Goal: Transaction & Acquisition: Download file/media

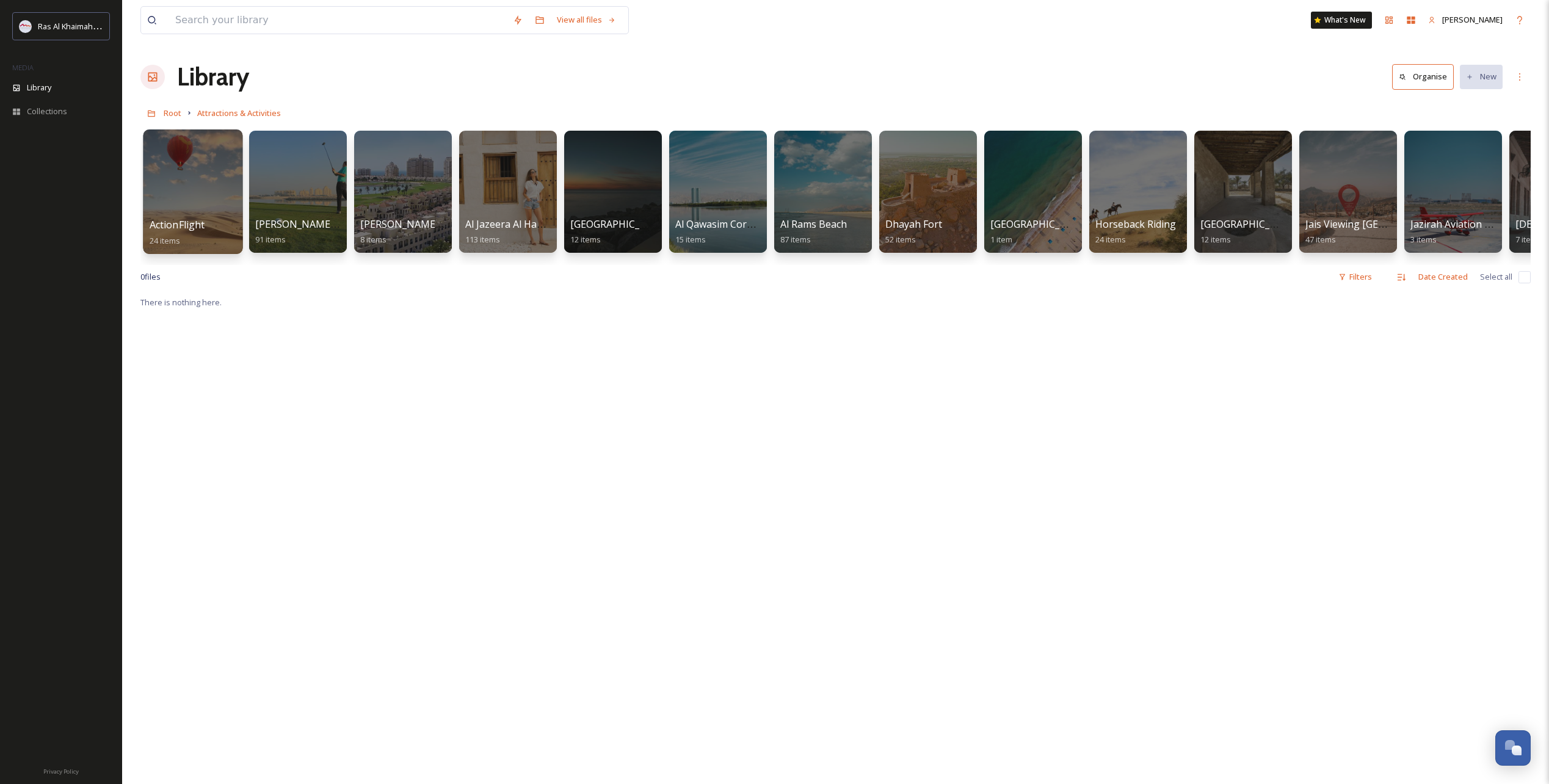
click at [205, 209] on div at bounding box center [193, 191] width 100 height 124
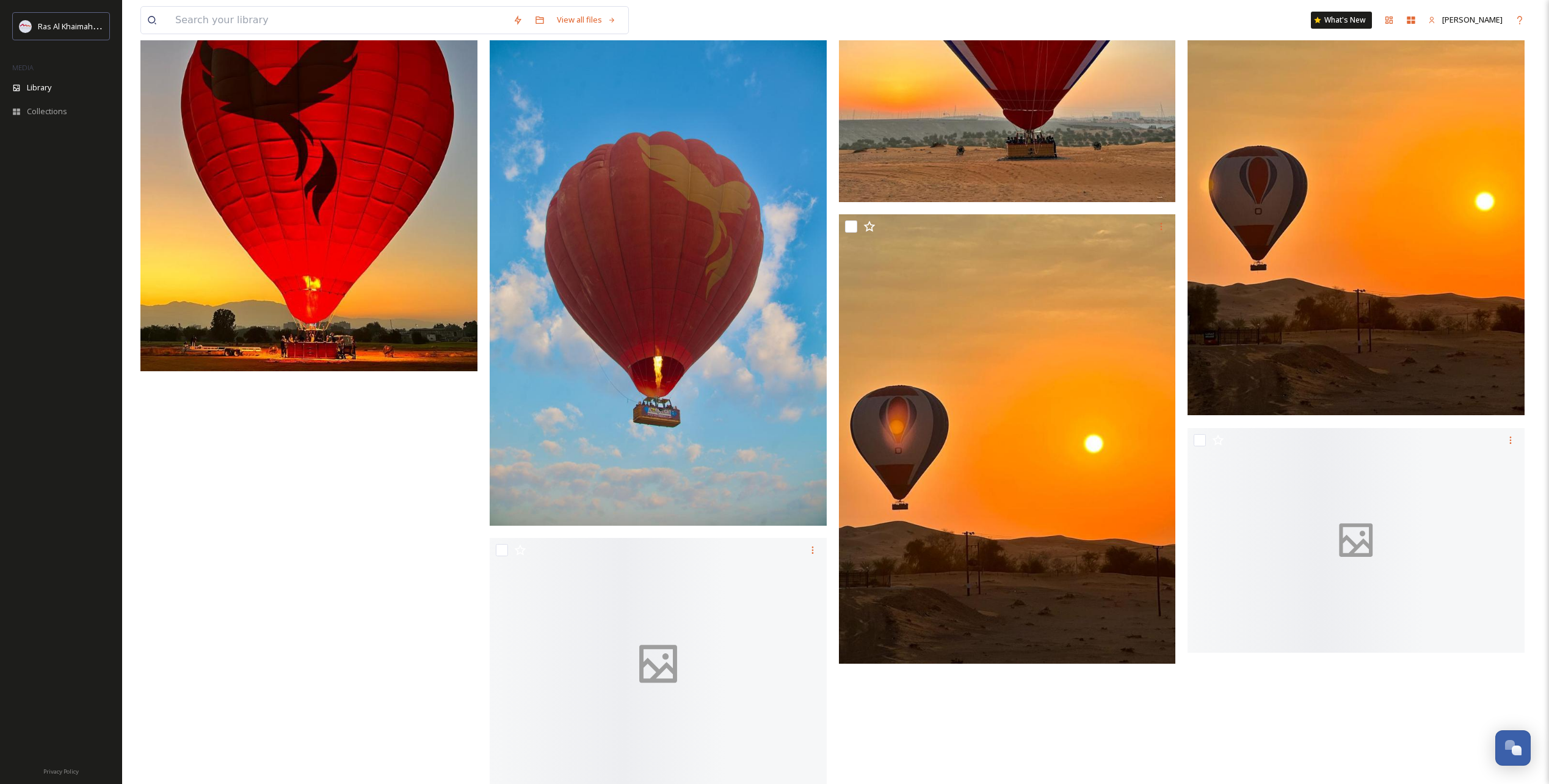
scroll to position [1682, 0]
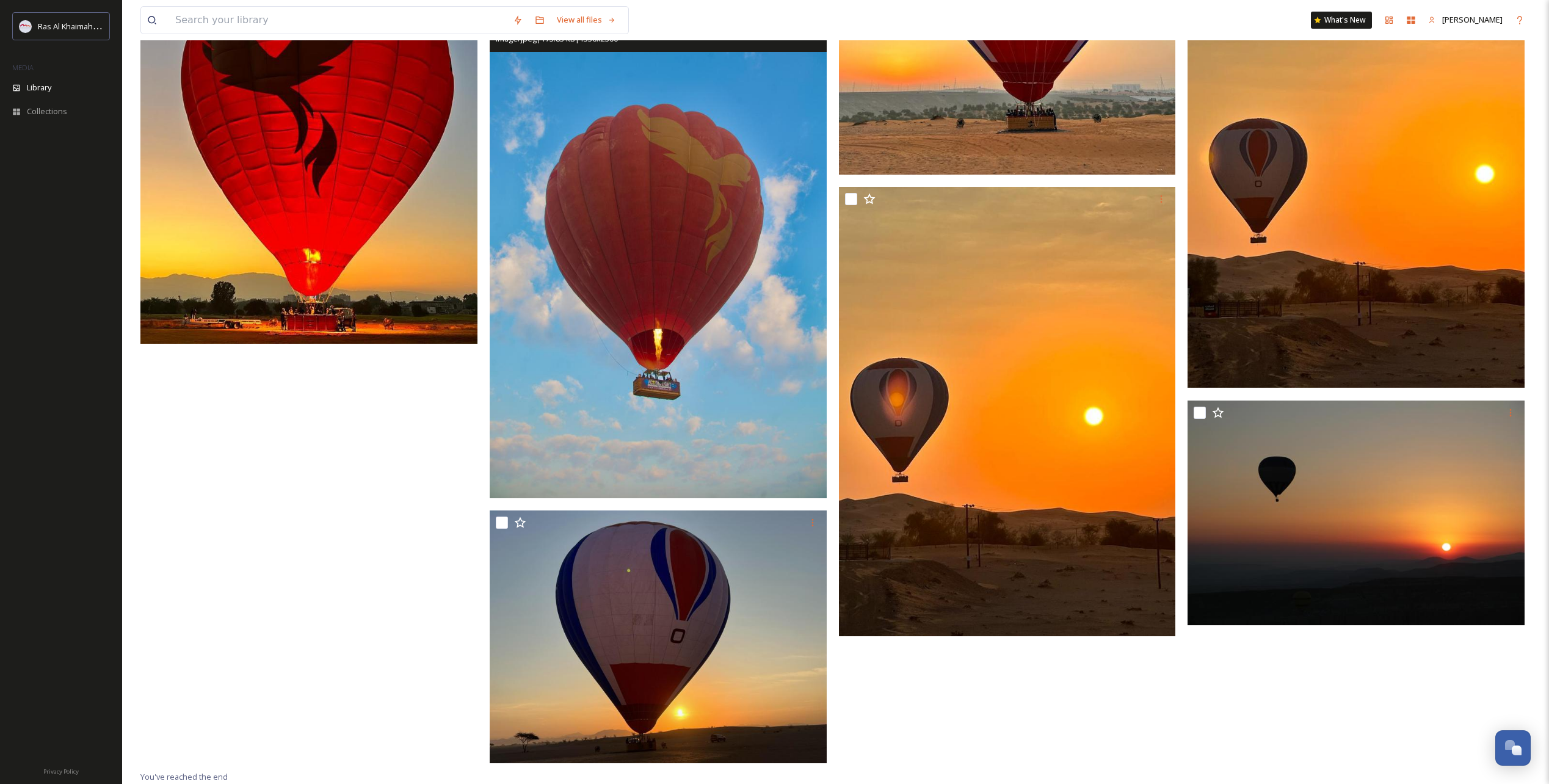
drag, startPoint x: 681, startPoint y: 339, endPoint x: 666, endPoint y: 335, distance: 15.5
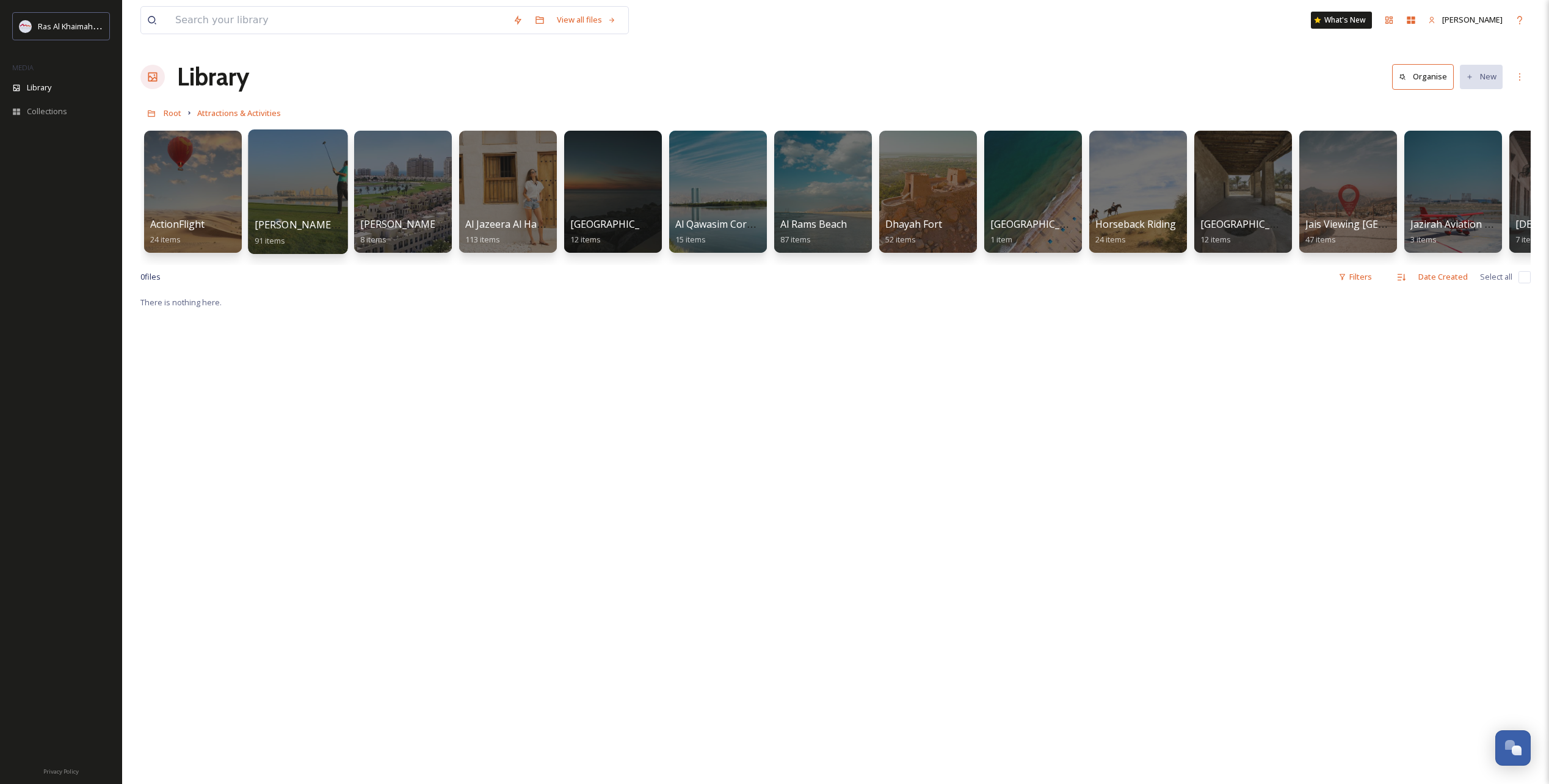
click at [279, 195] on div at bounding box center [298, 191] width 100 height 124
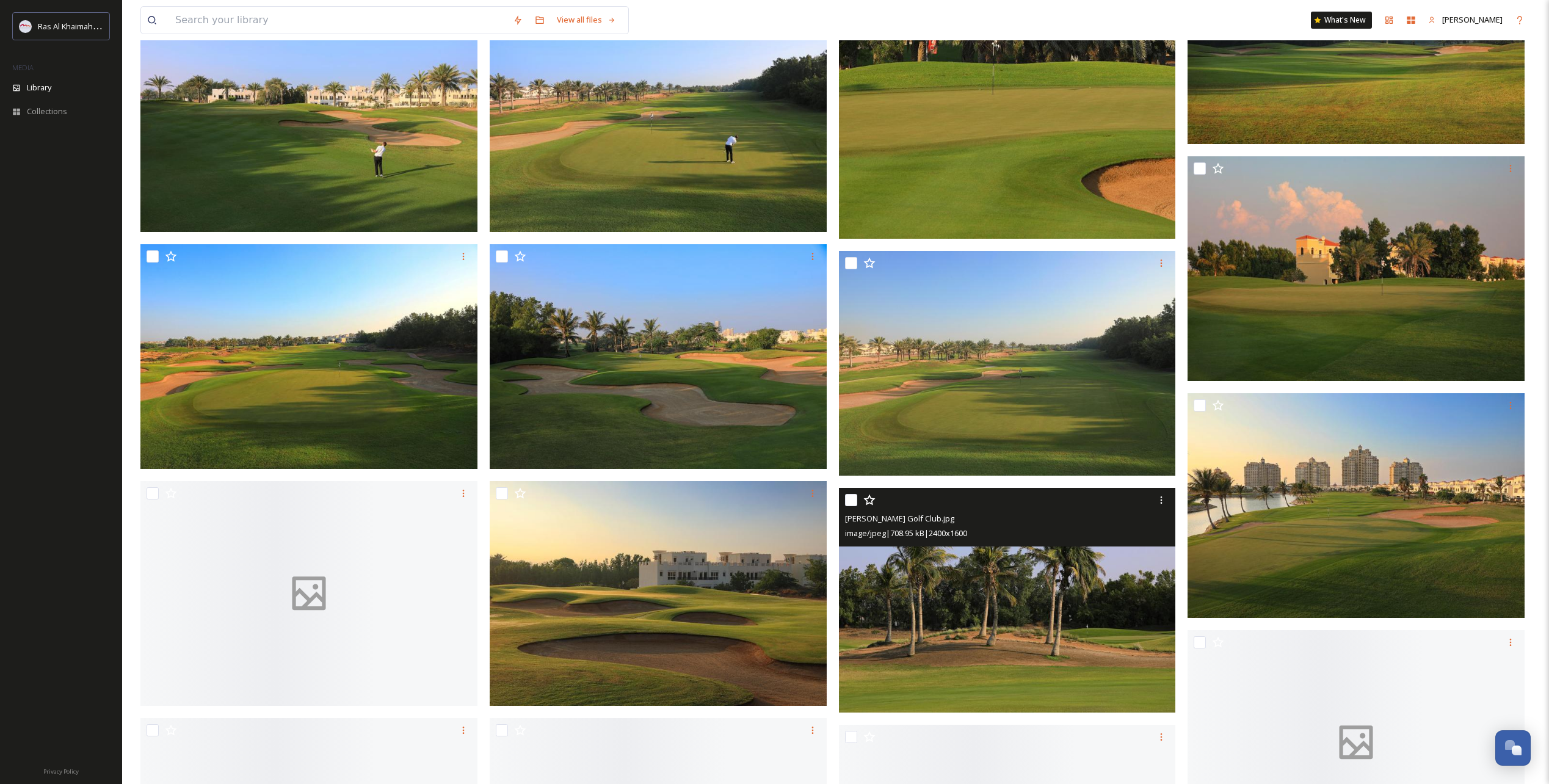
scroll to position [1935, 0]
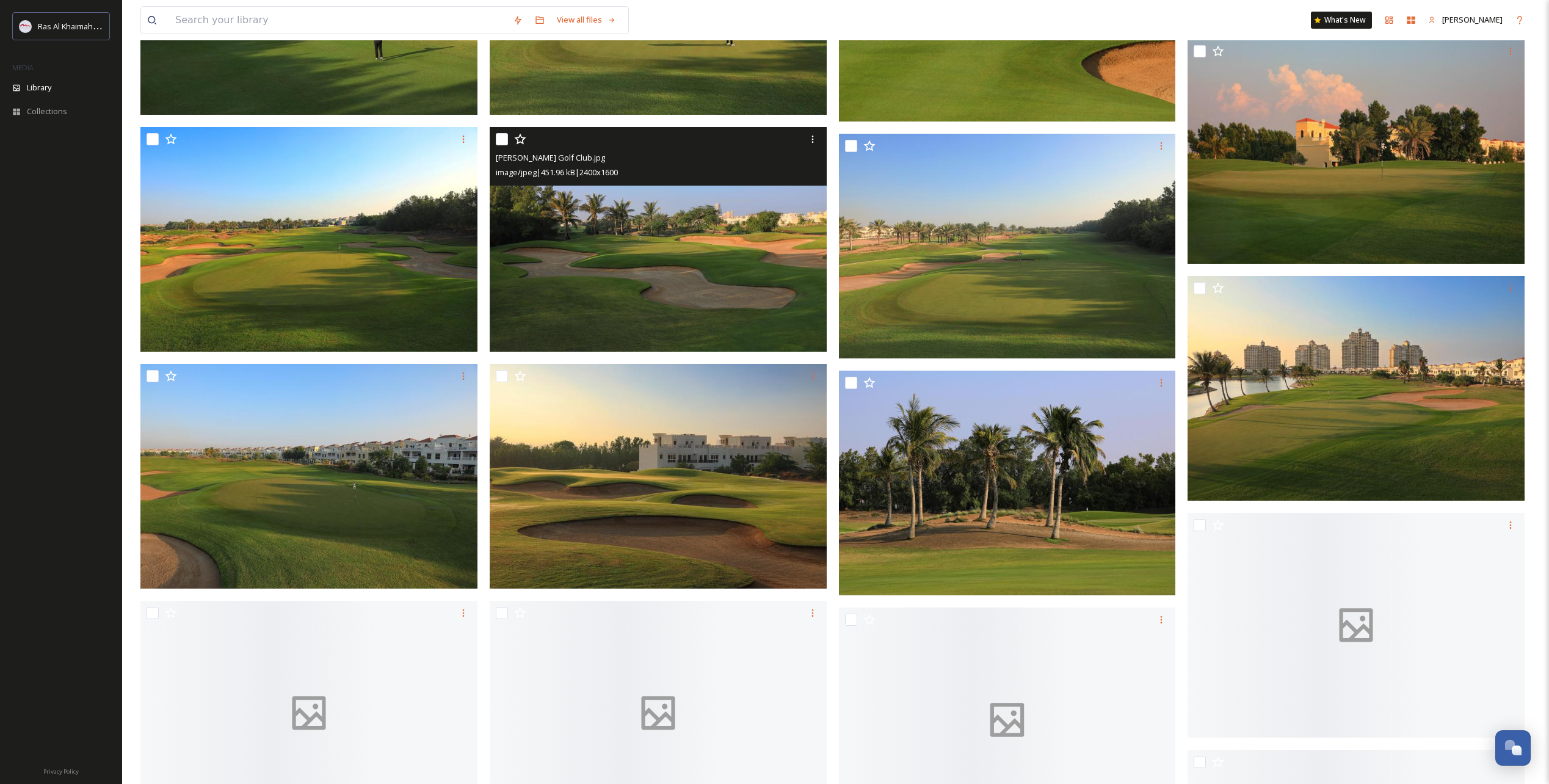
drag, startPoint x: 722, startPoint y: 329, endPoint x: 684, endPoint y: 337, distance: 38.8
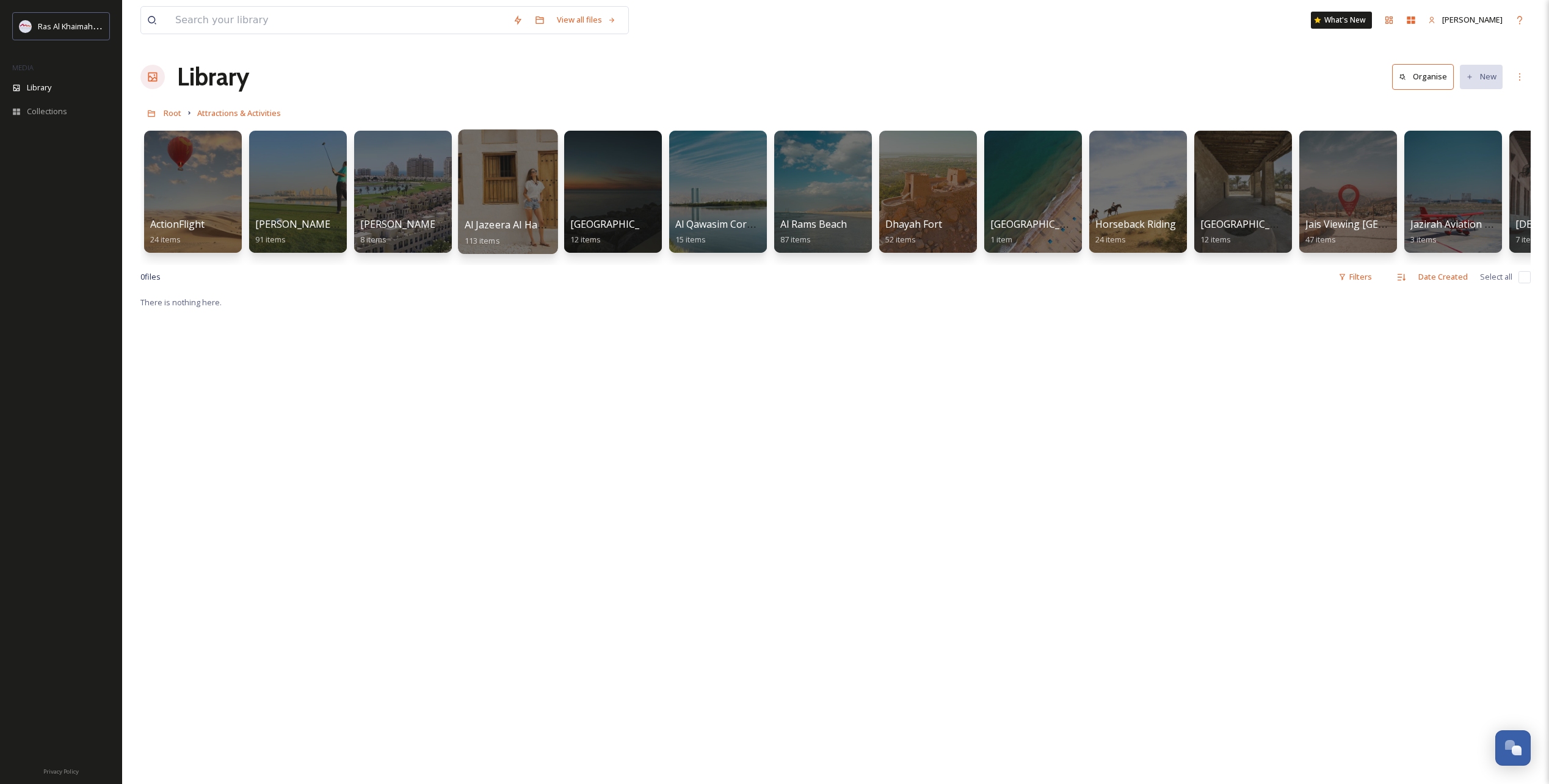
click at [522, 199] on div at bounding box center [508, 191] width 100 height 124
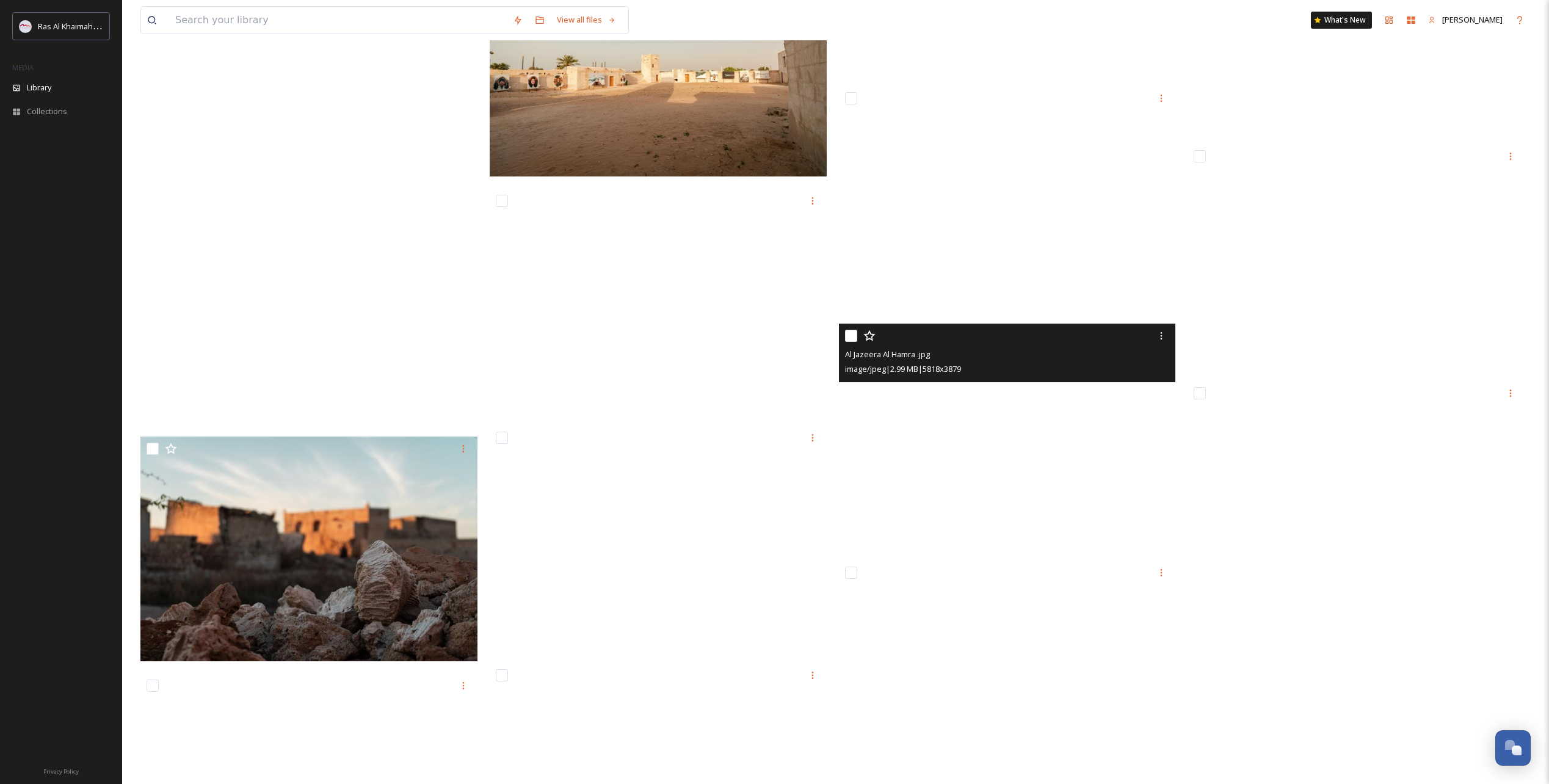
scroll to position [6471, 0]
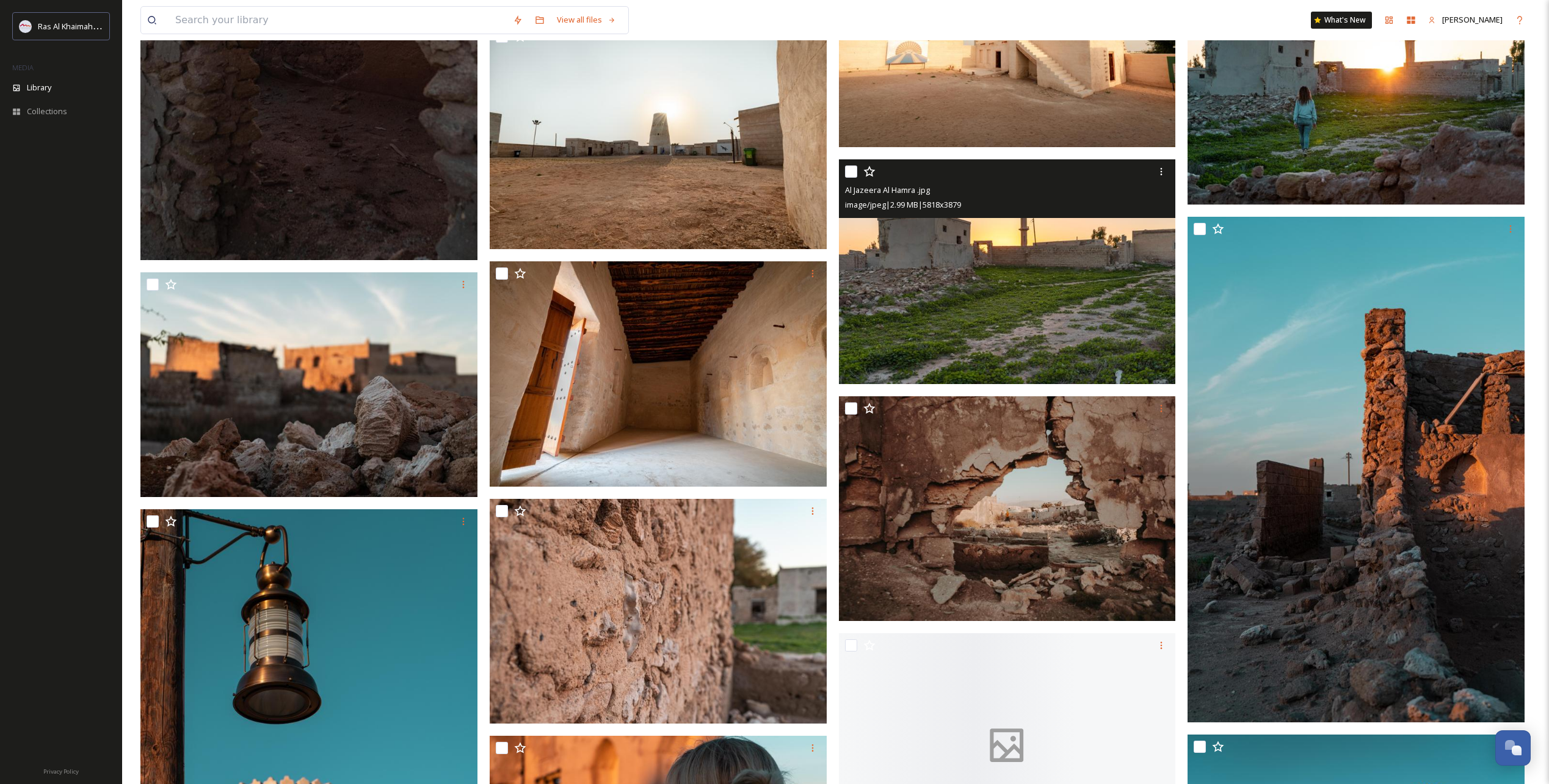
drag, startPoint x: 985, startPoint y: 324, endPoint x: 931, endPoint y: 325, distance: 54.0
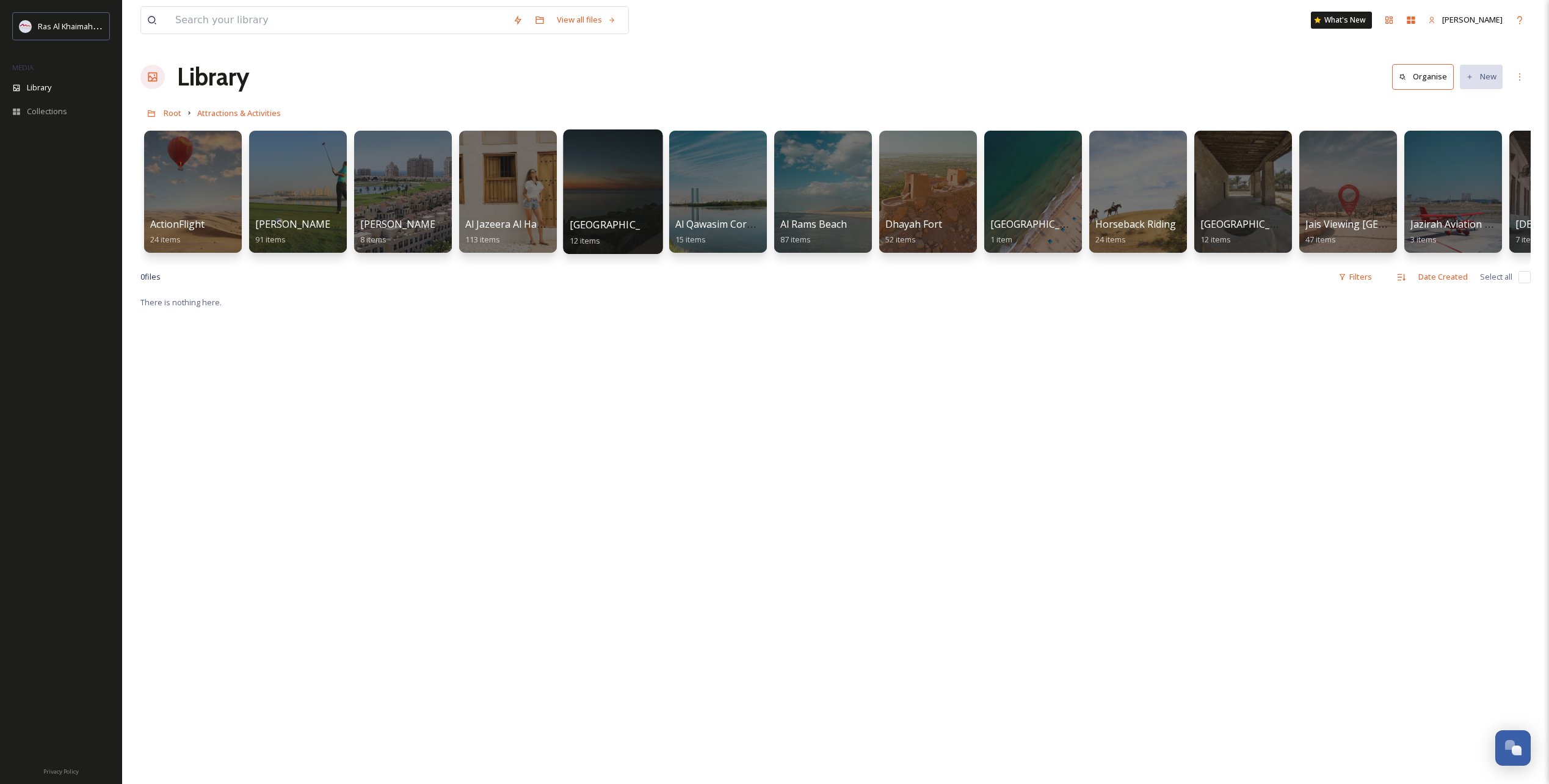
click at [629, 221] on span "[GEOGRAPHIC_DATA]" at bounding box center [620, 225] width 100 height 13
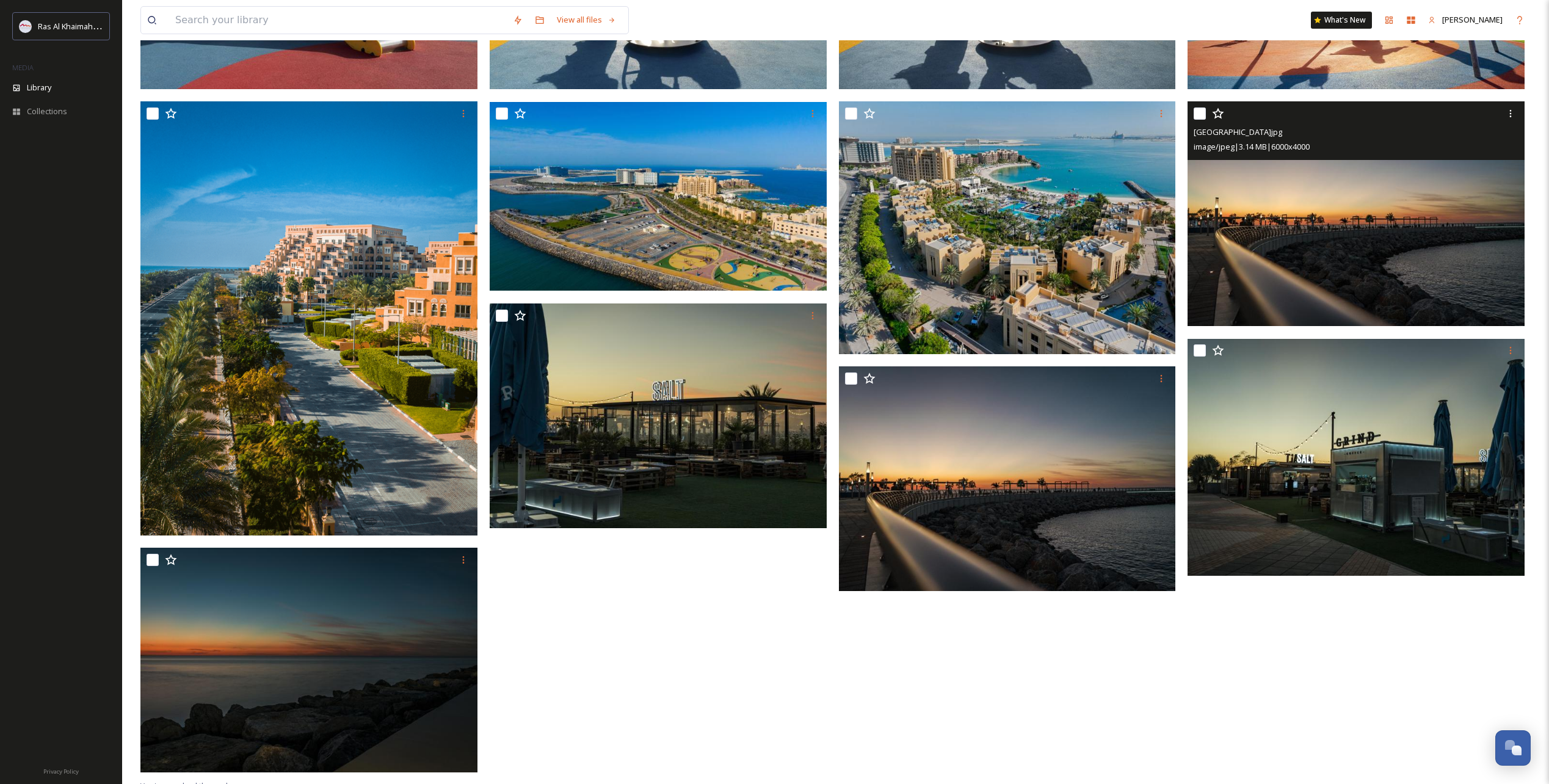
scroll to position [312, 0]
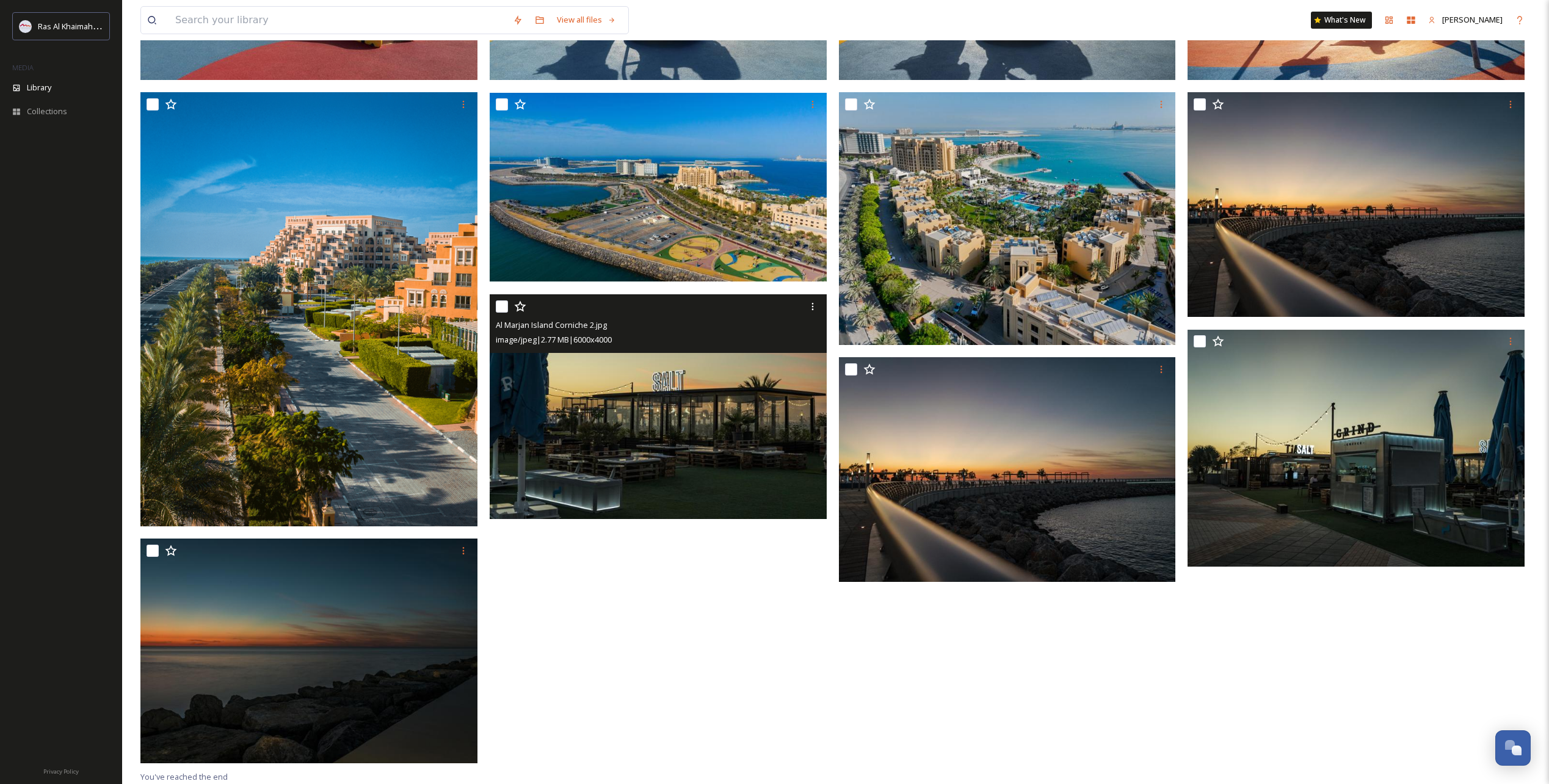
drag, startPoint x: 763, startPoint y: 312, endPoint x: 765, endPoint y: 306, distance: 6.3
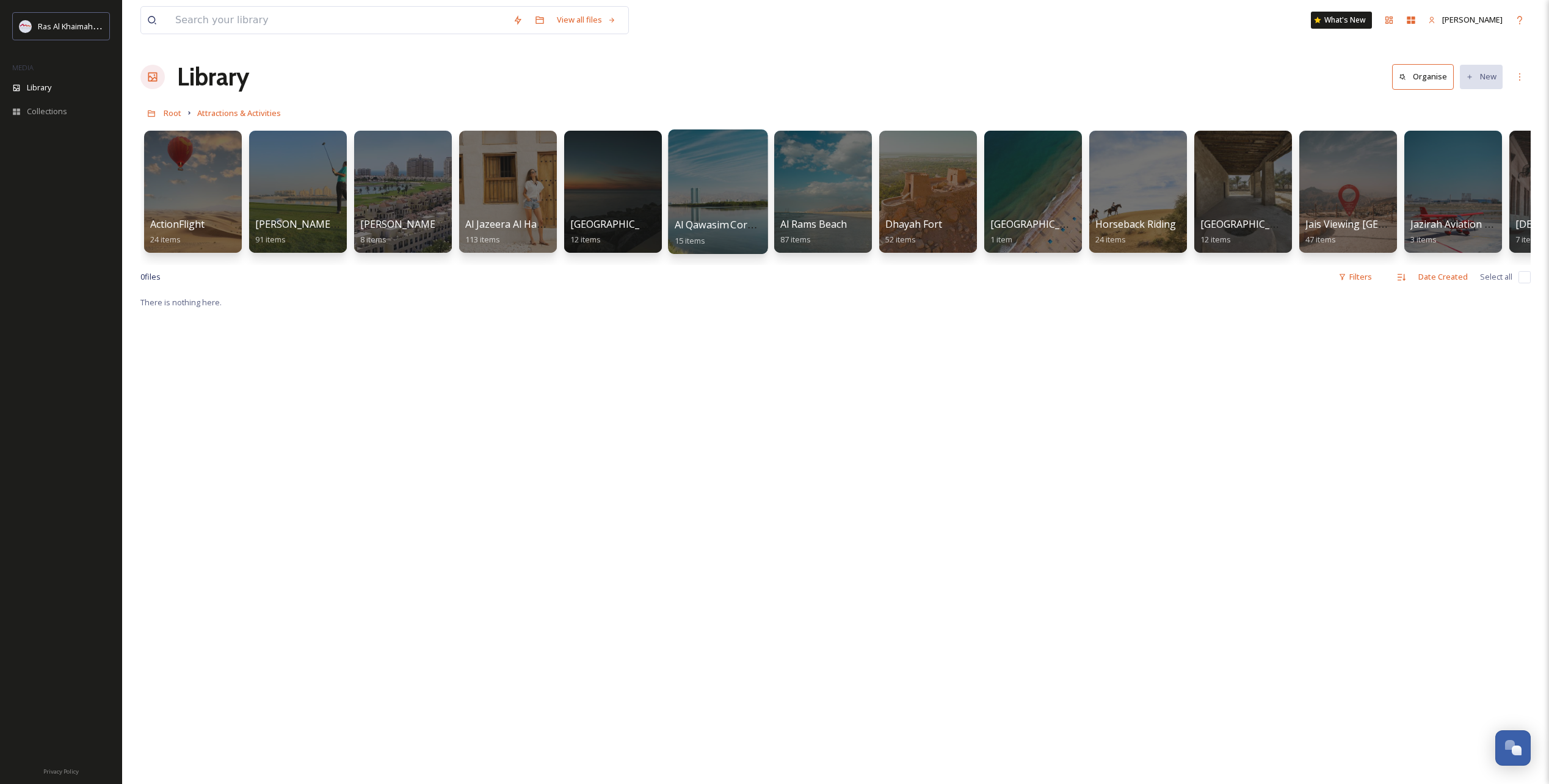
click at [725, 209] on div at bounding box center [718, 191] width 100 height 124
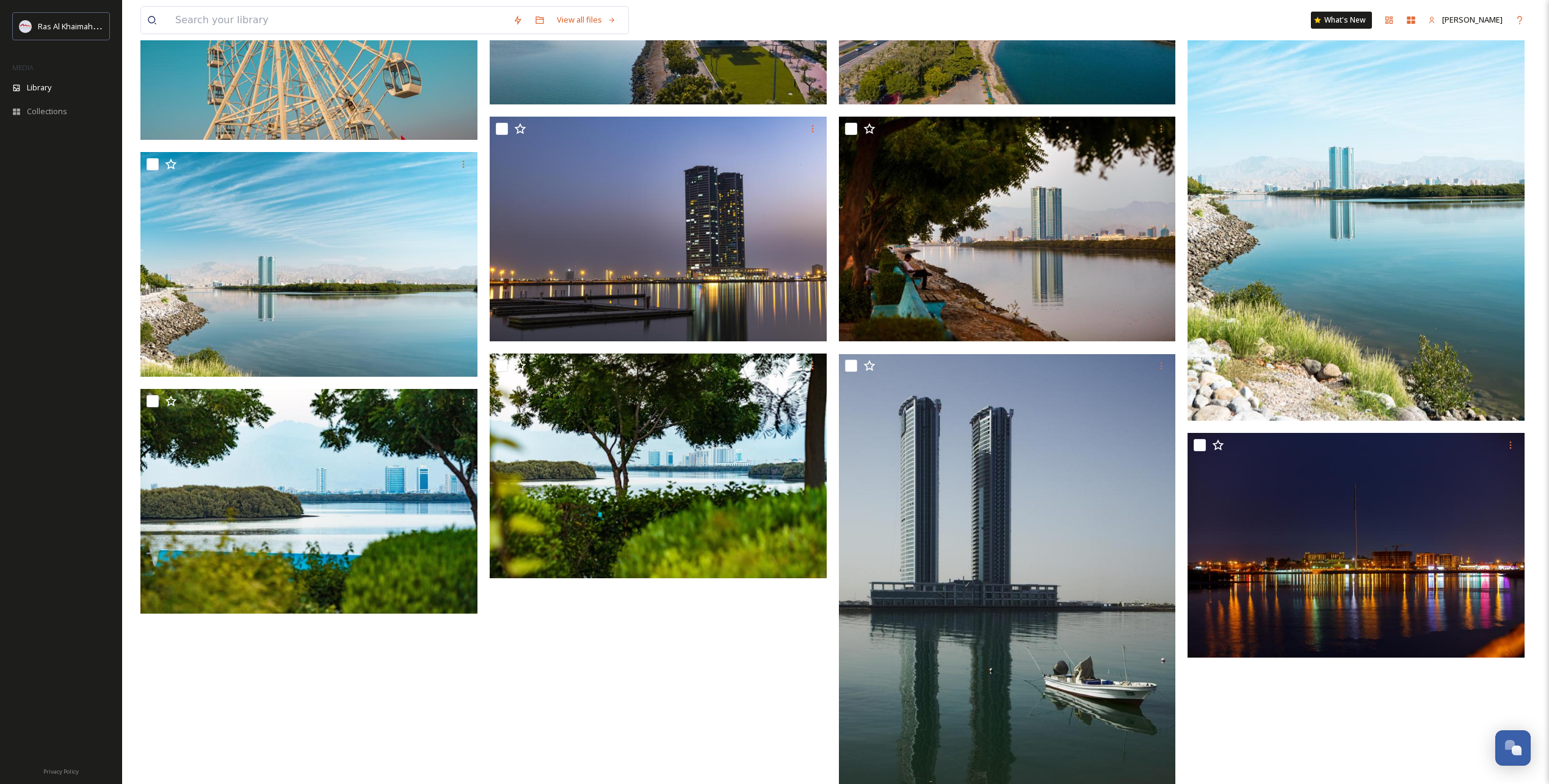
scroll to position [584, 0]
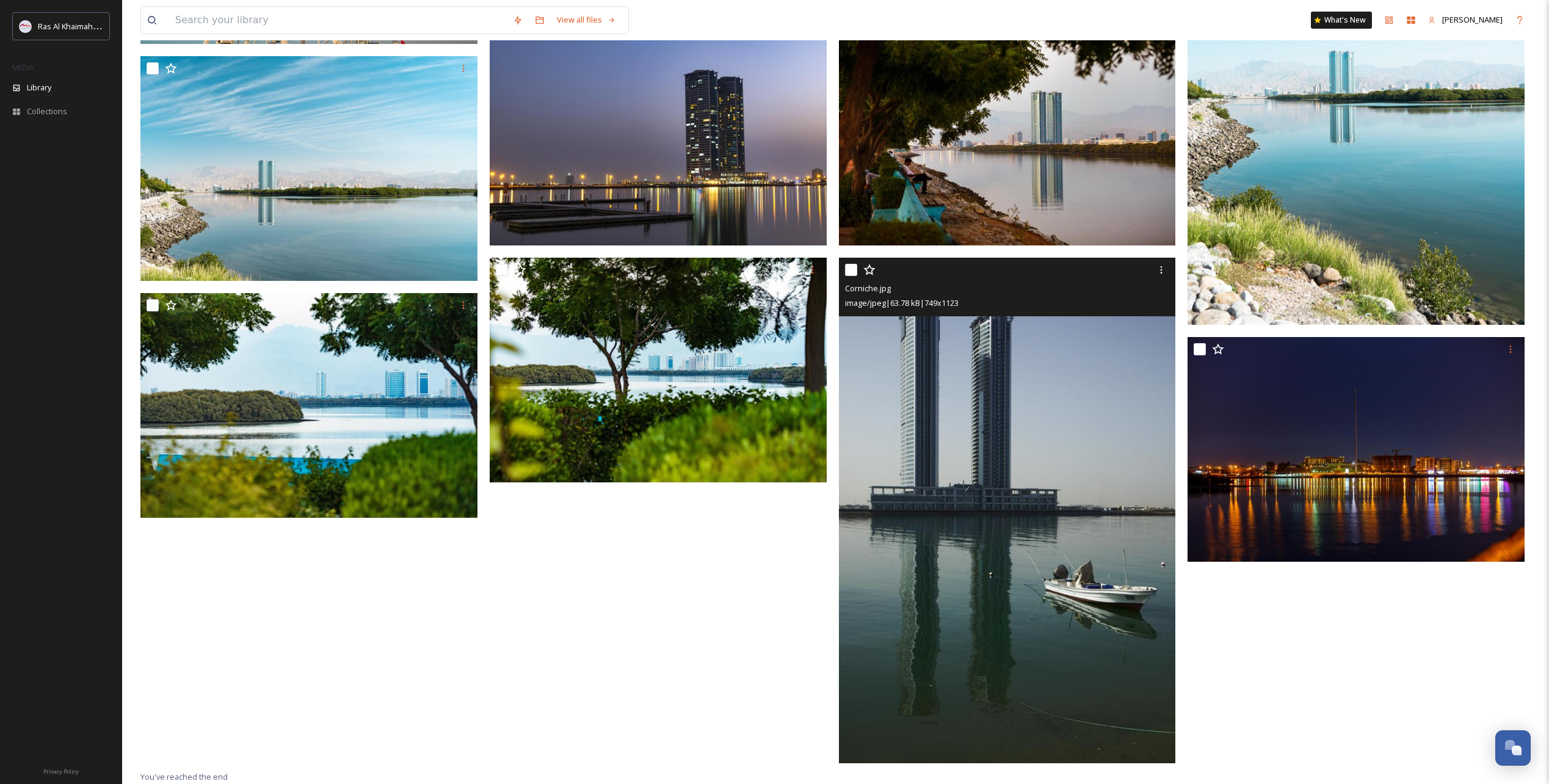
drag, startPoint x: 877, startPoint y: 307, endPoint x: 858, endPoint y: 301, distance: 19.9
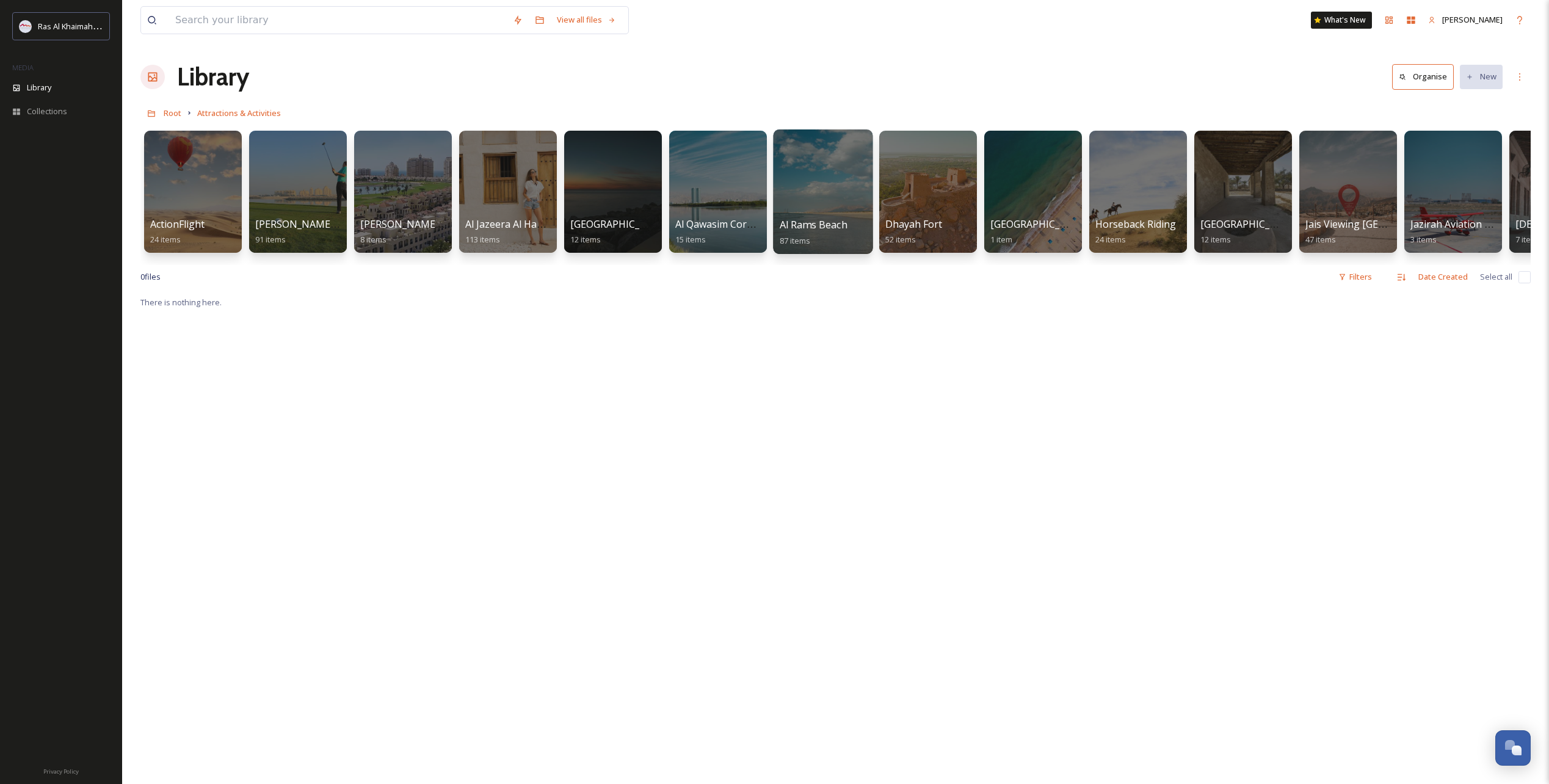
click at [830, 199] on div at bounding box center [823, 191] width 100 height 124
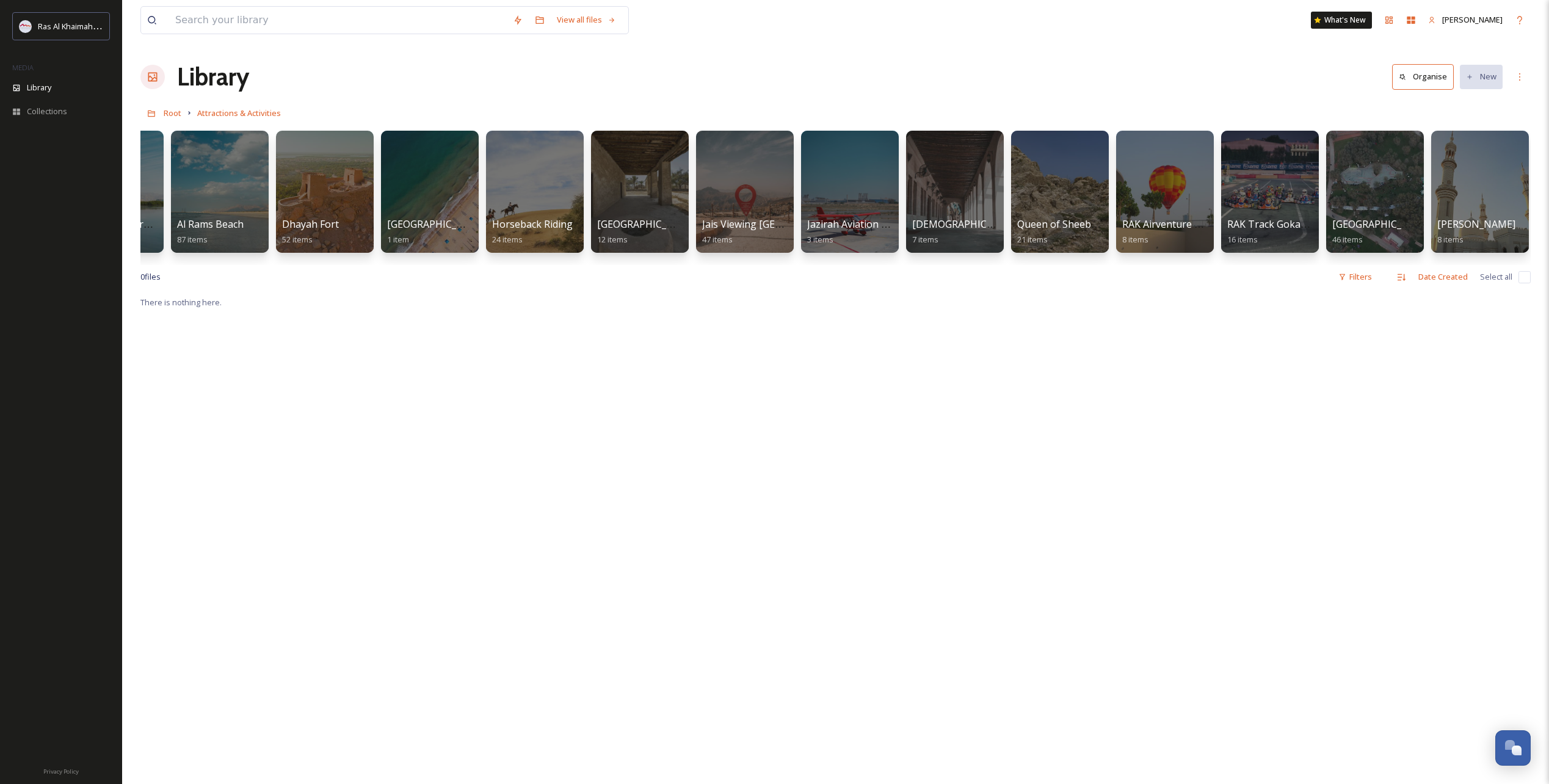
scroll to position [0, 568]
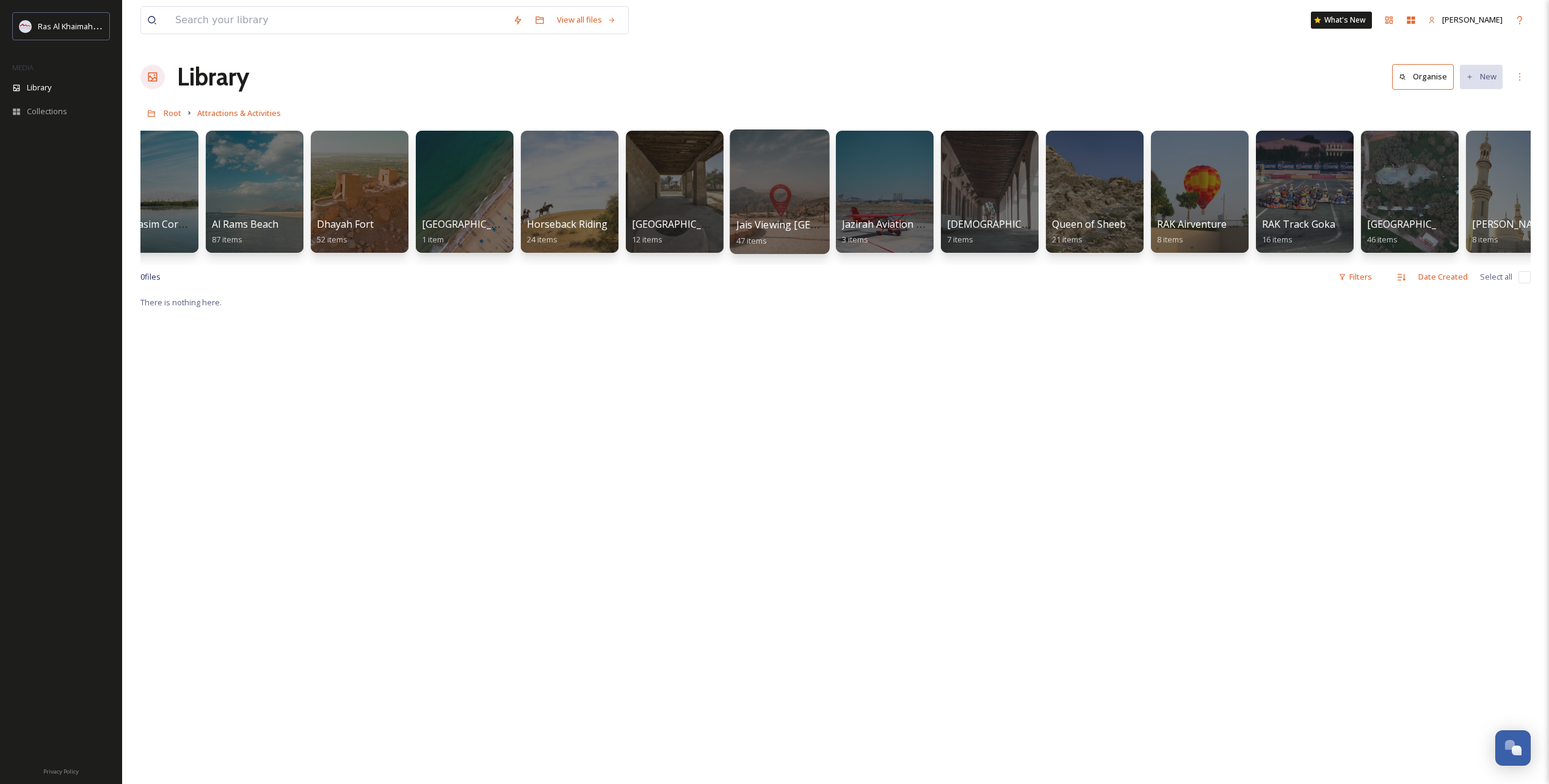
click at [776, 191] on div at bounding box center [780, 191] width 100 height 124
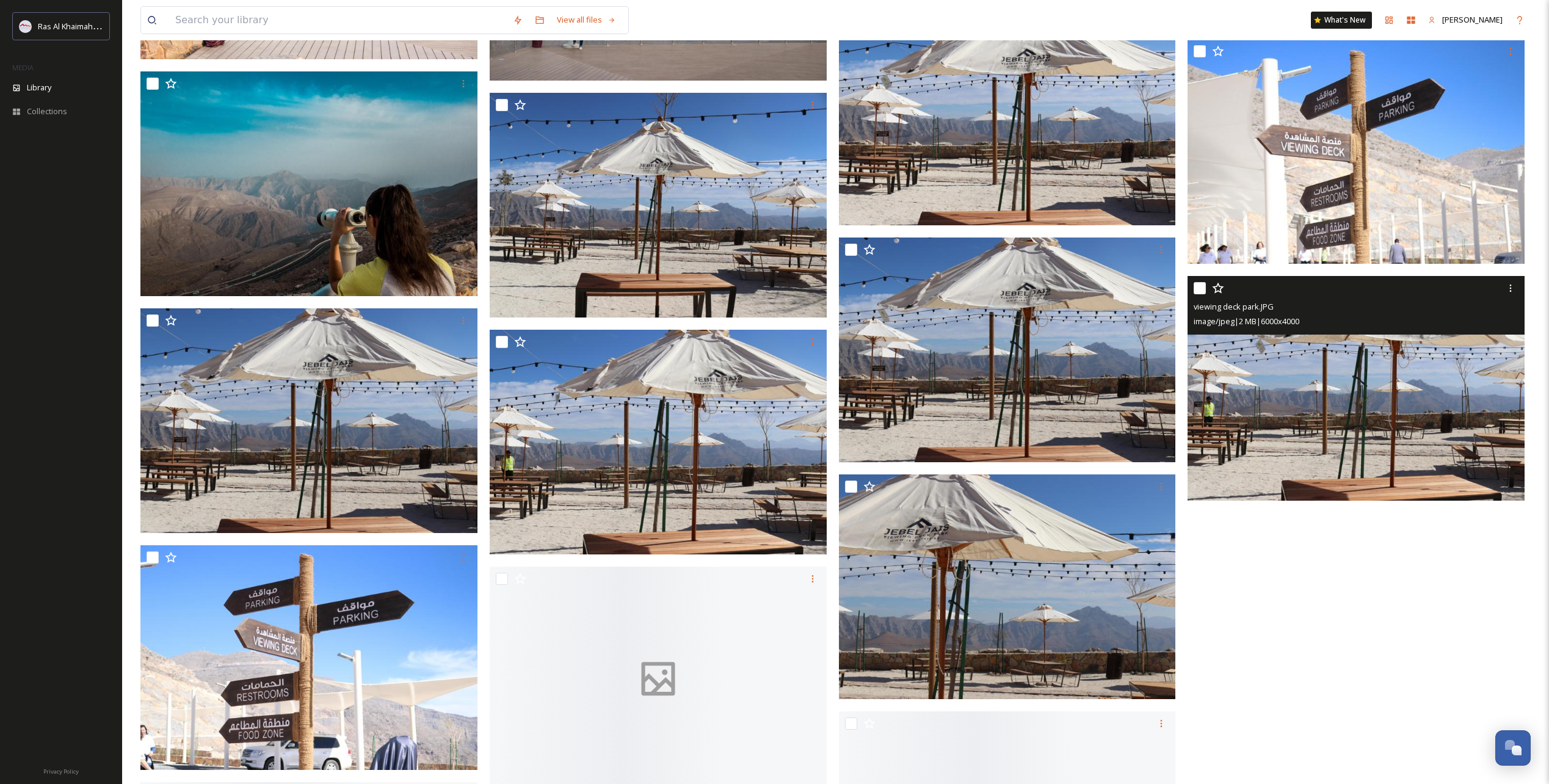
scroll to position [2467, 0]
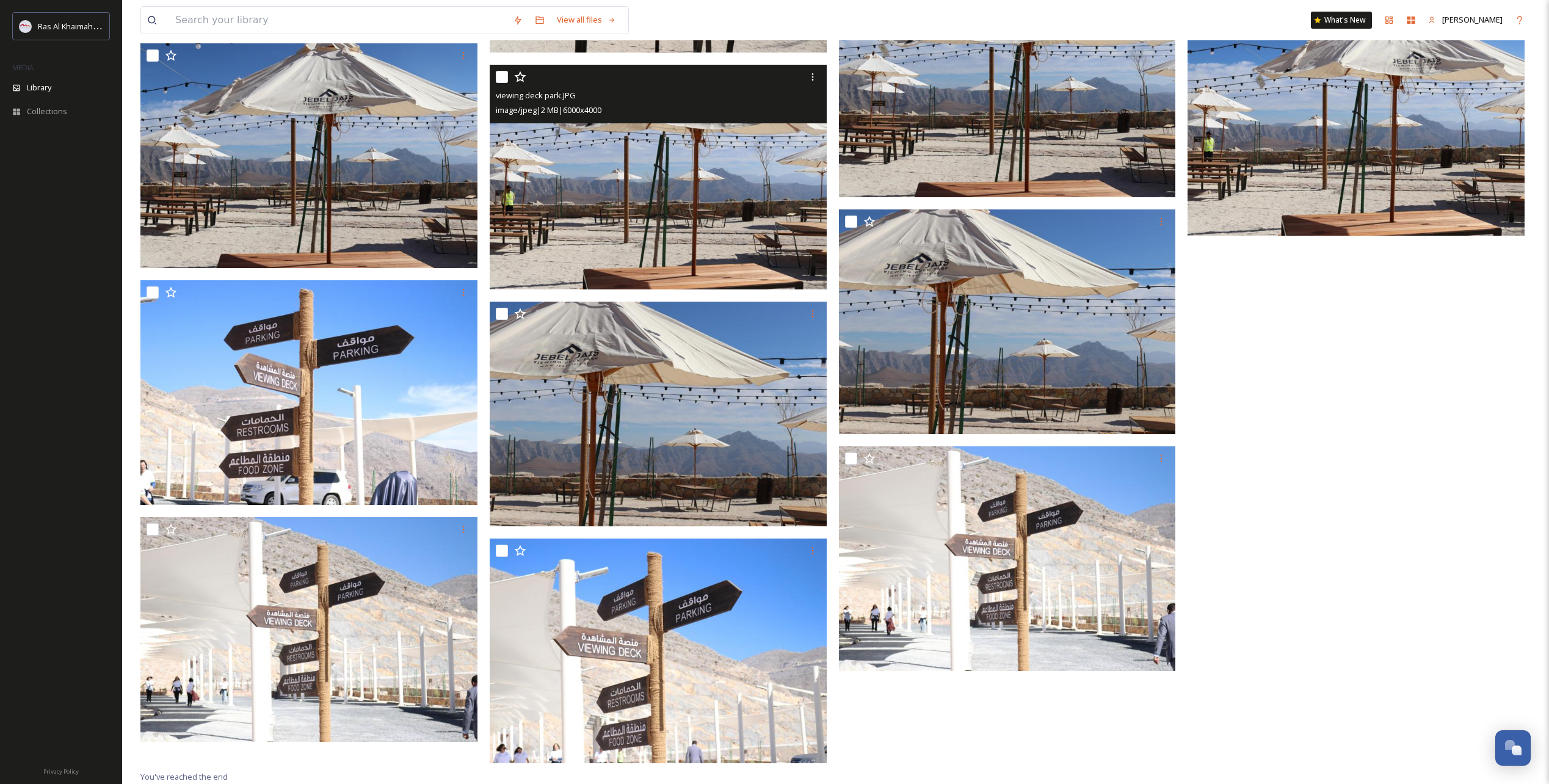
drag, startPoint x: 790, startPoint y: 261, endPoint x: 786, endPoint y: 255, distance: 7.2
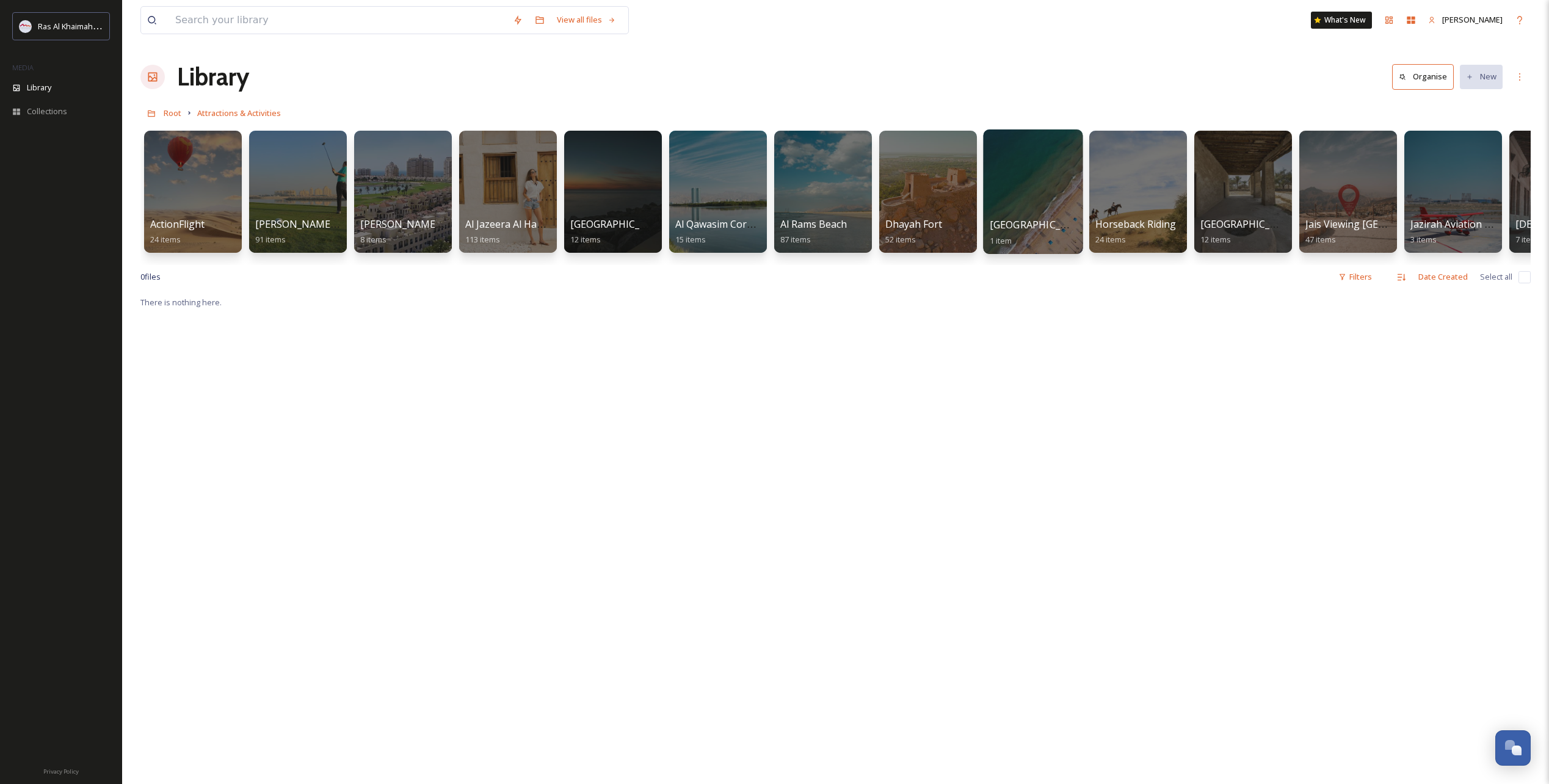
click at [1025, 202] on div at bounding box center [1033, 191] width 100 height 124
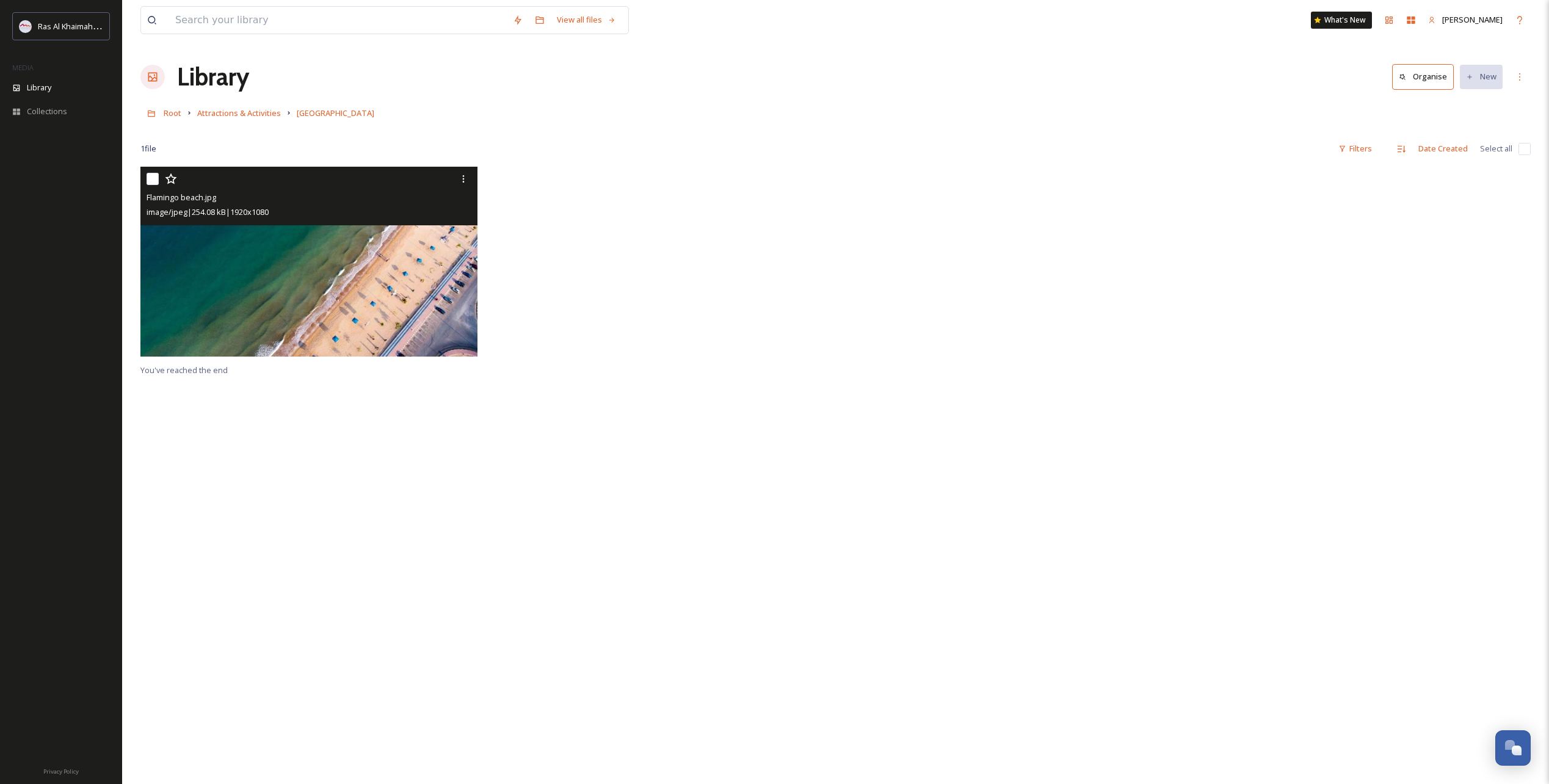
click at [458, 313] on img at bounding box center [309, 261] width 337 height 190
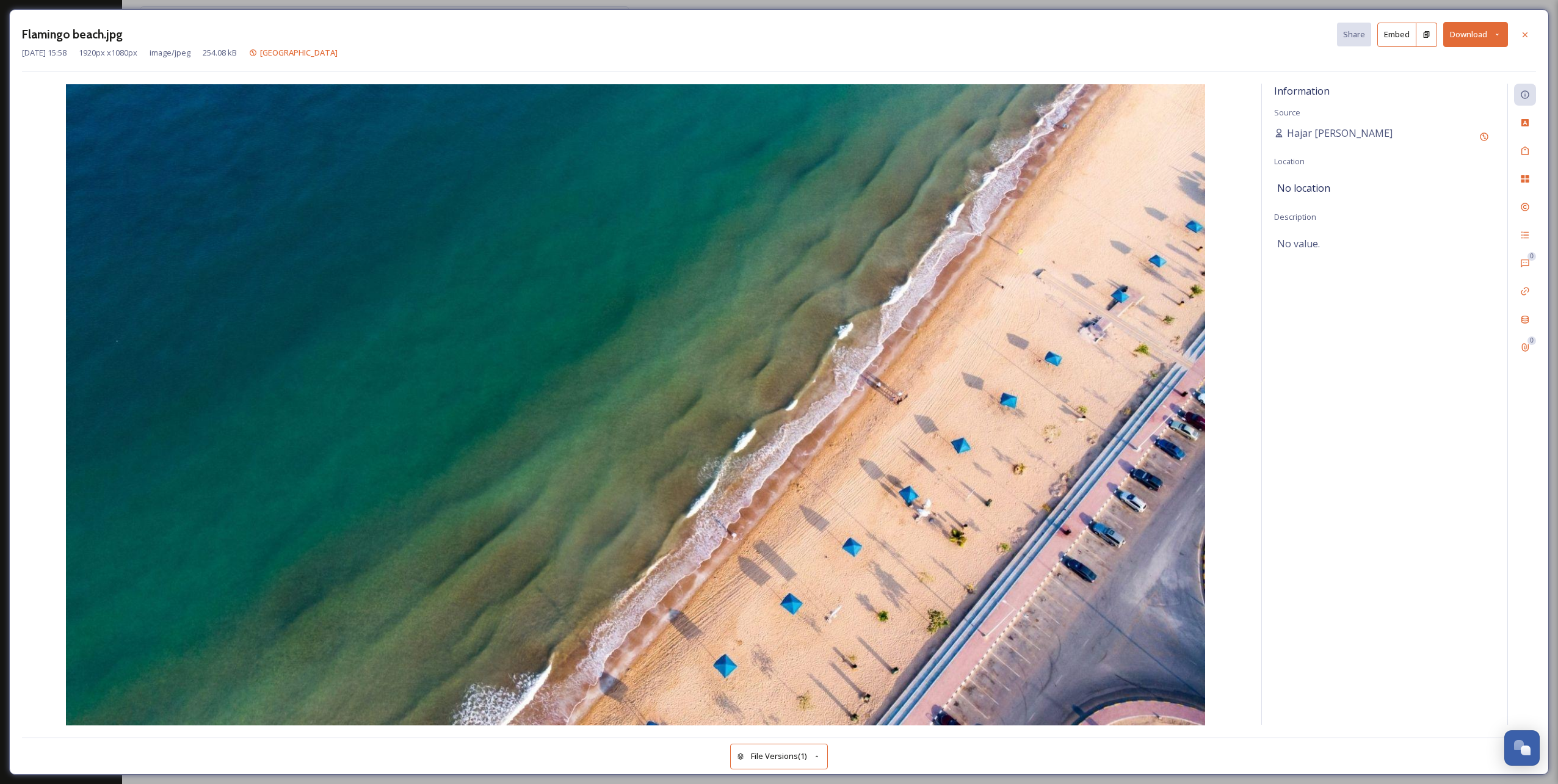
click at [1344, 363] on div "Information Source Hajar [GEOGRAPHIC_DATA] Location No location Description No …" at bounding box center [1385, 404] width 246 height 641
click at [1522, 30] on icon at bounding box center [1525, 34] width 10 height 10
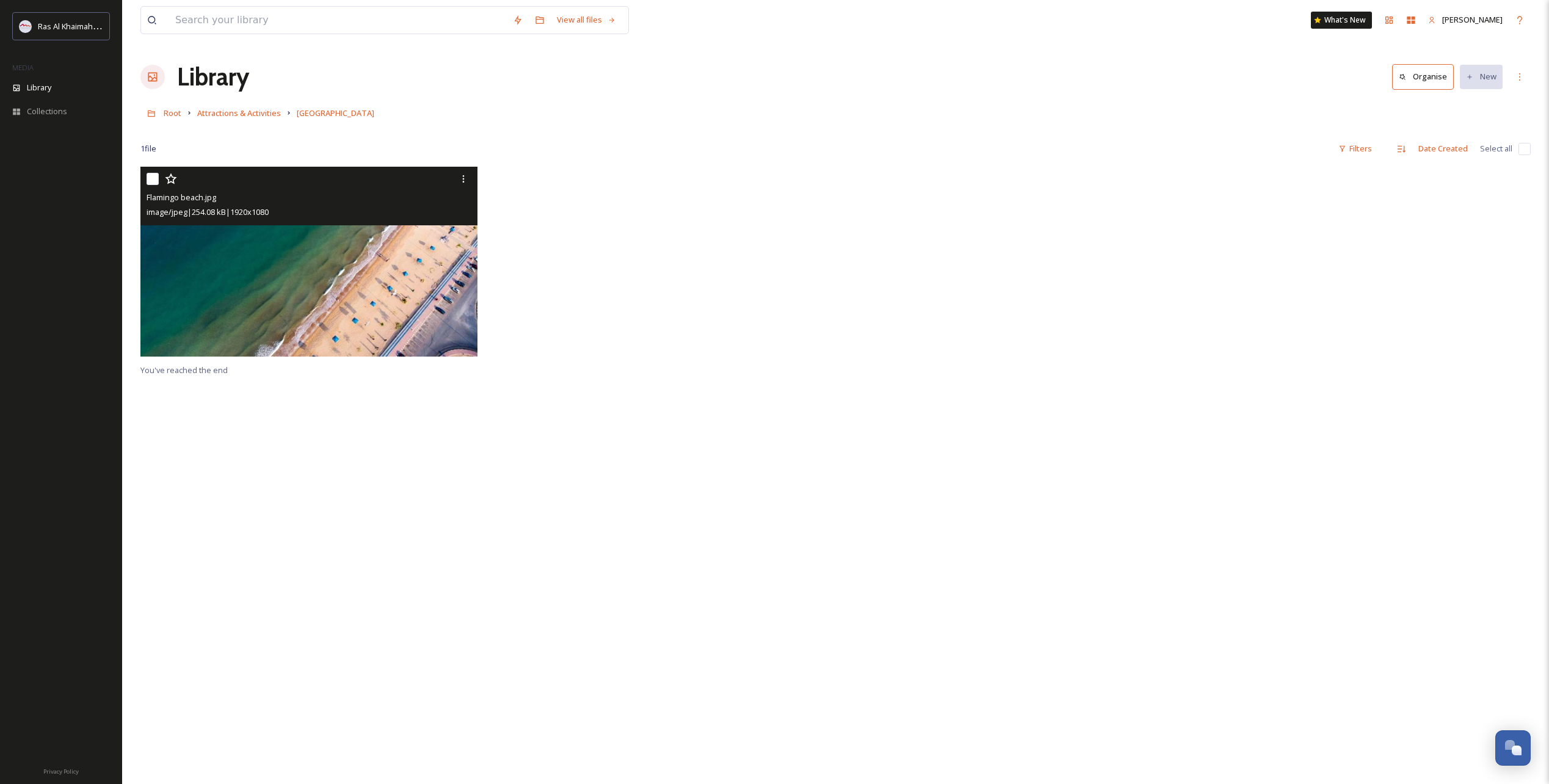
drag, startPoint x: 769, startPoint y: 179, endPoint x: 754, endPoint y: 190, distance: 18.6
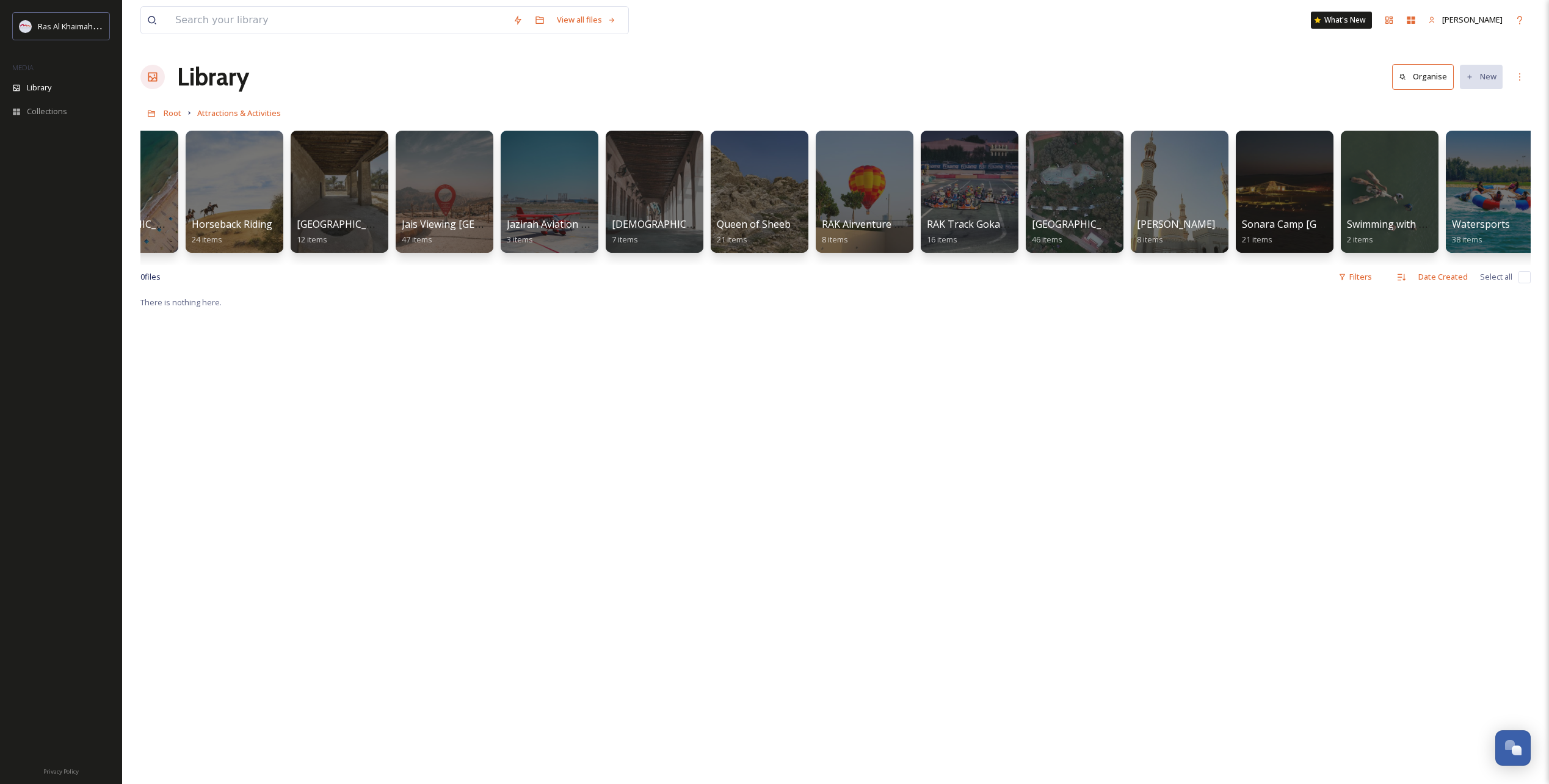
scroll to position [0, 911]
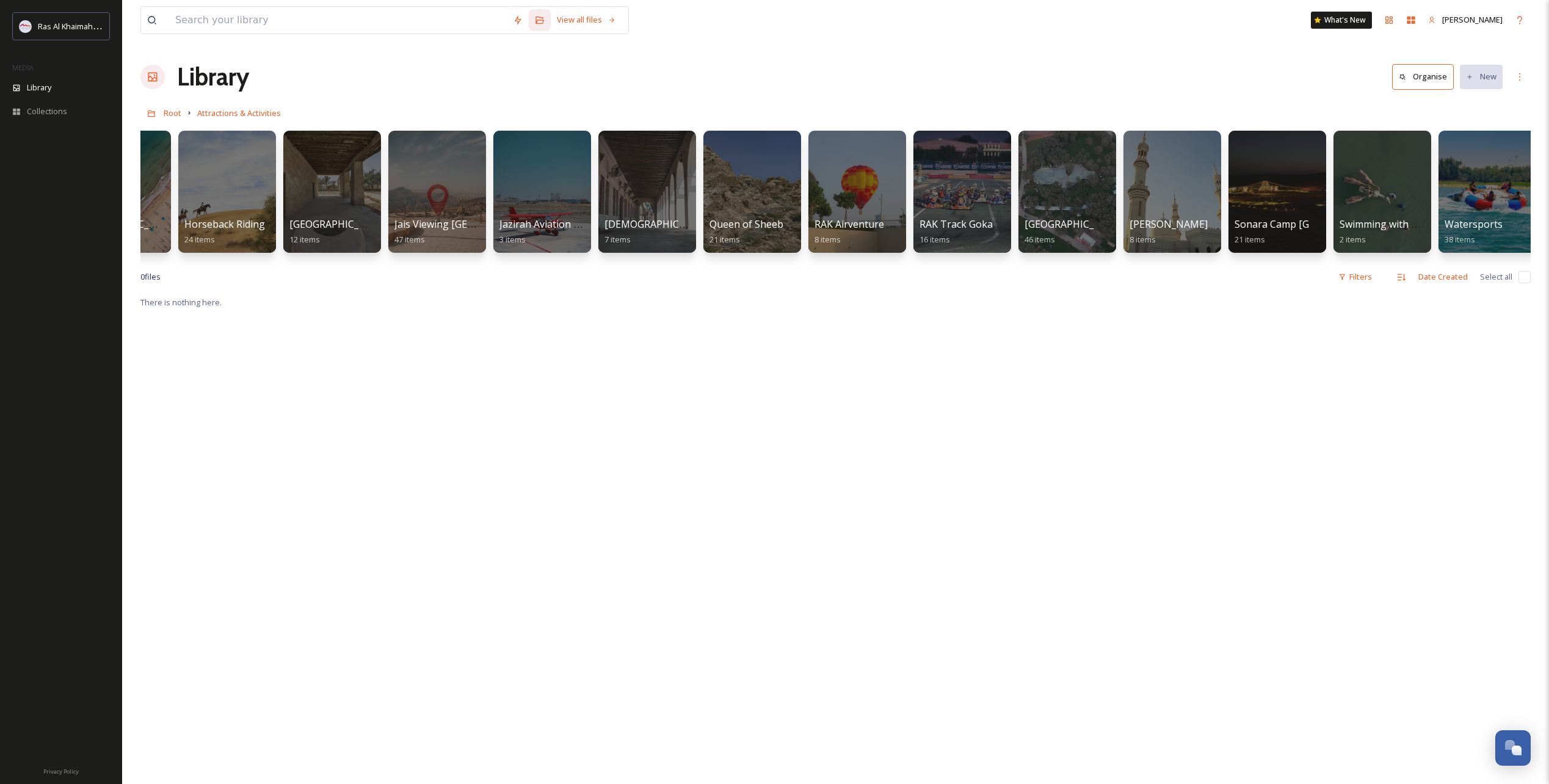
click at [830, 448] on div "There is nothing here." at bounding box center [836, 687] width 1391 height 784
click at [1193, 203] on div at bounding box center [1172, 192] width 97 height 122
click at [1321, 188] on div at bounding box center [1277, 192] width 97 height 122
click at [1271, 623] on div "There is nothing here." at bounding box center [836, 687] width 1391 height 784
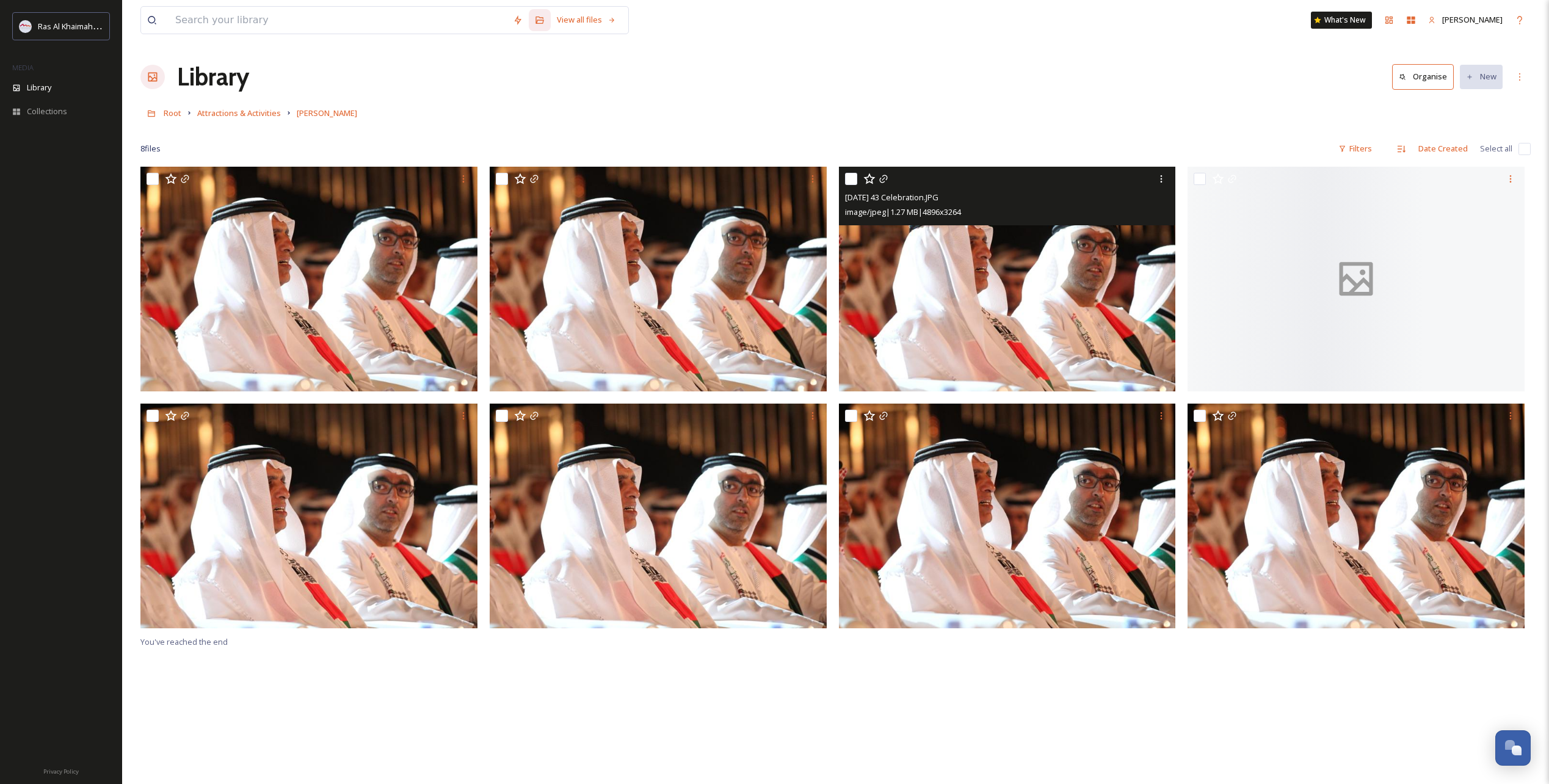
drag, startPoint x: 866, startPoint y: 281, endPoint x: 858, endPoint y: 281, distance: 8.0
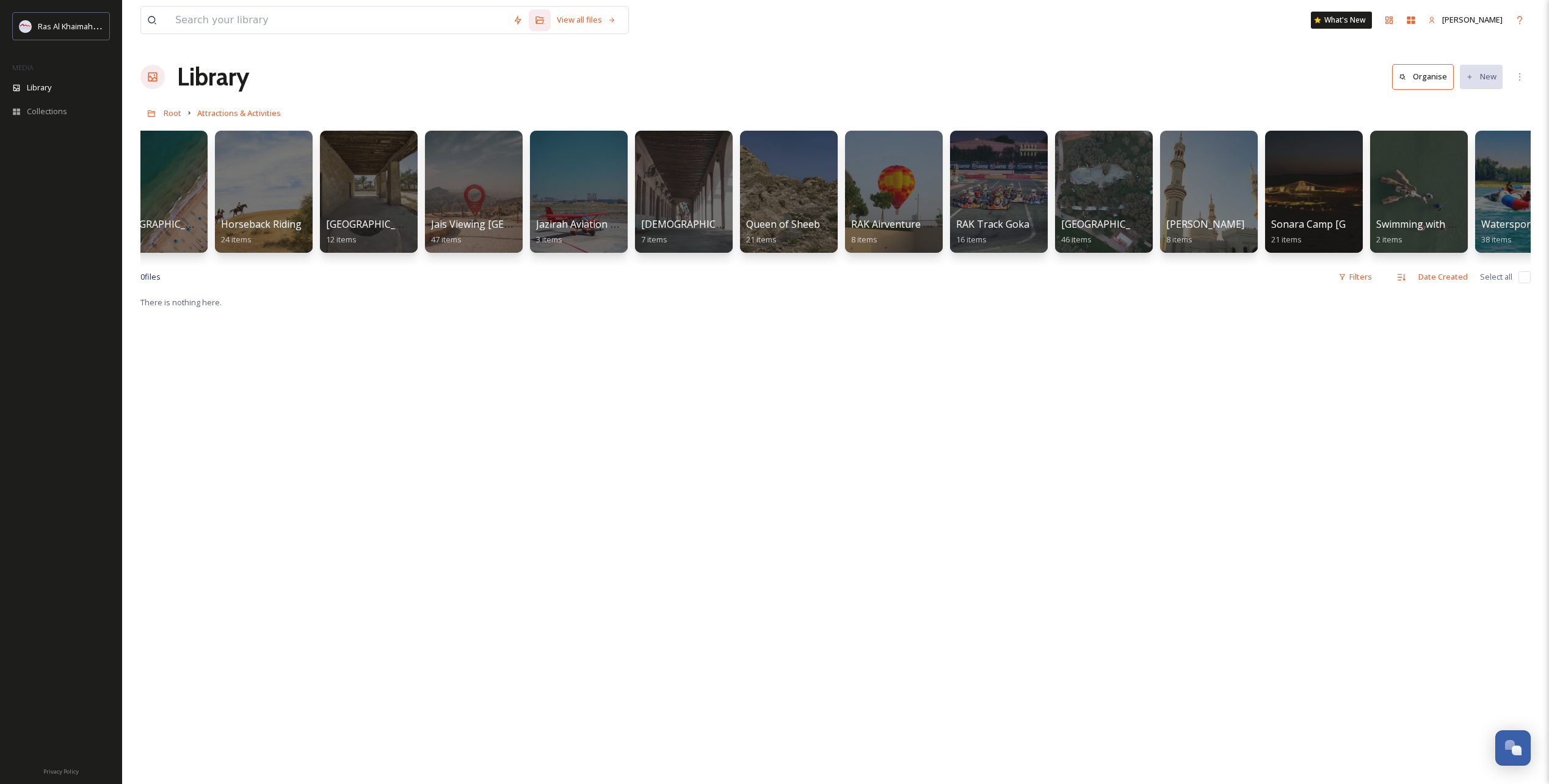
scroll to position [0, 876]
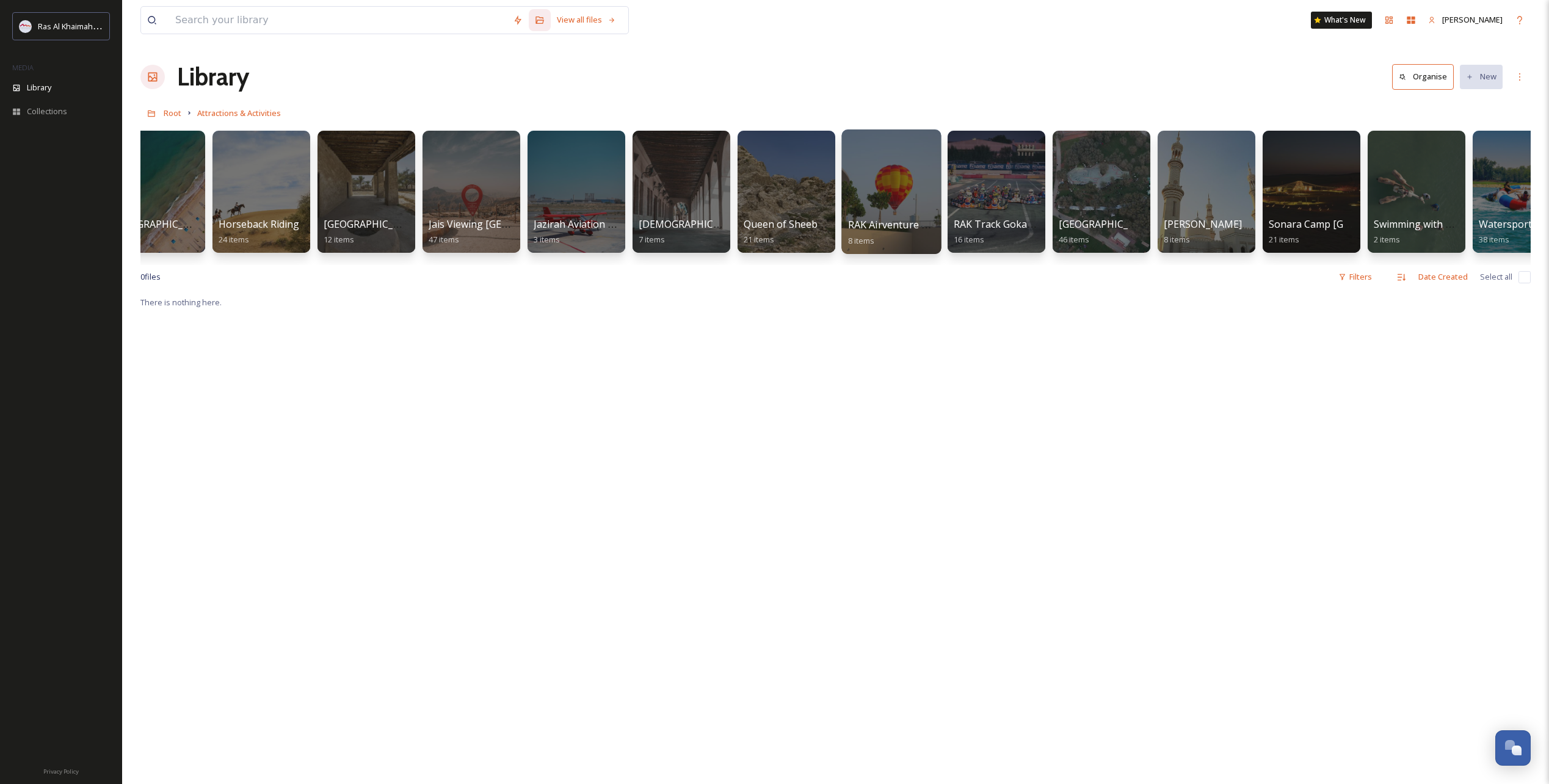
click at [908, 203] on div at bounding box center [891, 191] width 100 height 124
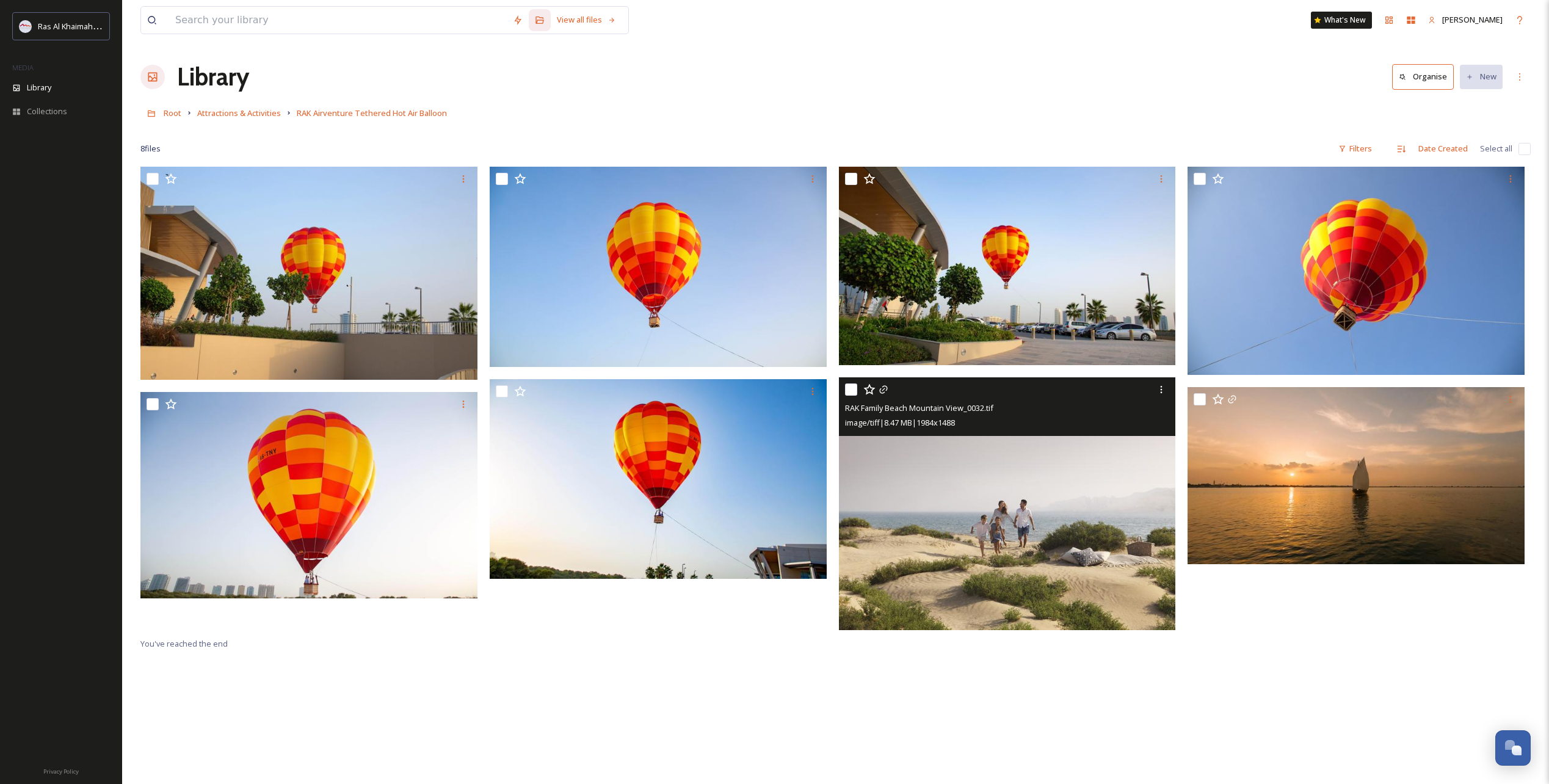
click at [1070, 454] on img at bounding box center [1007, 504] width 337 height 253
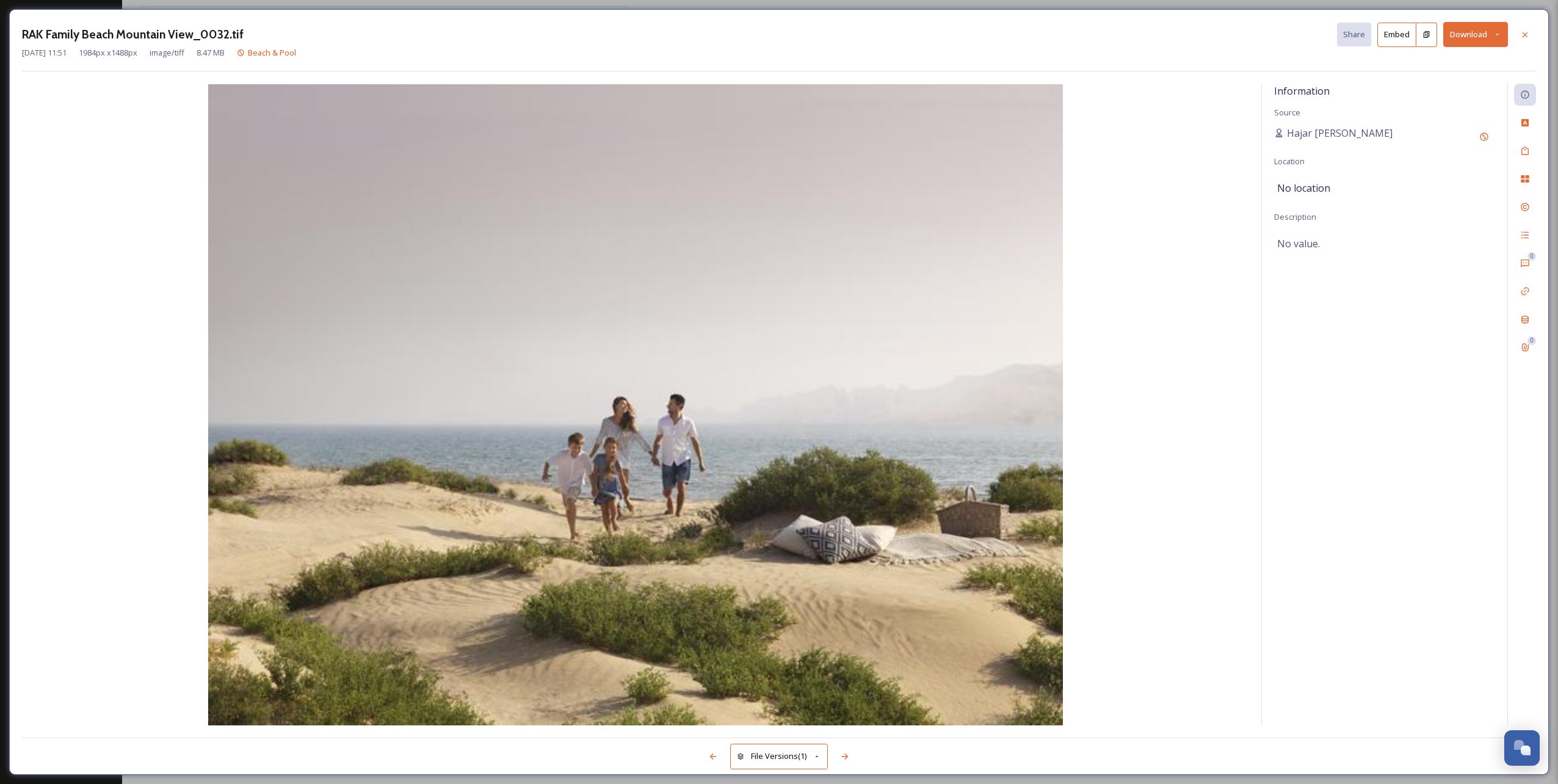
click at [1464, 39] on button "Download" at bounding box center [1475, 35] width 65 height 25
click at [1435, 62] on span "Download Original (1984 x 1488)" at bounding box center [1443, 62] width 115 height 12
click at [1529, 32] on icon at bounding box center [1525, 34] width 10 height 10
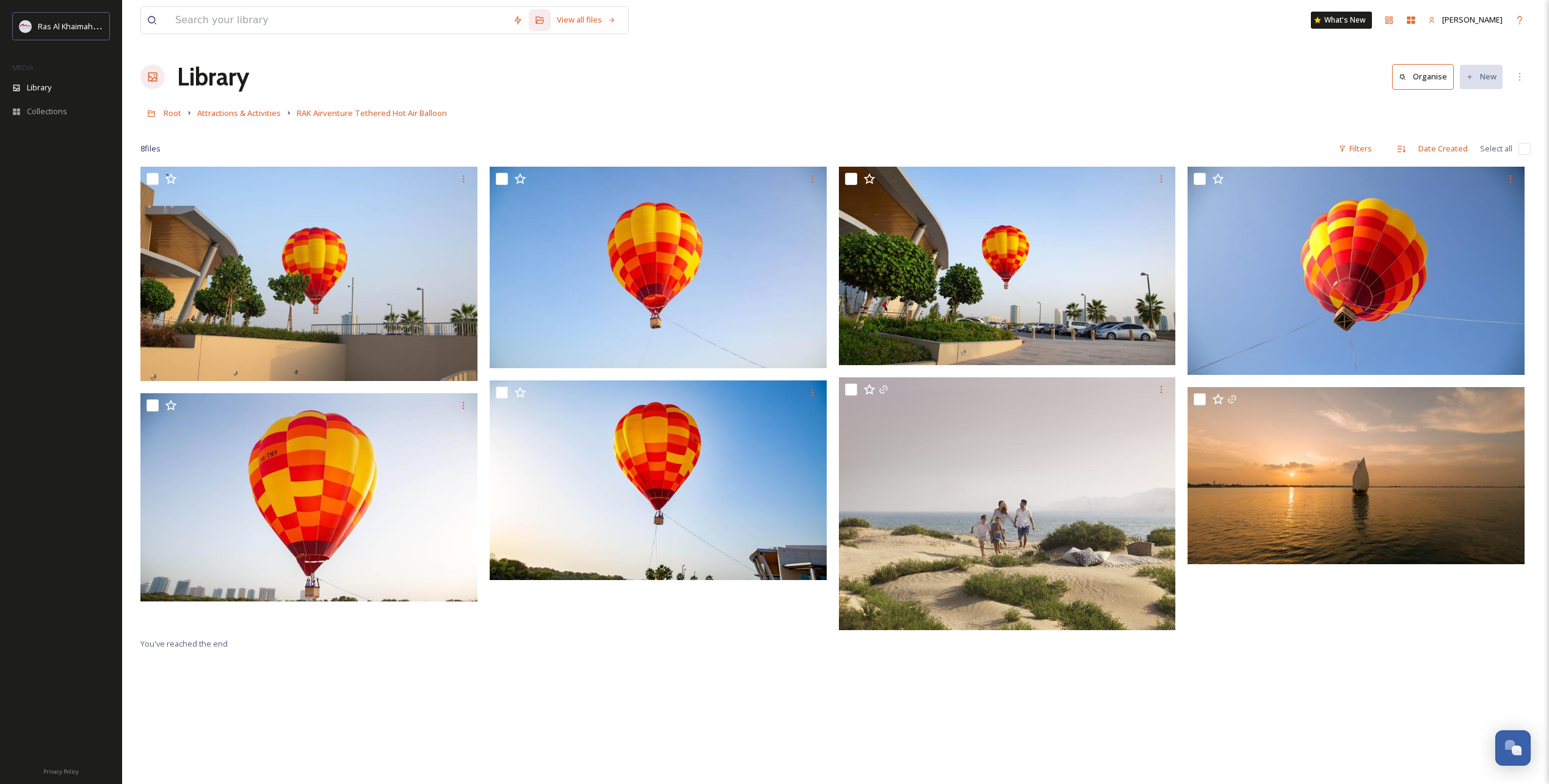
drag, startPoint x: 760, startPoint y: 355, endPoint x: 743, endPoint y: 356, distance: 17.0
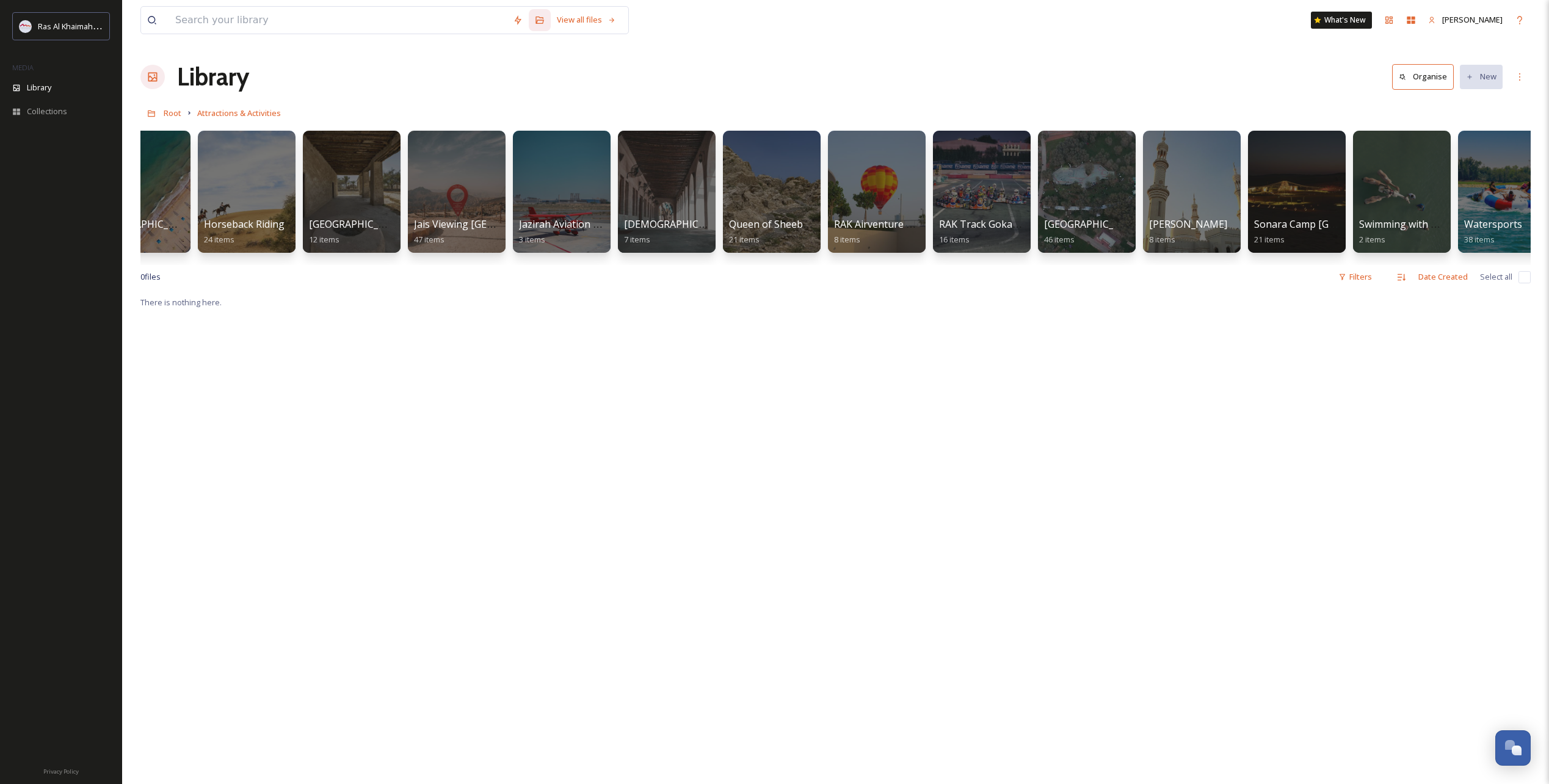
scroll to position [0, 920]
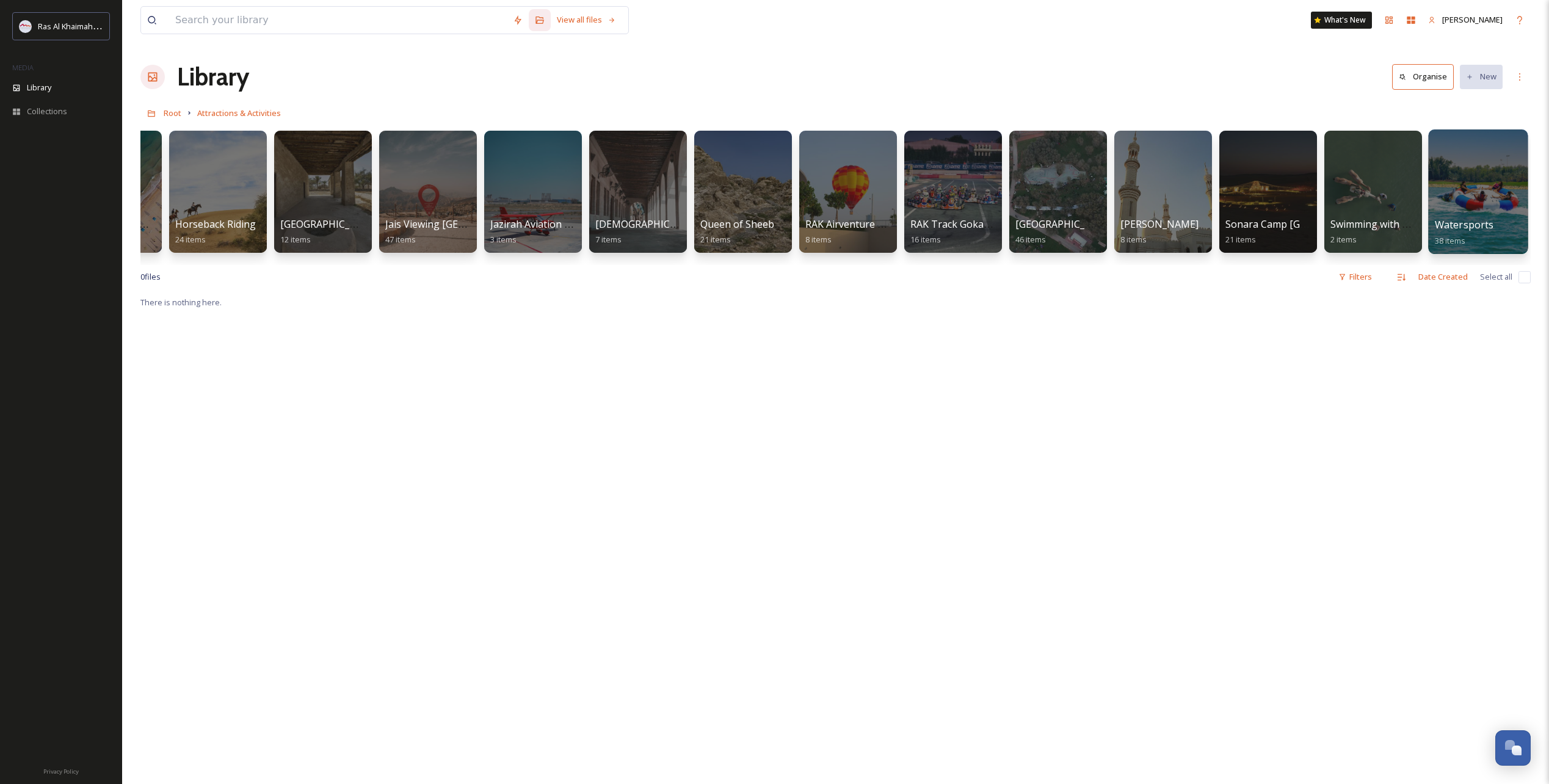
click at [1483, 199] on div at bounding box center [1478, 191] width 100 height 124
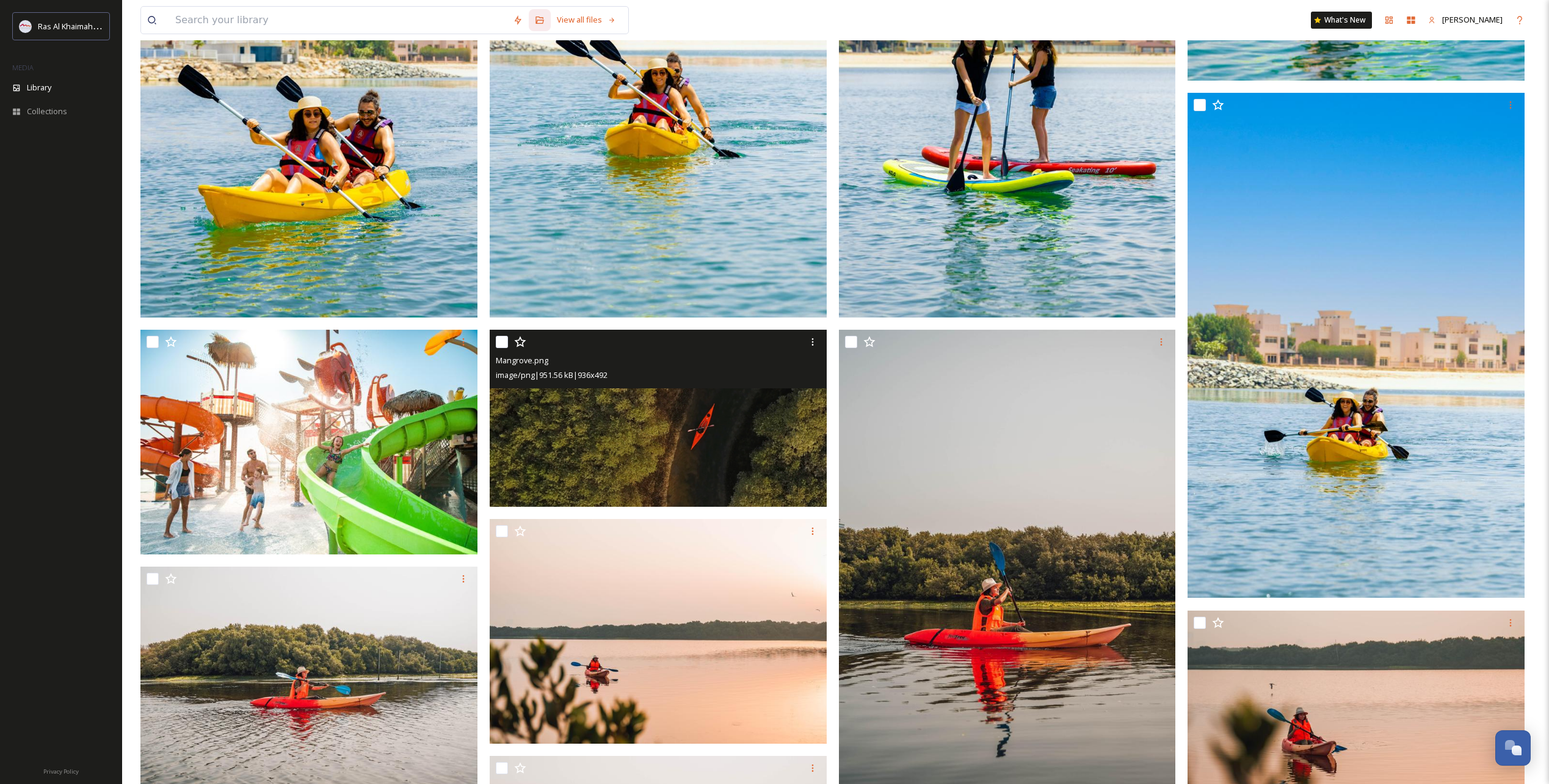
scroll to position [2660, 0]
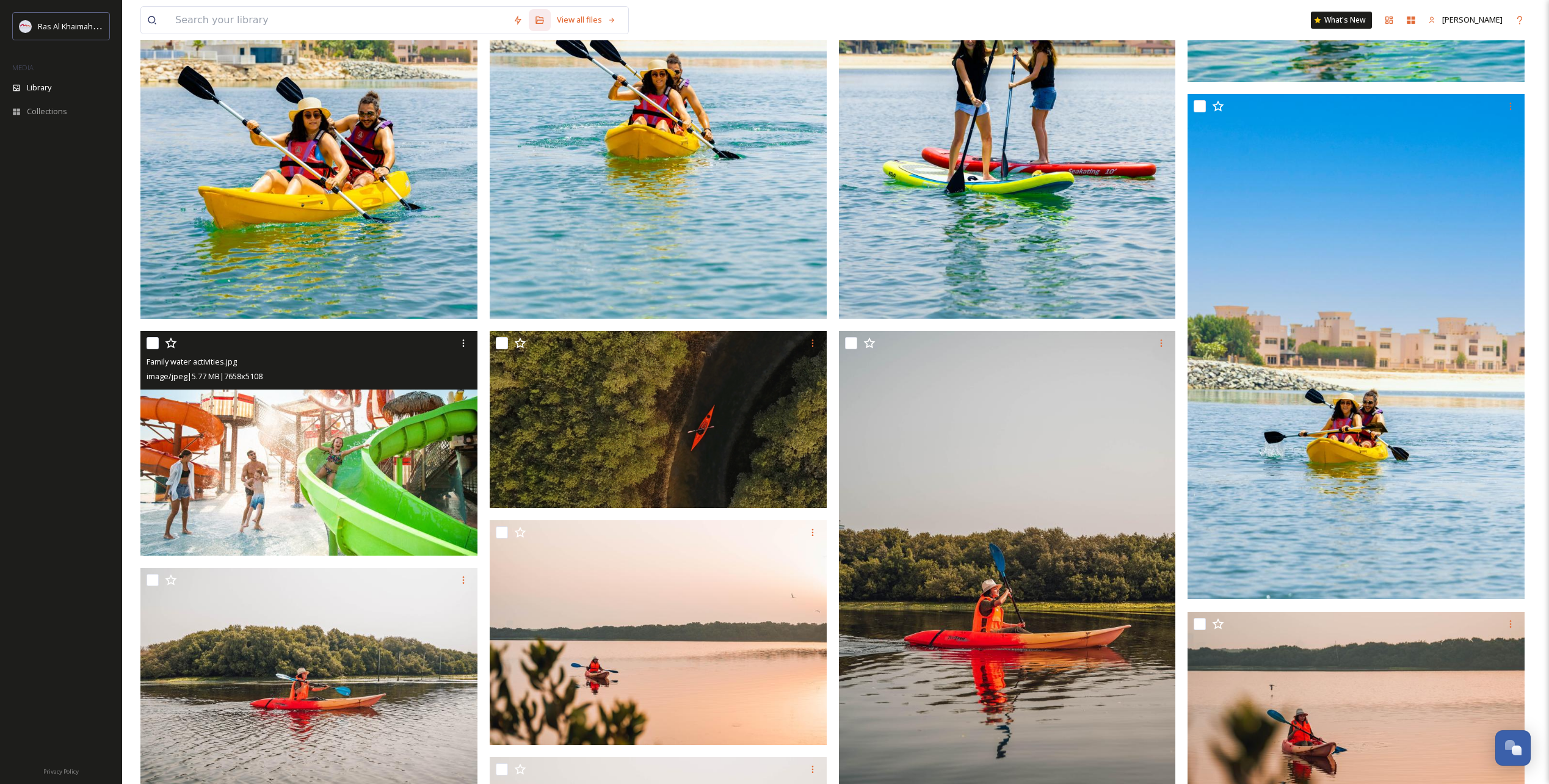
click at [333, 433] on img at bounding box center [309, 443] width 337 height 225
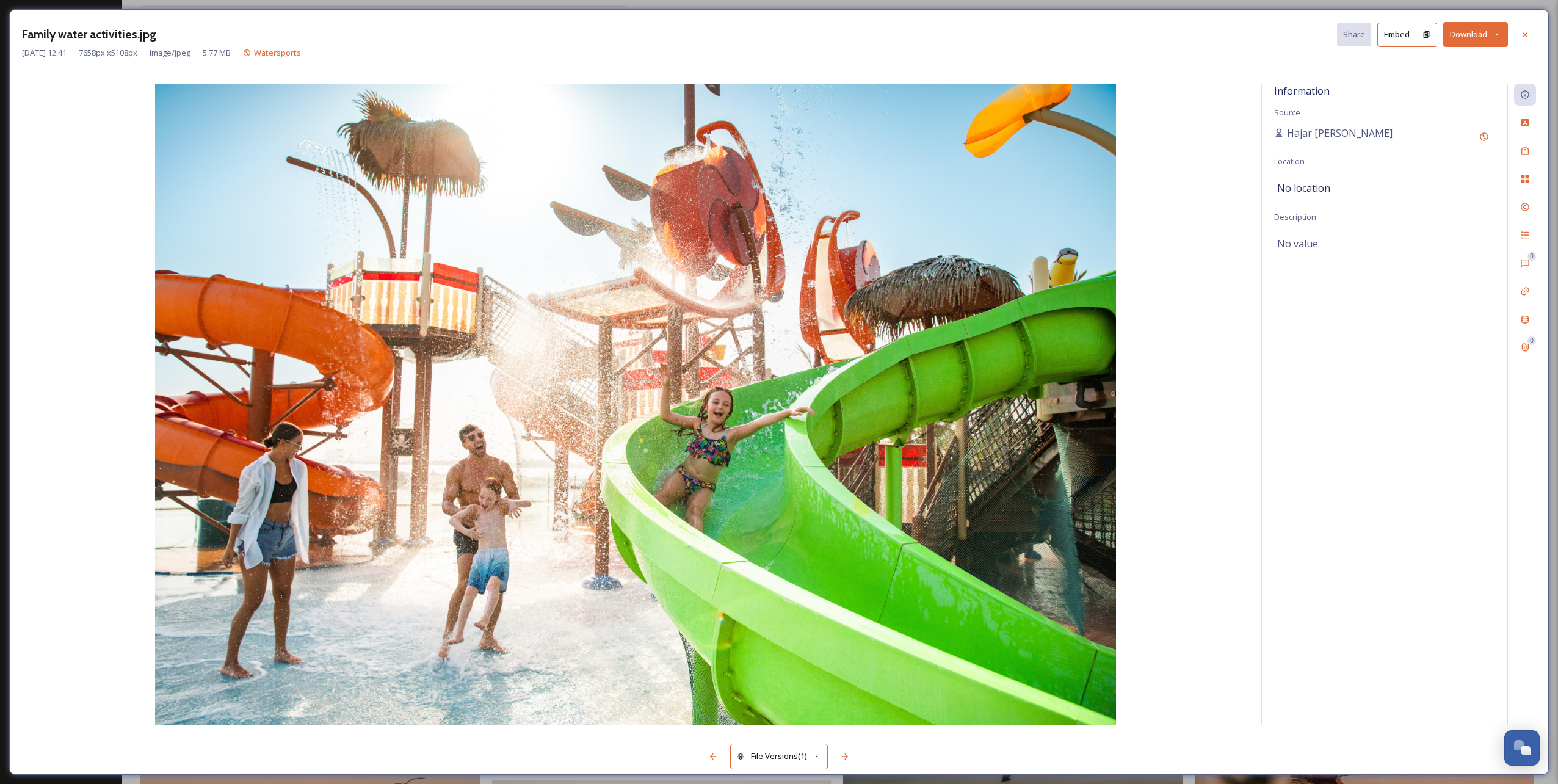
click at [1476, 36] on button "Download" at bounding box center [1475, 35] width 65 height 25
click at [1443, 60] on span "Download Original (7658 x 5108)" at bounding box center [1443, 62] width 115 height 12
click at [1521, 30] on icon at bounding box center [1525, 34] width 10 height 10
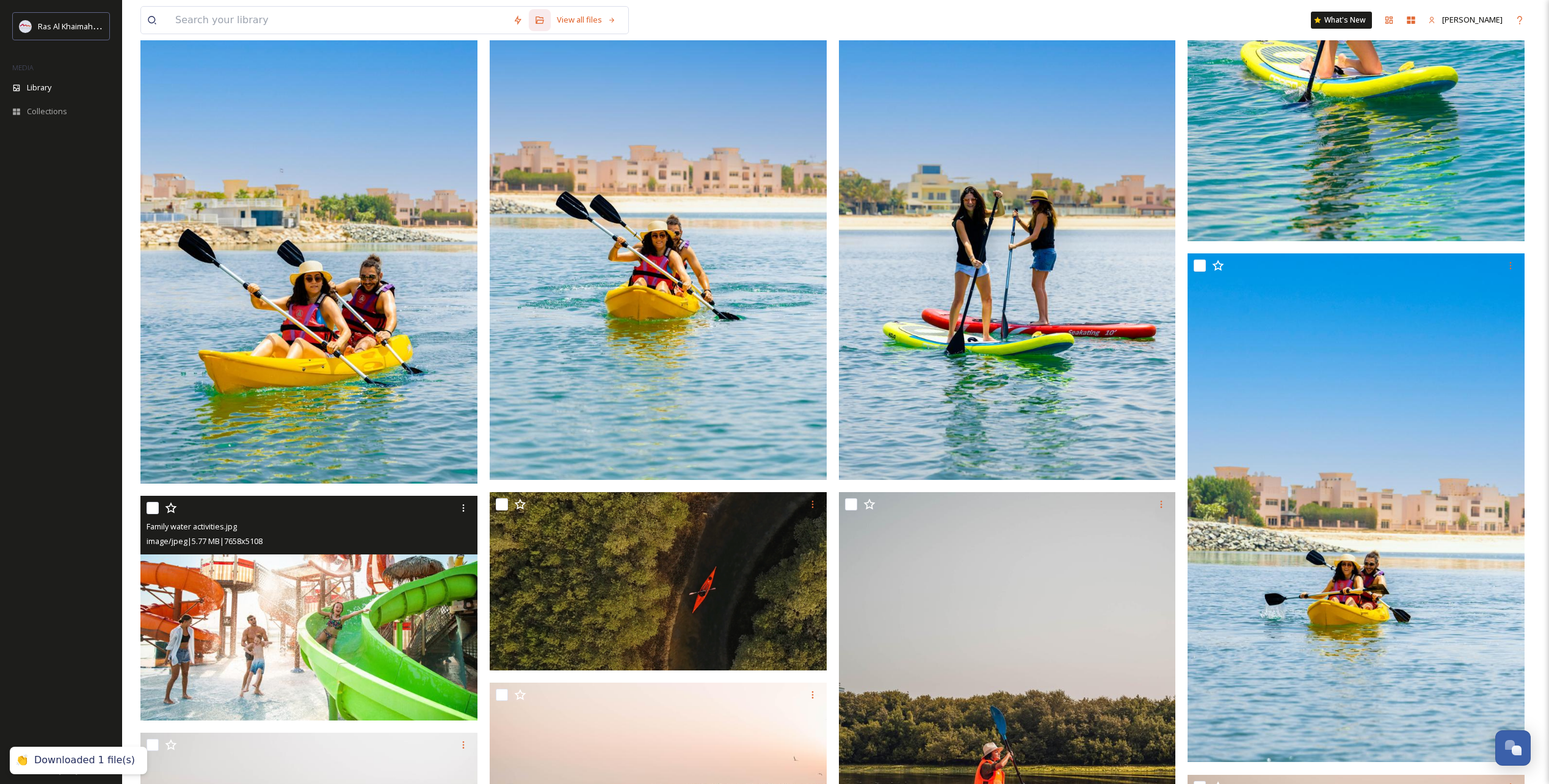
scroll to position [2476, 0]
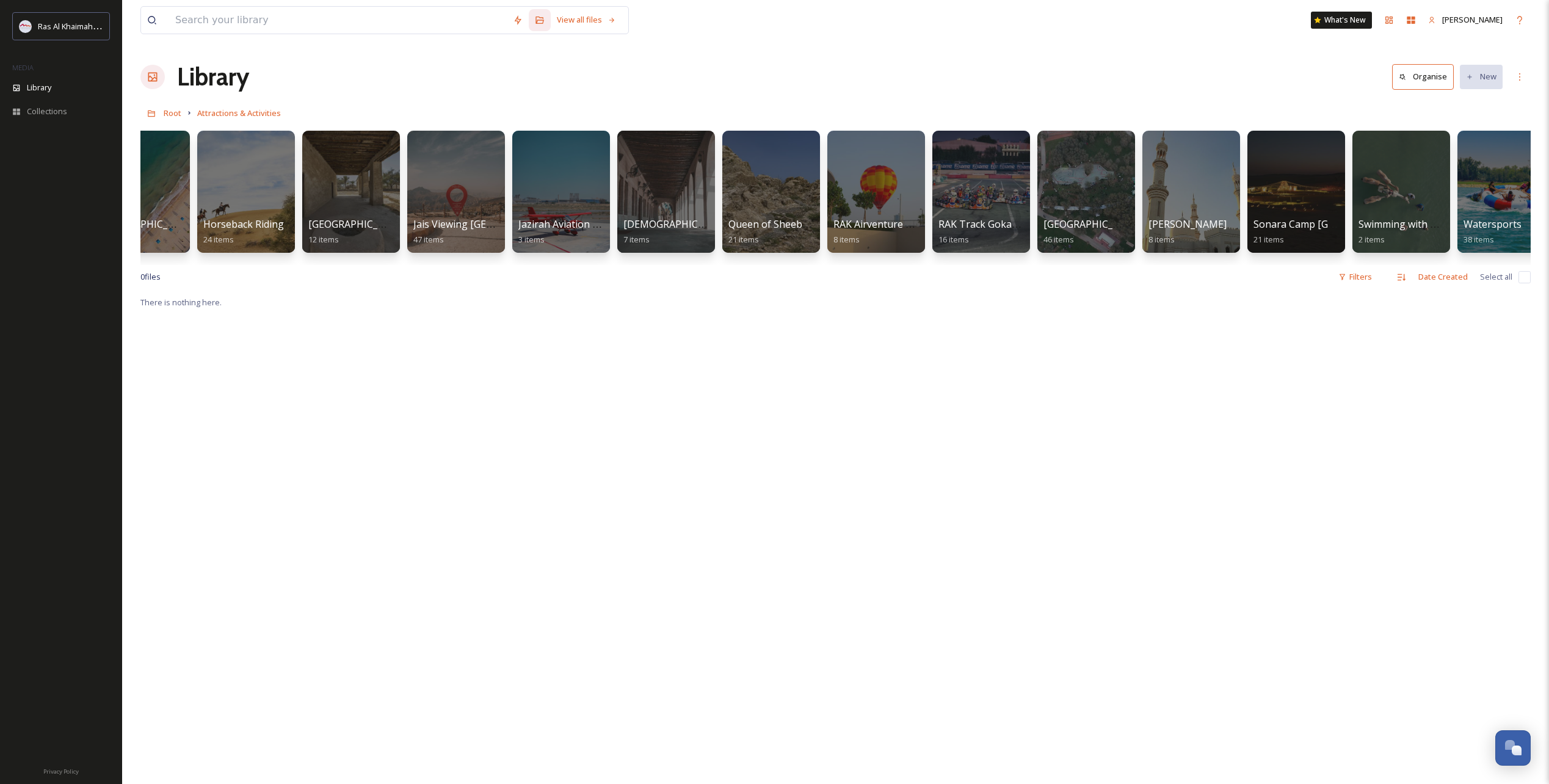
scroll to position [0, 895]
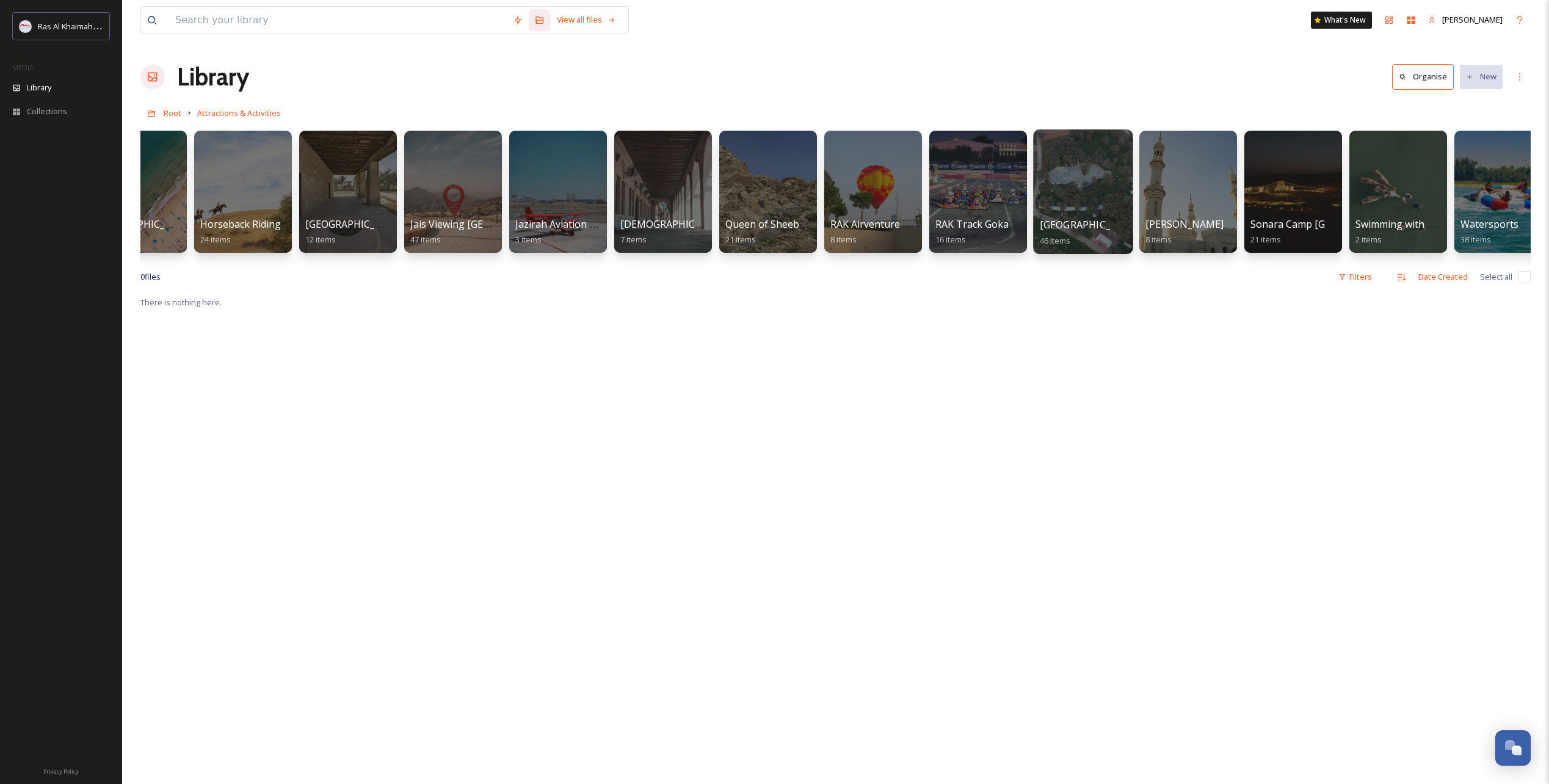
click at [1089, 196] on div at bounding box center [1083, 191] width 100 height 124
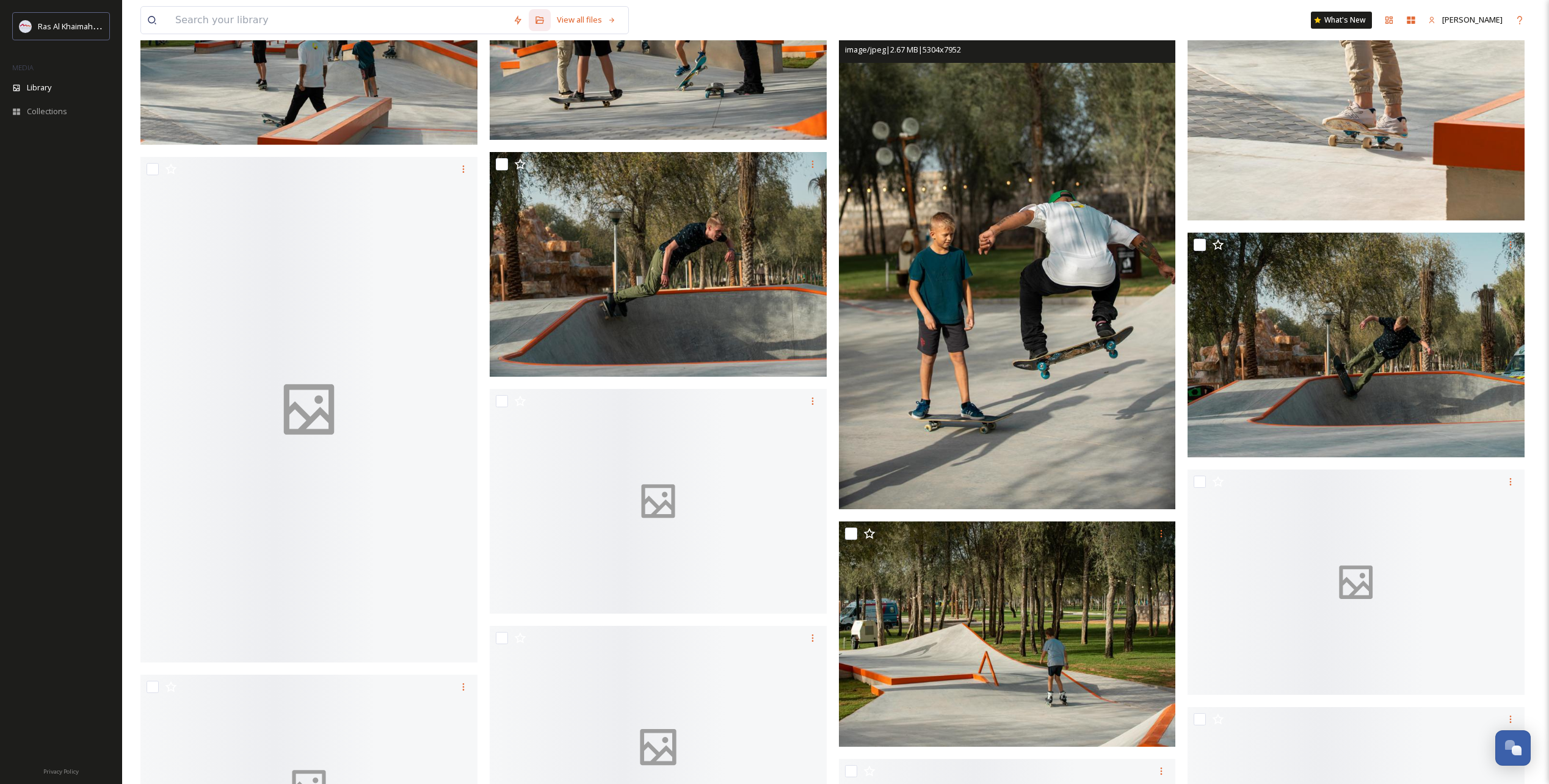
scroll to position [1159, 0]
drag, startPoint x: 836, startPoint y: 327, endPoint x: 824, endPoint y: 329, distance: 12.2
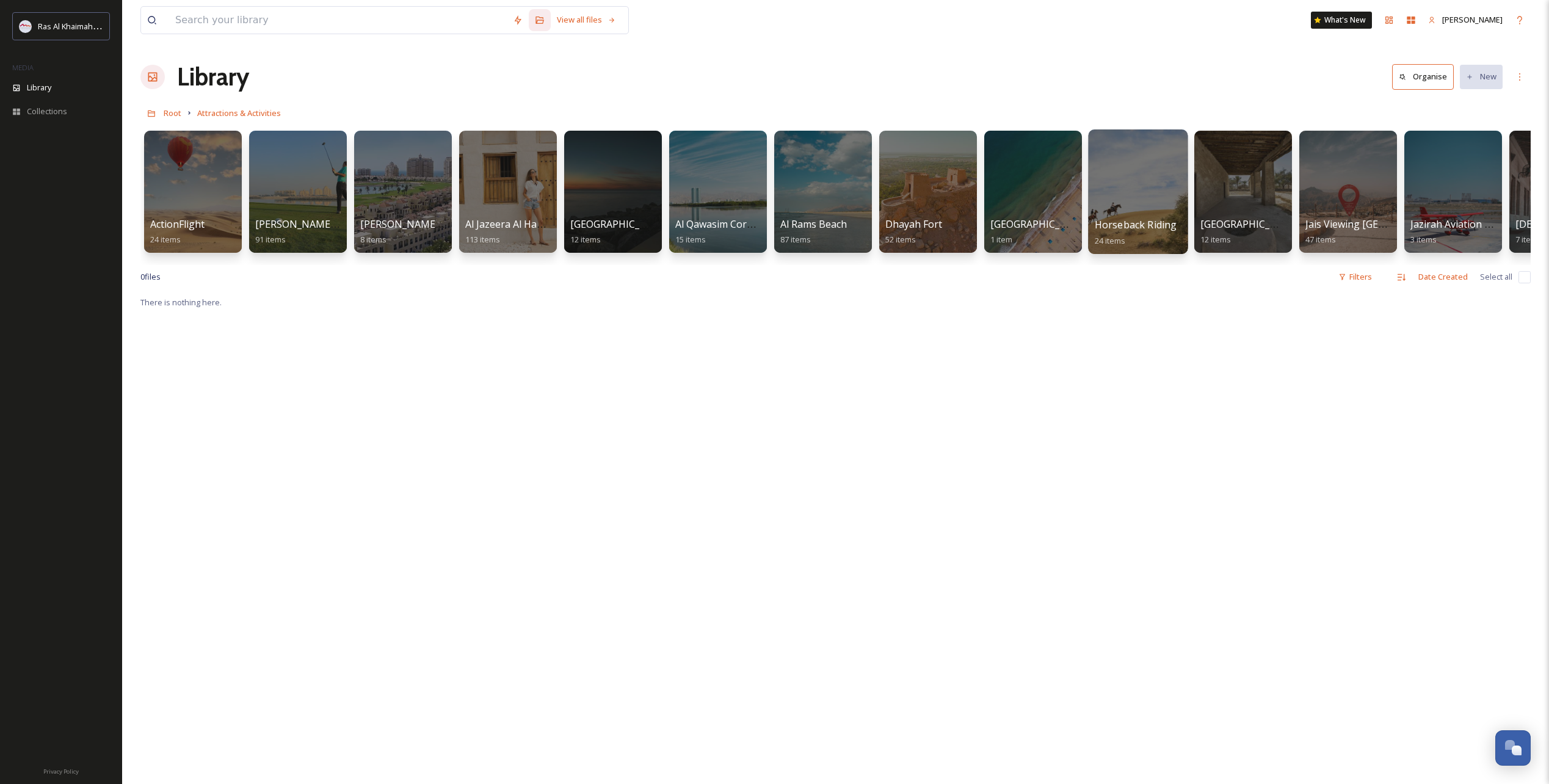
click at [1122, 216] on div at bounding box center [1138, 191] width 100 height 124
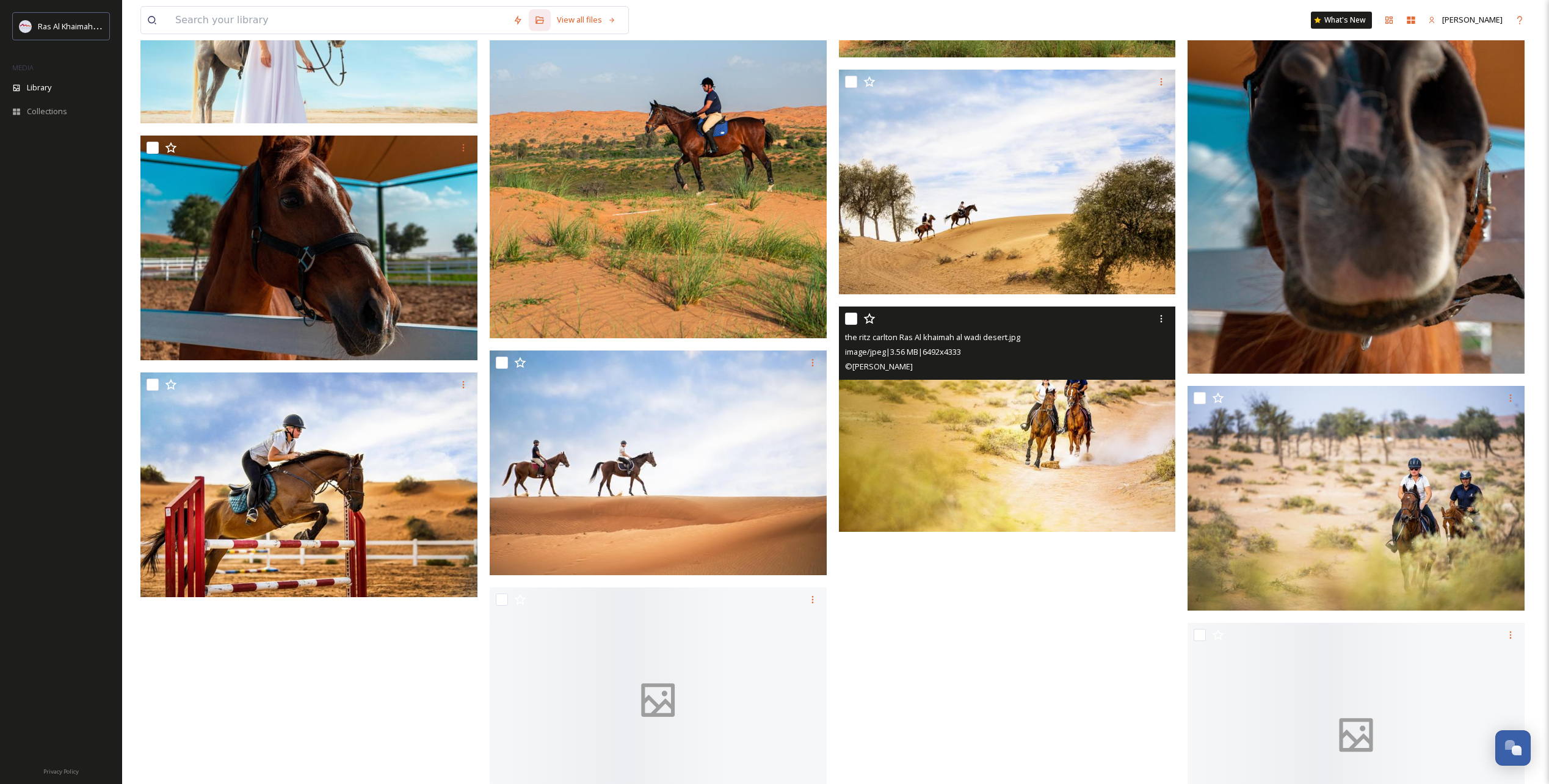
scroll to position [1094, 0]
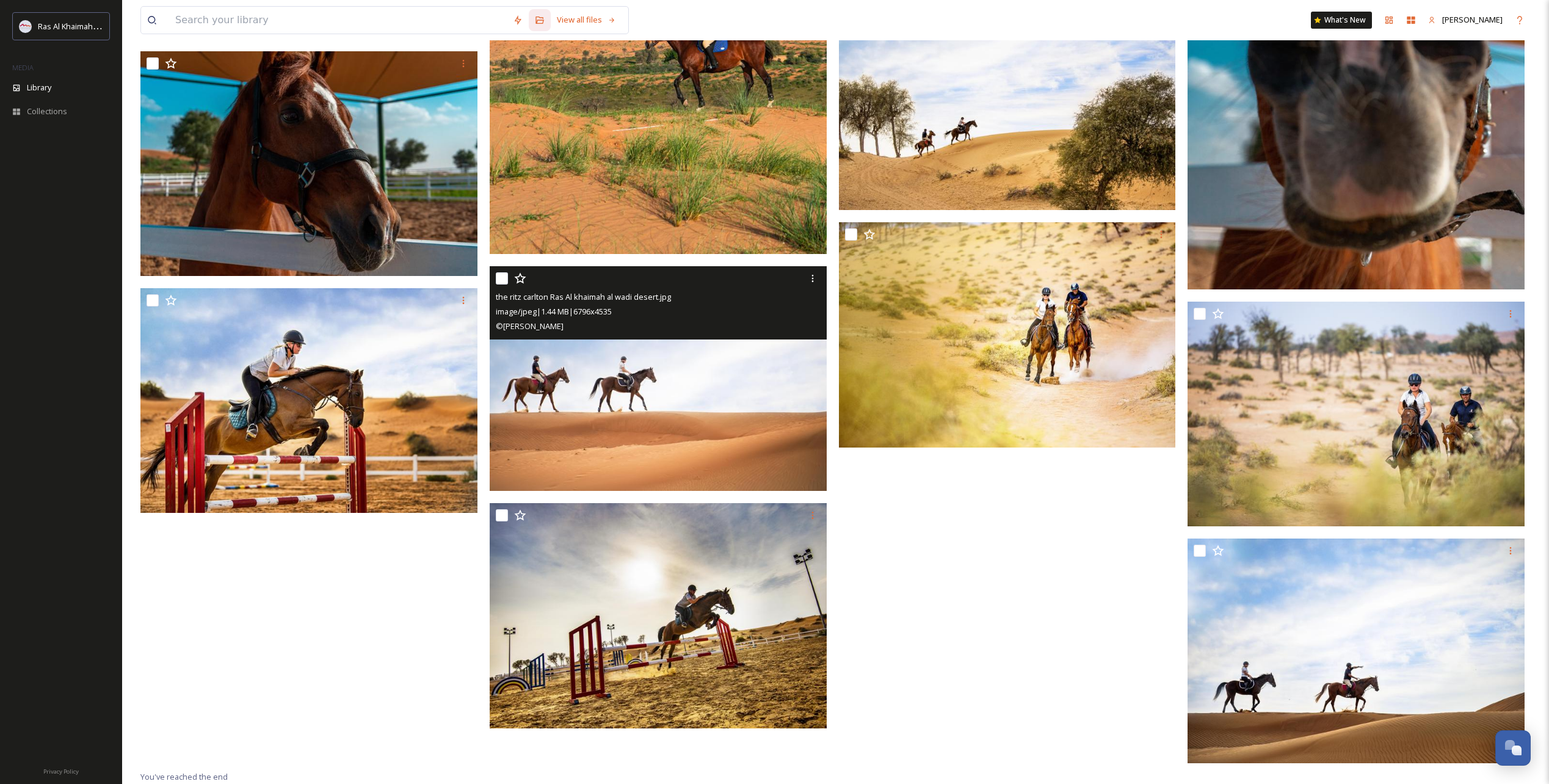
drag, startPoint x: 748, startPoint y: 396, endPoint x: 720, endPoint y: 376, distance: 34.4
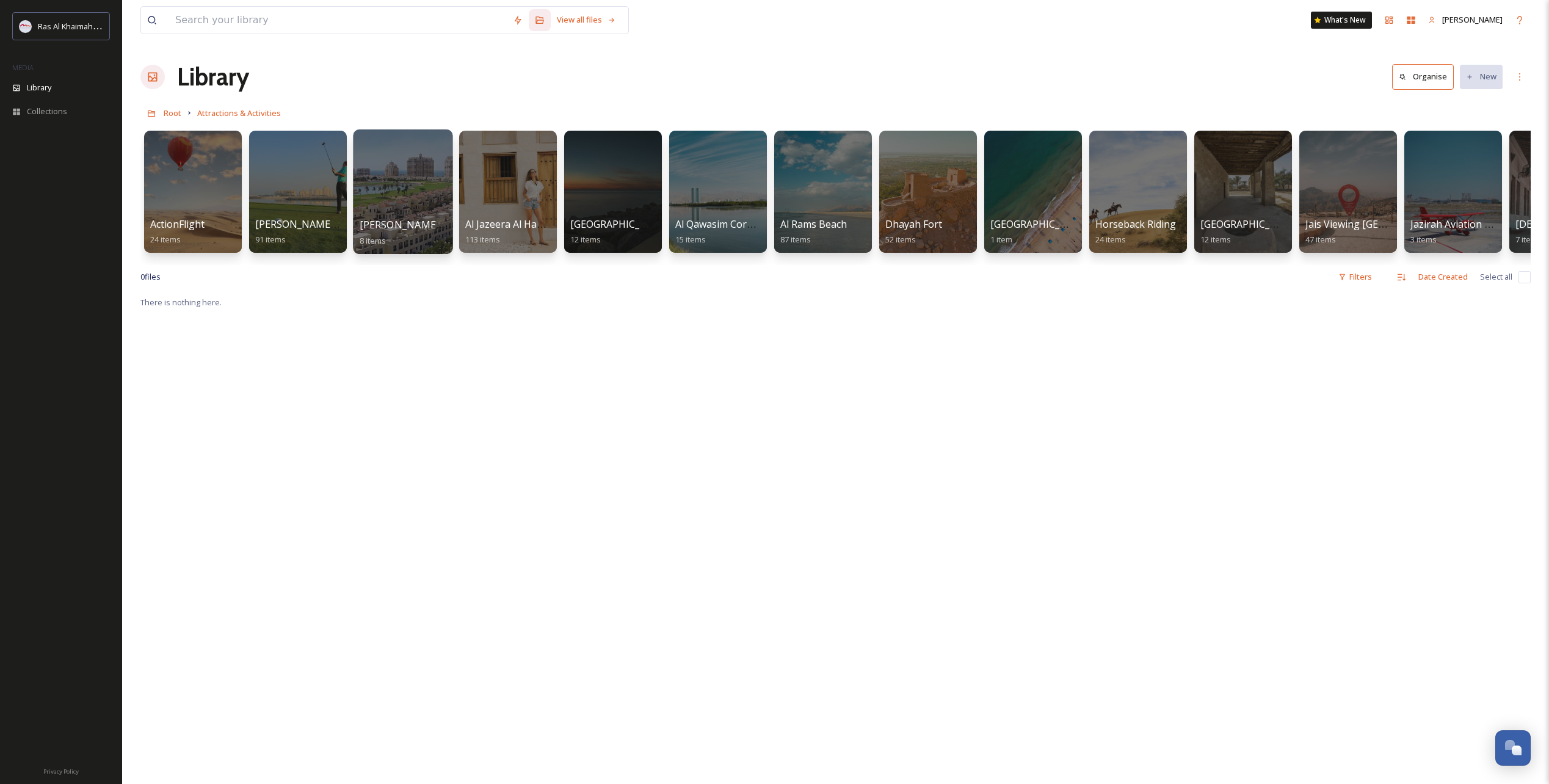
click at [415, 193] on div at bounding box center [403, 191] width 100 height 124
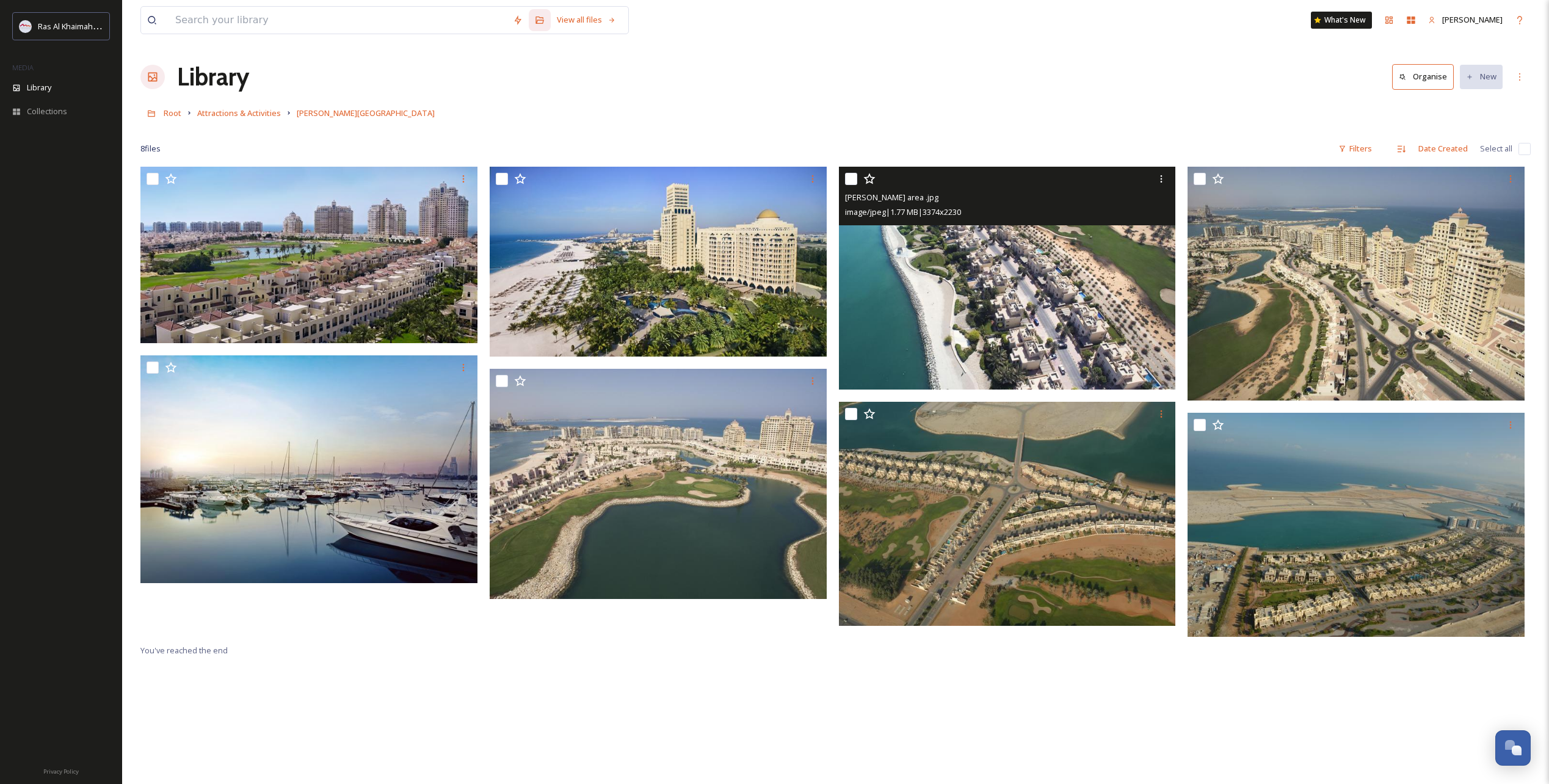
scroll to position [167, 0]
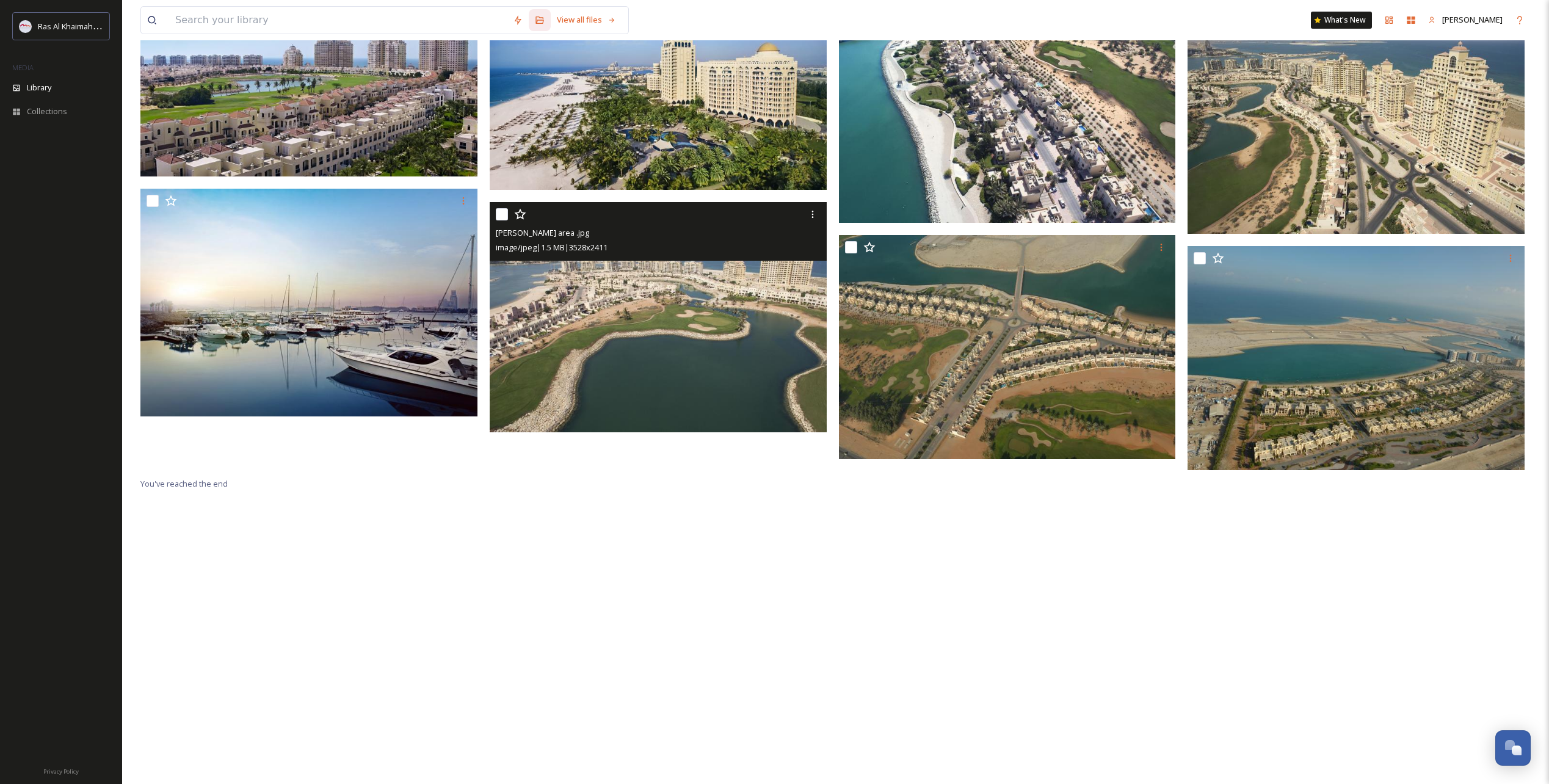
drag, startPoint x: 748, startPoint y: 321, endPoint x: 702, endPoint y: 277, distance: 63.7
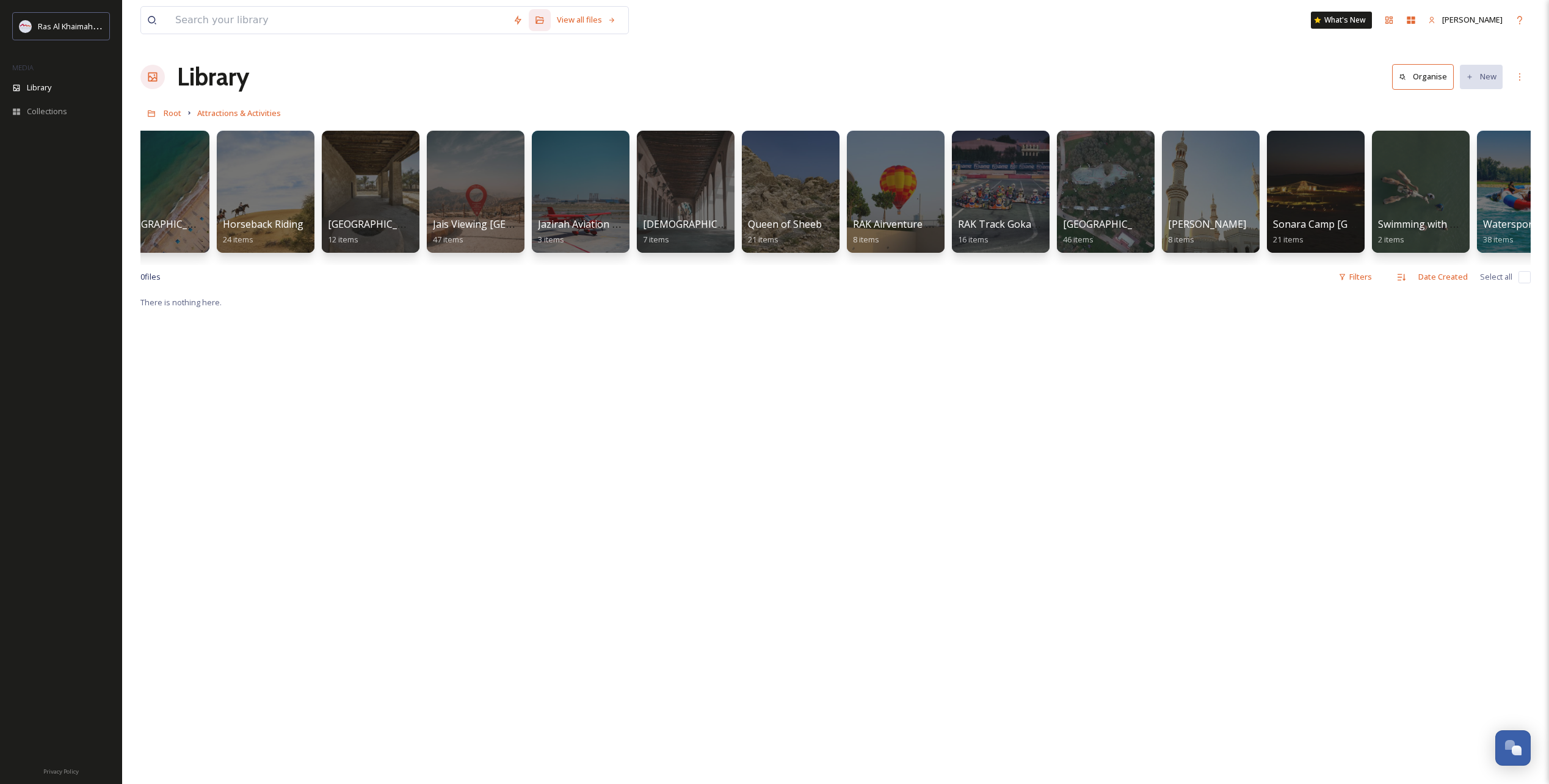
scroll to position [0, 914]
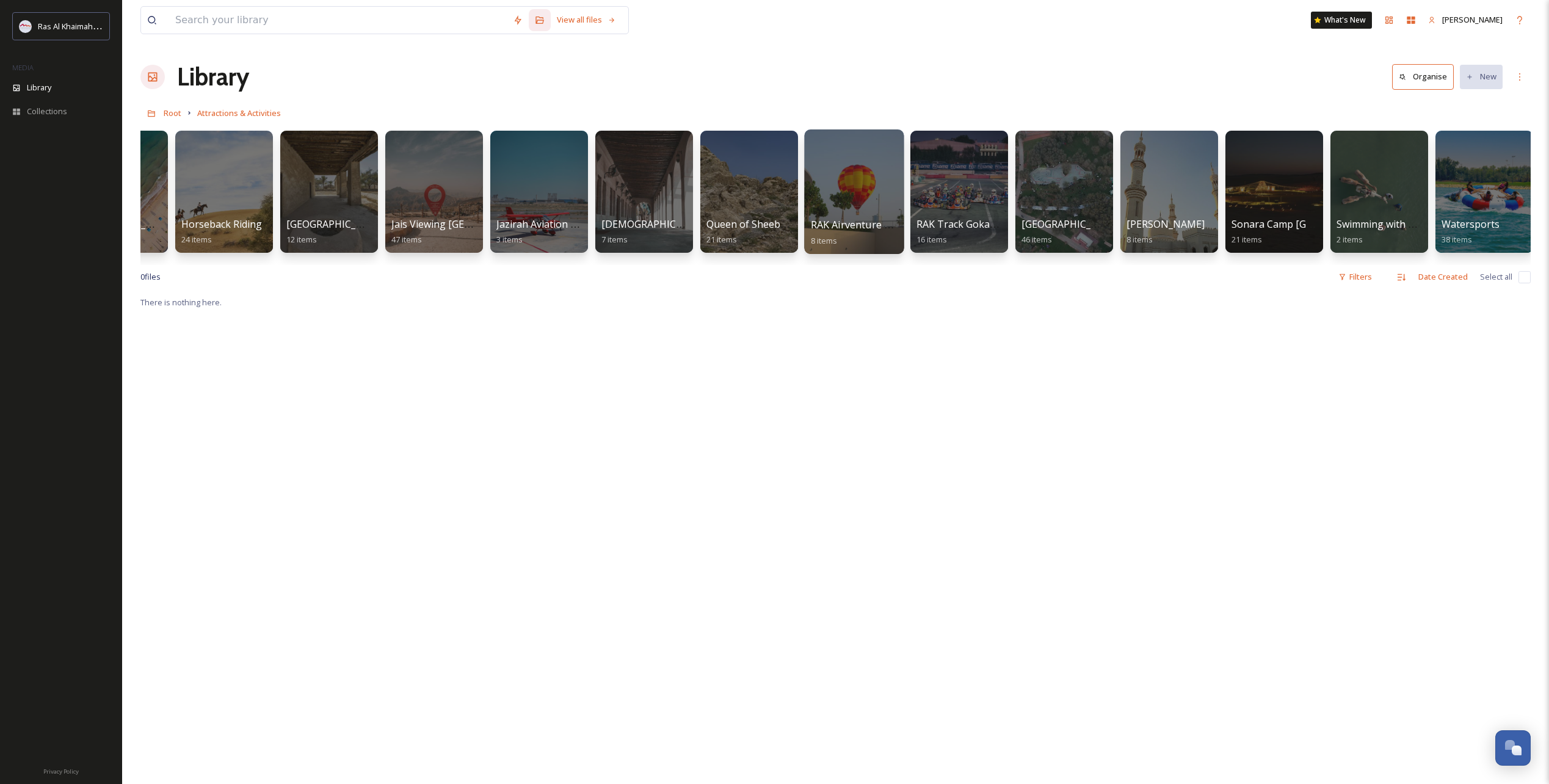
click at [857, 202] on div at bounding box center [854, 191] width 100 height 124
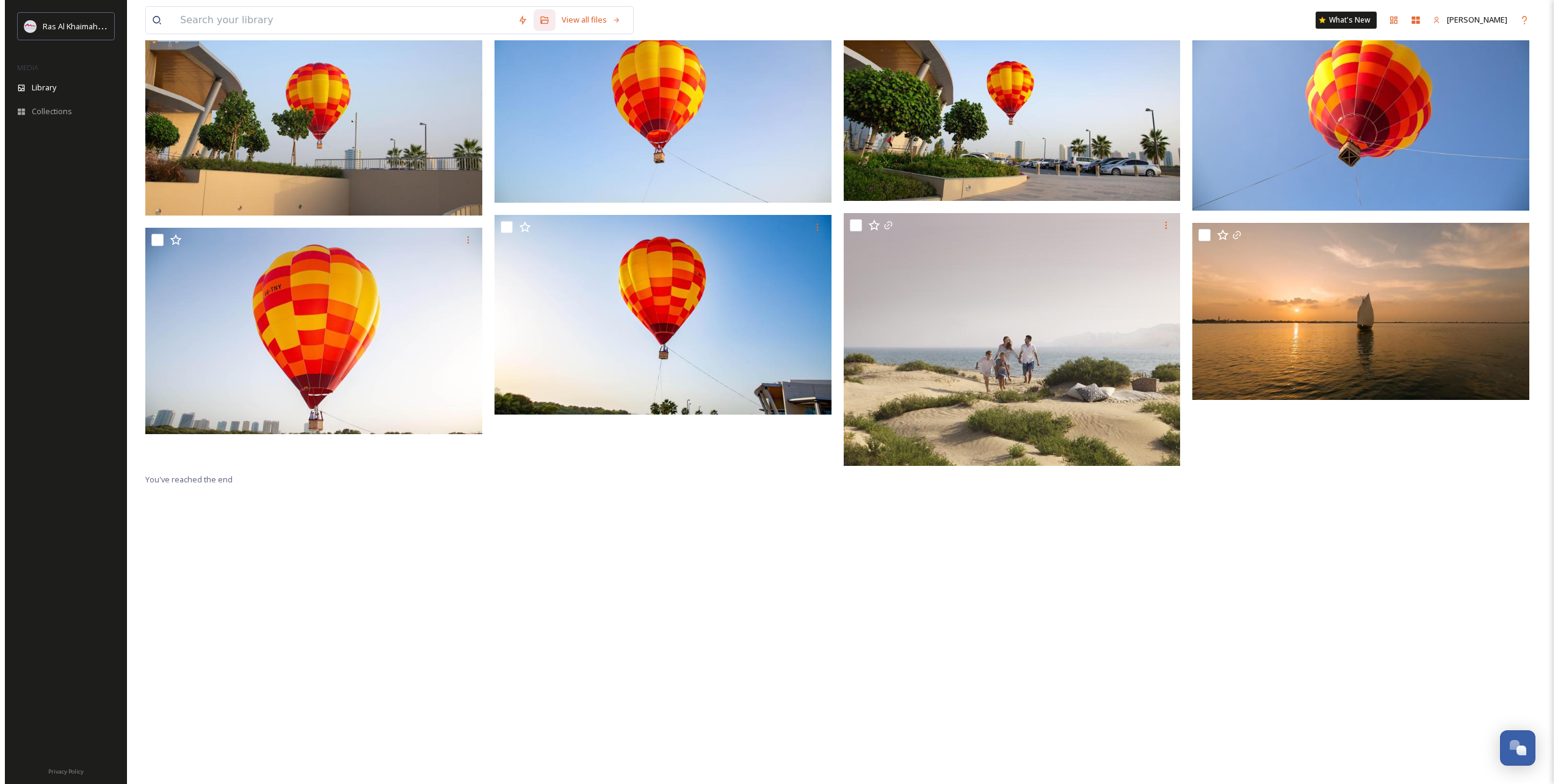
scroll to position [167, 0]
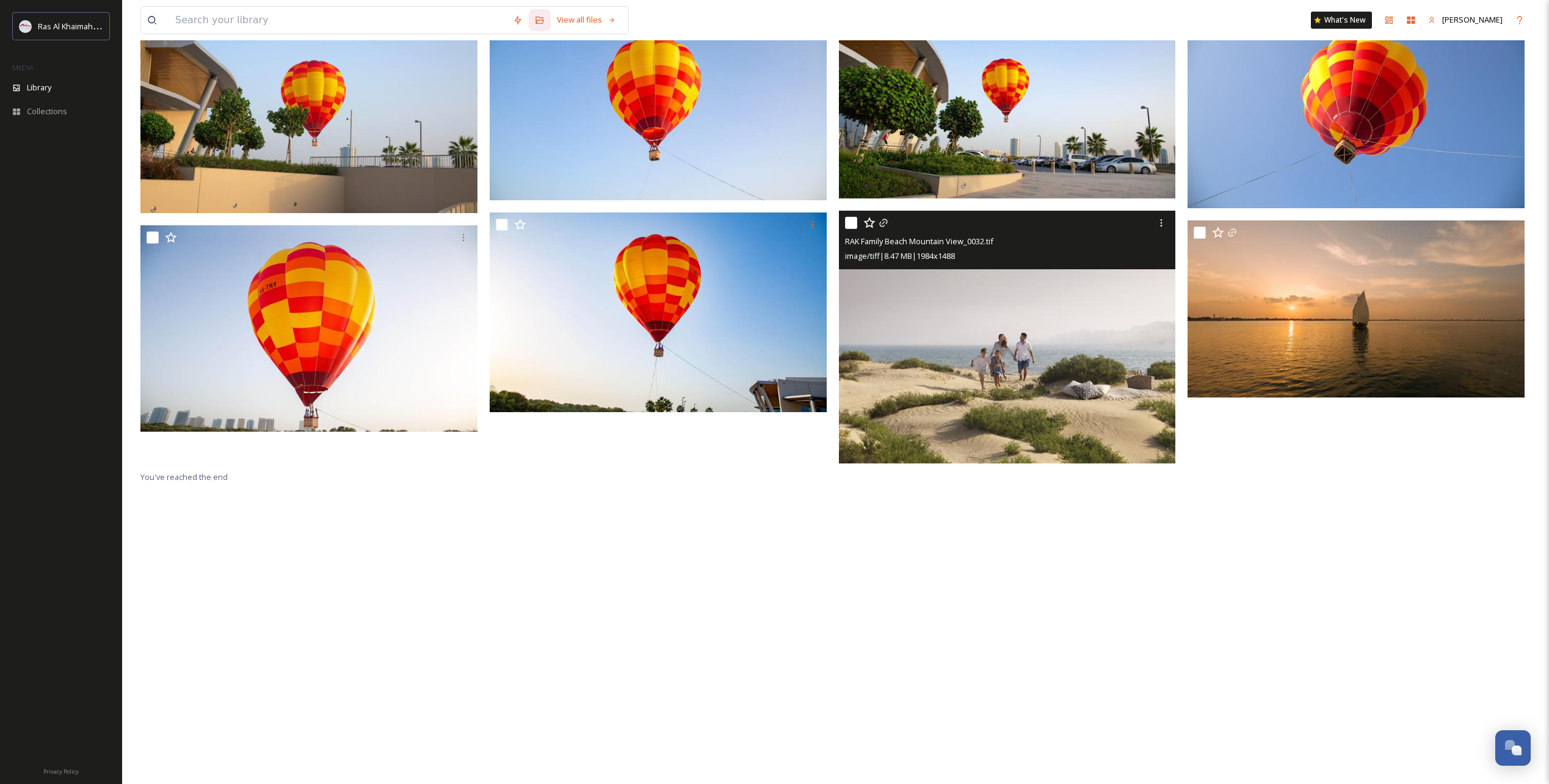
click at [1071, 303] on img at bounding box center [1007, 337] width 337 height 253
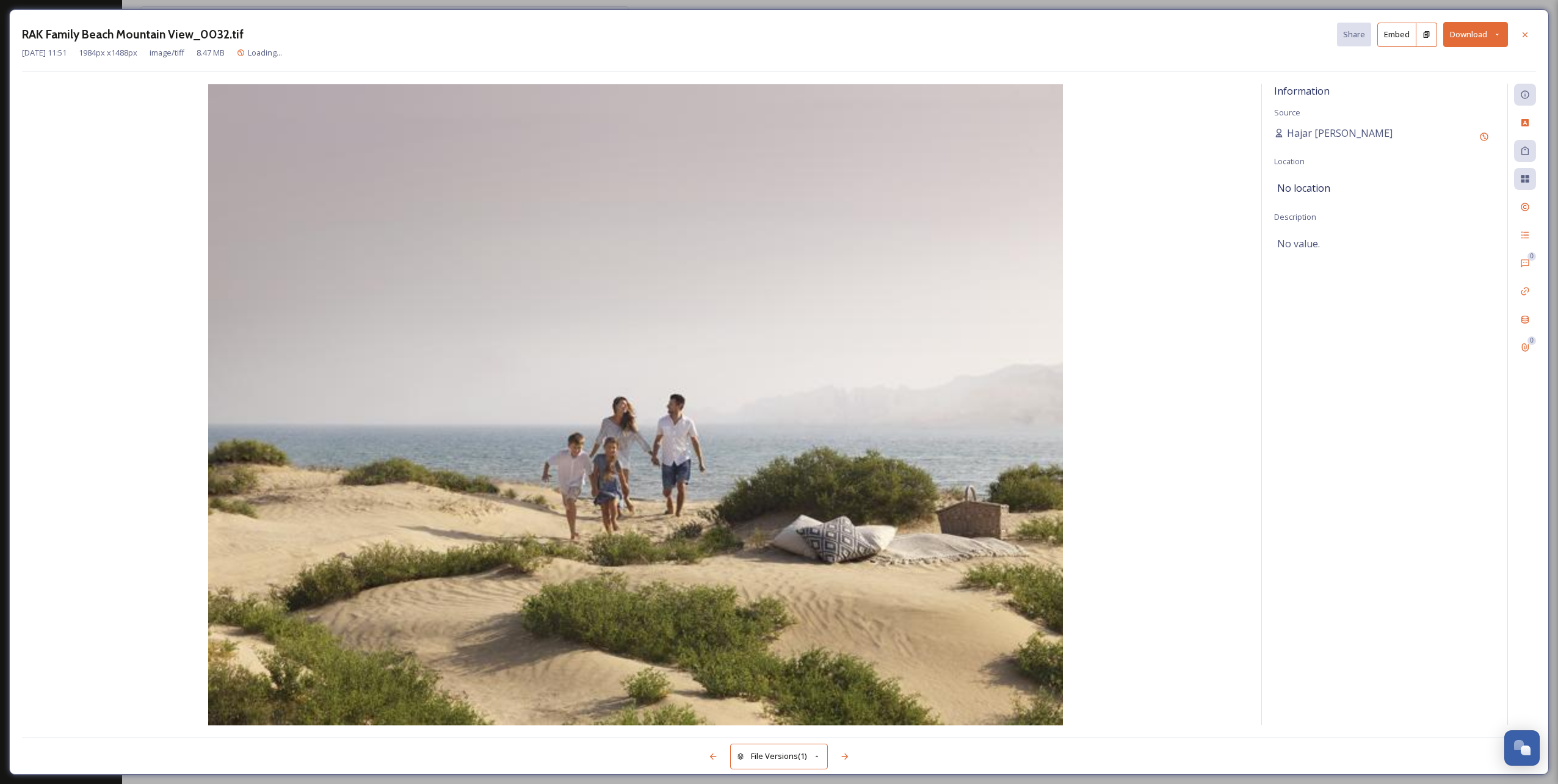
click at [1483, 29] on button "Download" at bounding box center [1475, 35] width 65 height 25
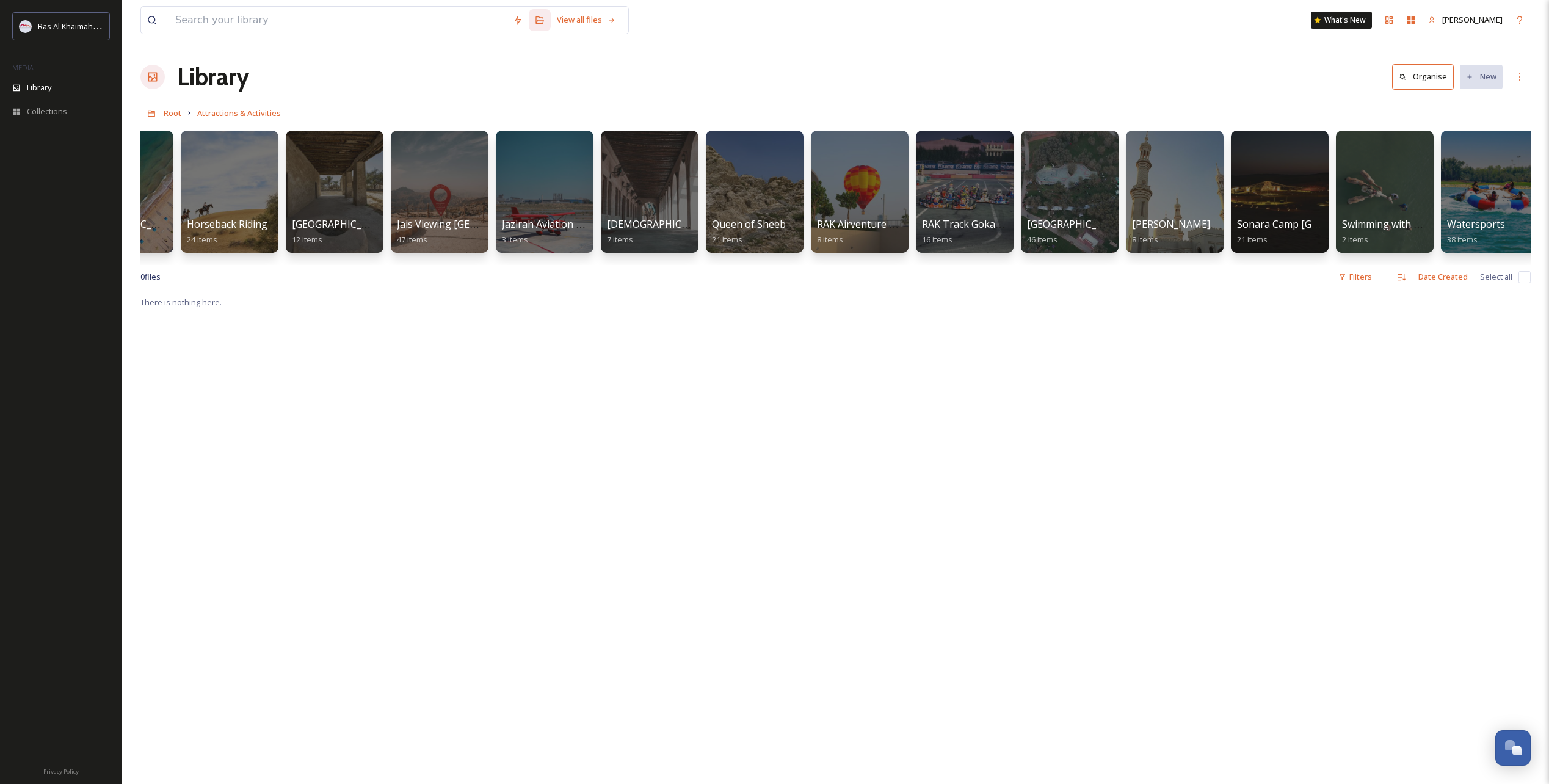
scroll to position [0, 913]
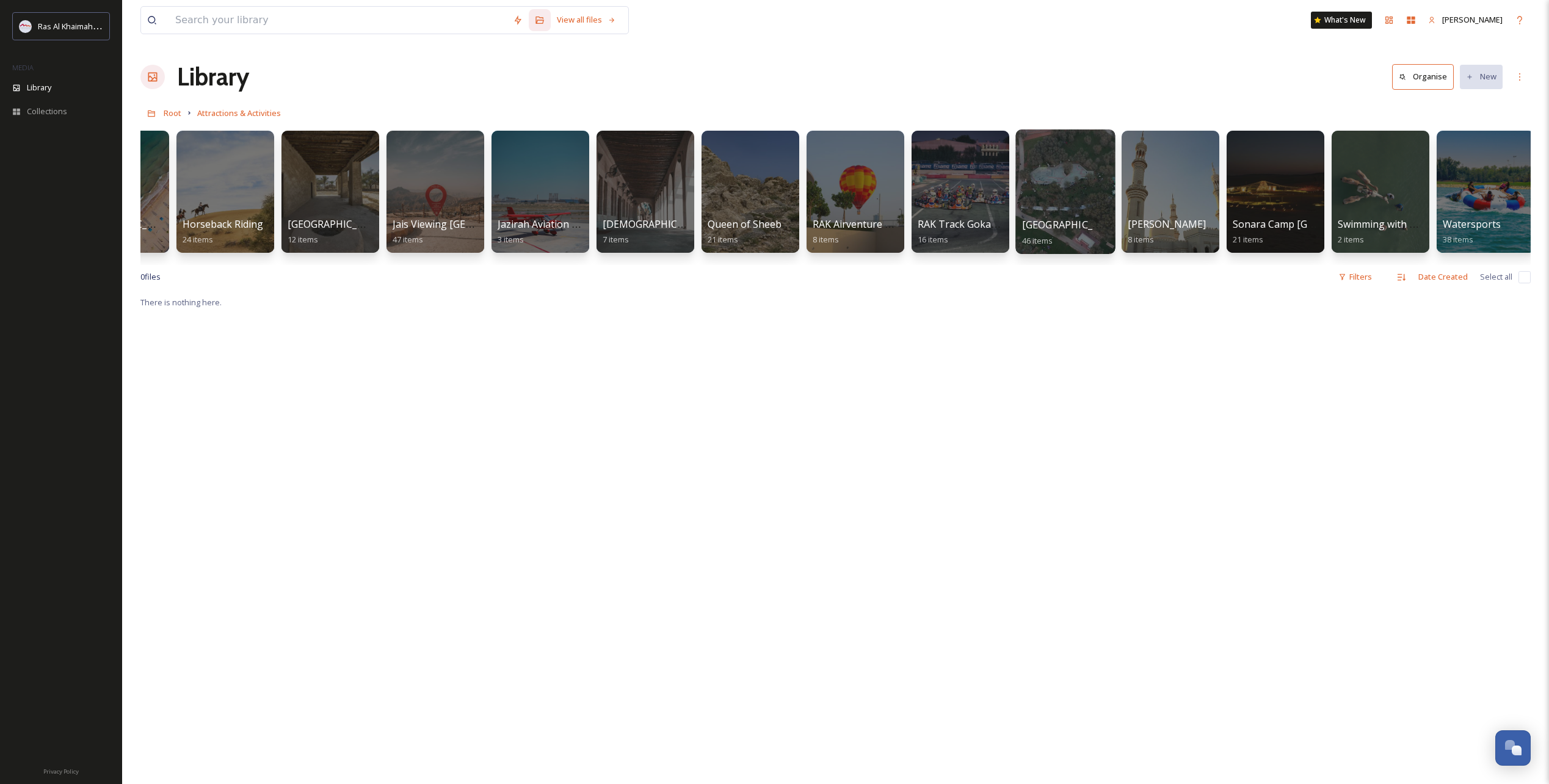
click at [1039, 199] on div at bounding box center [1065, 191] width 100 height 124
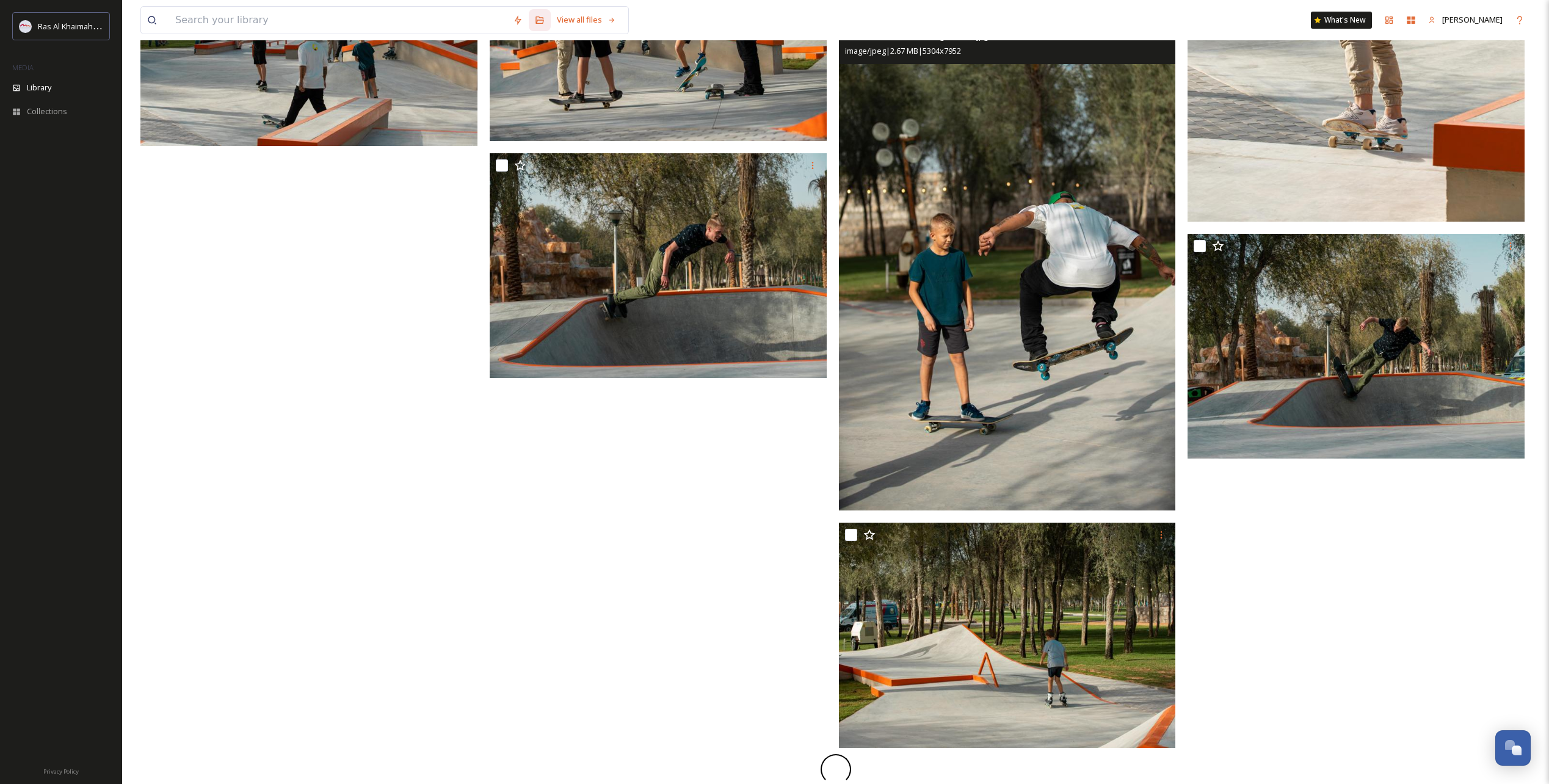
scroll to position [1159, 0]
drag, startPoint x: 1010, startPoint y: 327, endPoint x: 992, endPoint y: 335, distance: 19.7
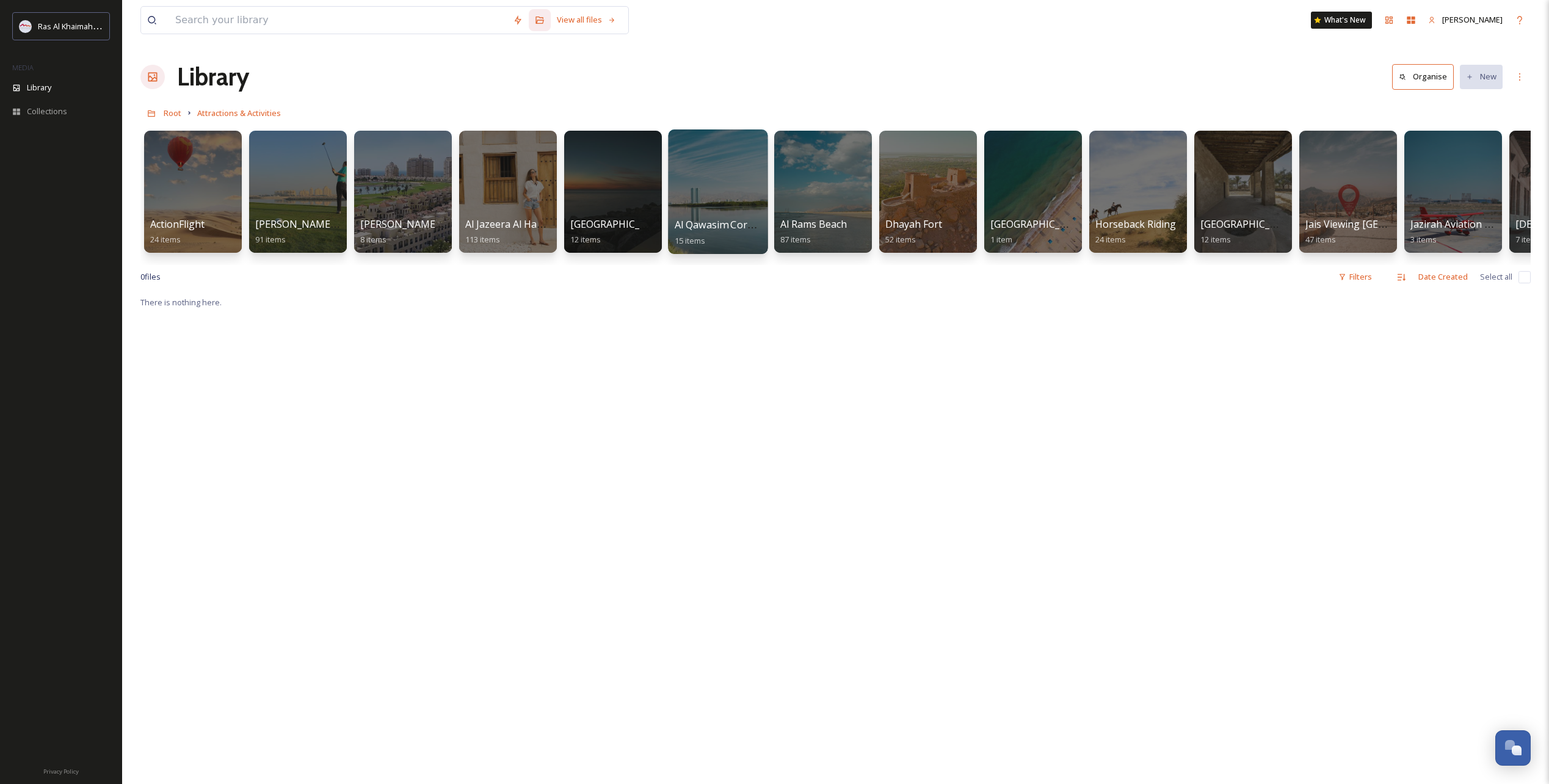
click at [719, 206] on div at bounding box center [718, 191] width 100 height 124
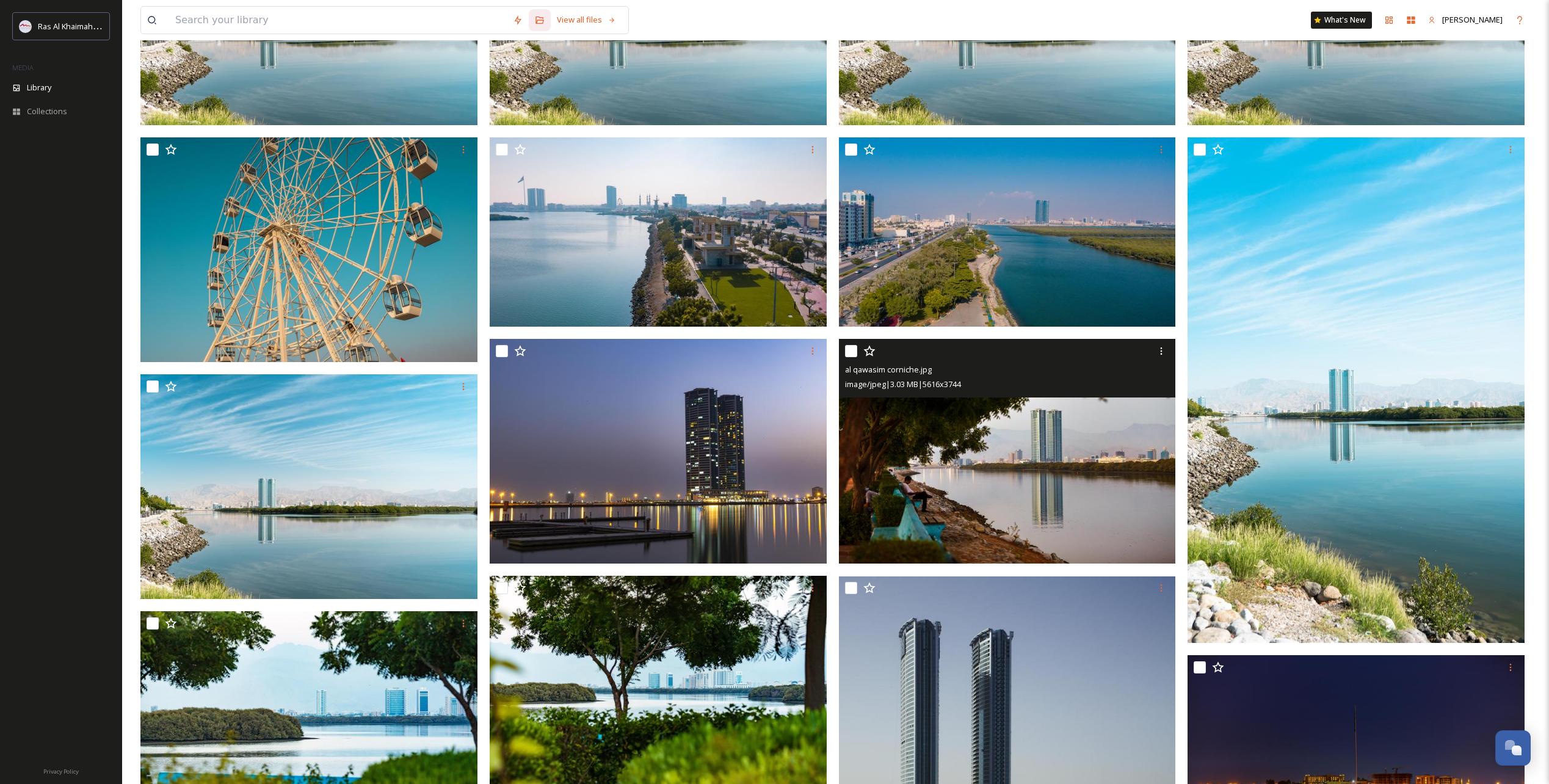
scroll to position [157, 0]
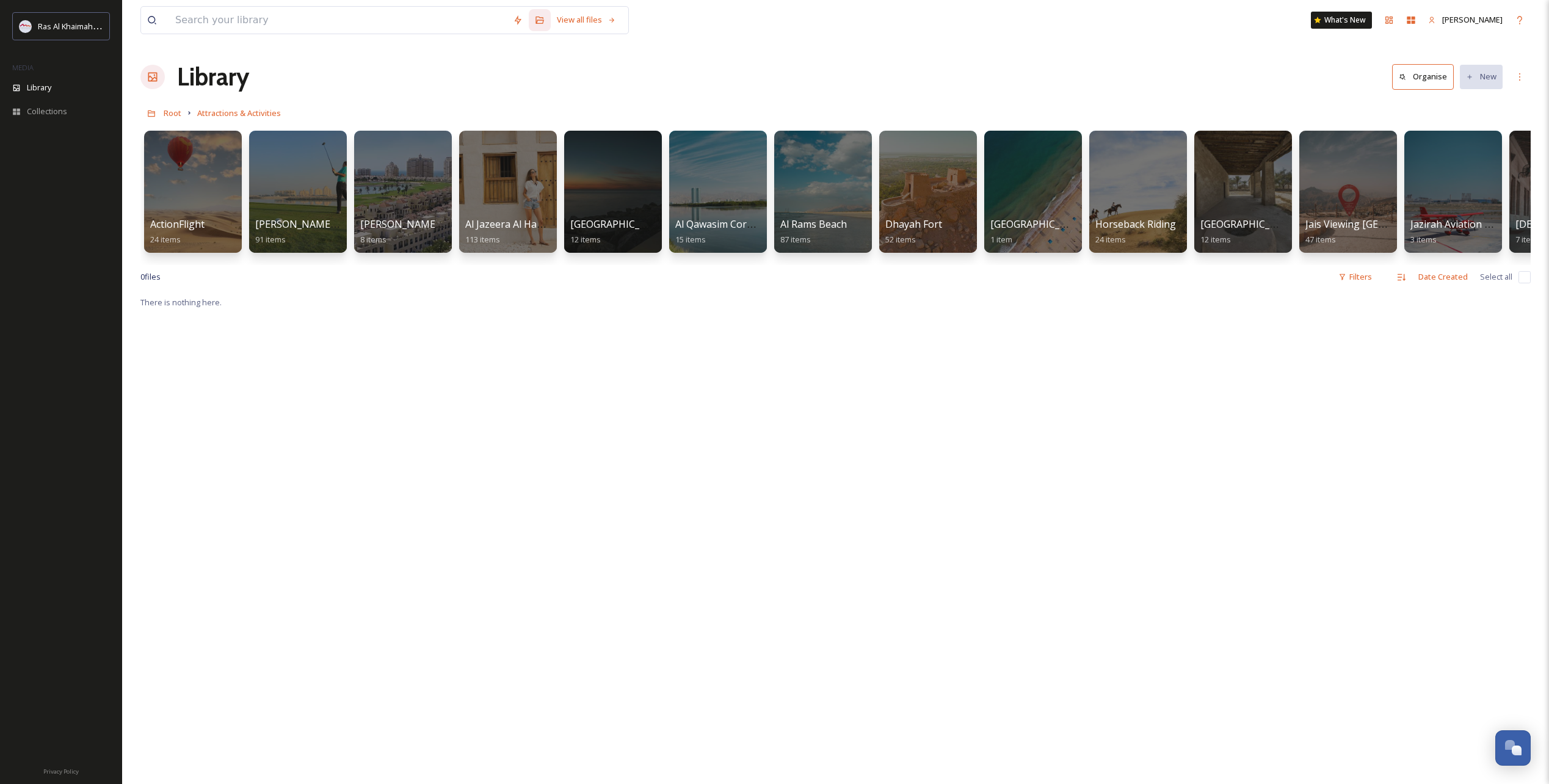
click at [142, 210] on div "ActionFlight 24 items [PERSON_NAME] Golf Club 91 items [PERSON_NAME][GEOGRAPHIC…" at bounding box center [836, 194] width 1391 height 141
click at [184, 176] on div at bounding box center [193, 191] width 100 height 124
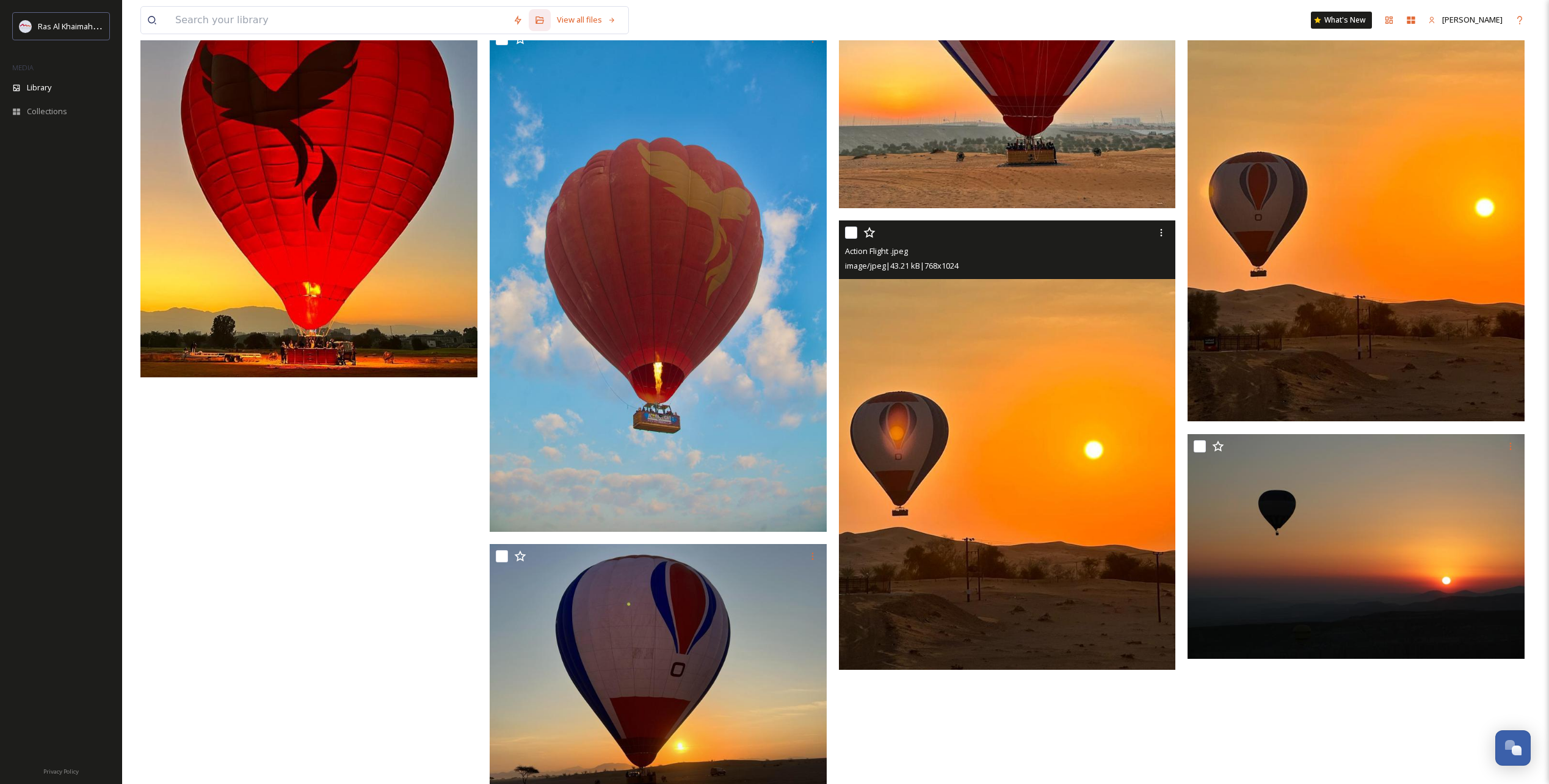
scroll to position [1682, 0]
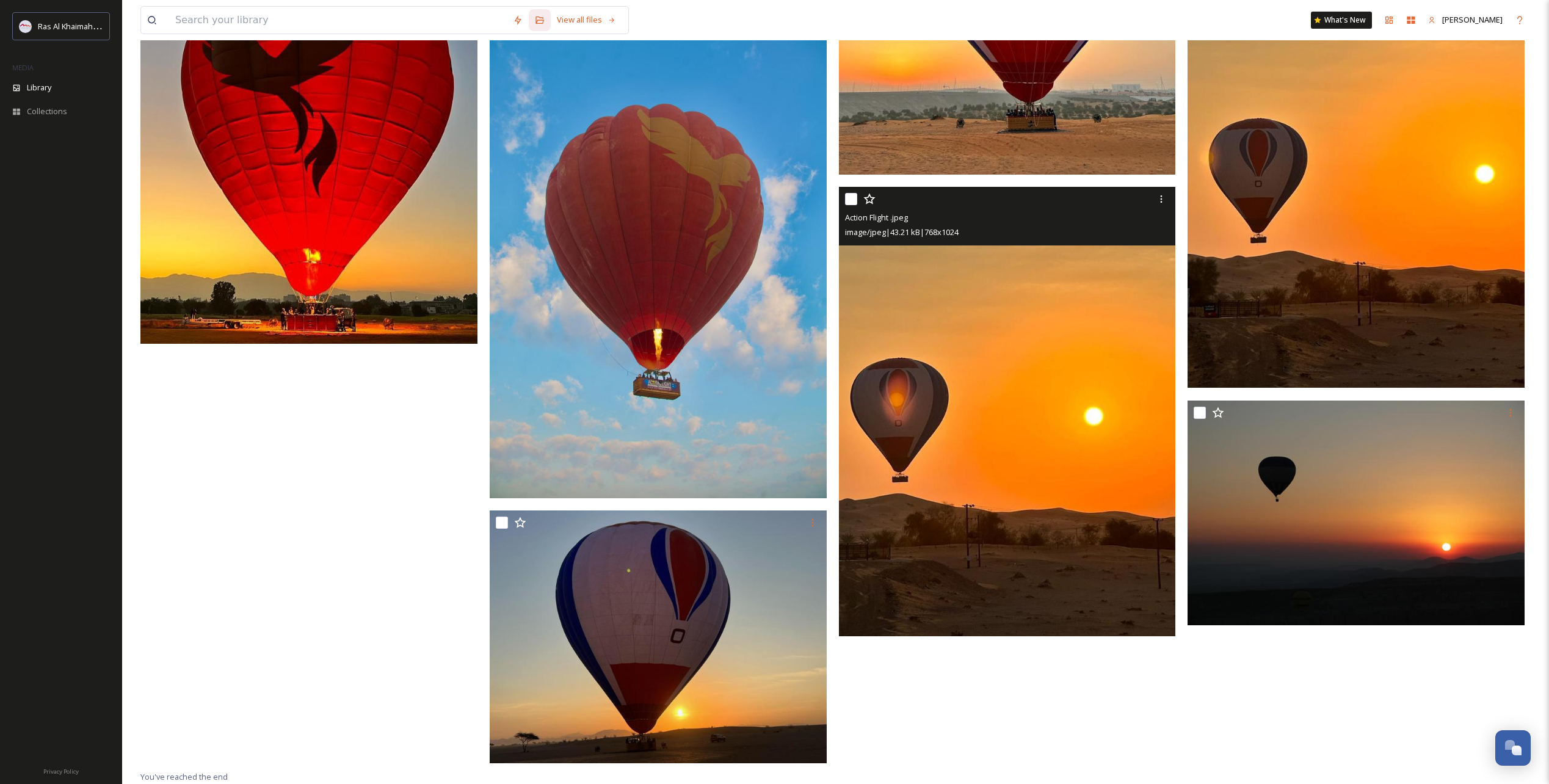
drag, startPoint x: 974, startPoint y: 387, endPoint x: 919, endPoint y: 376, distance: 56.1
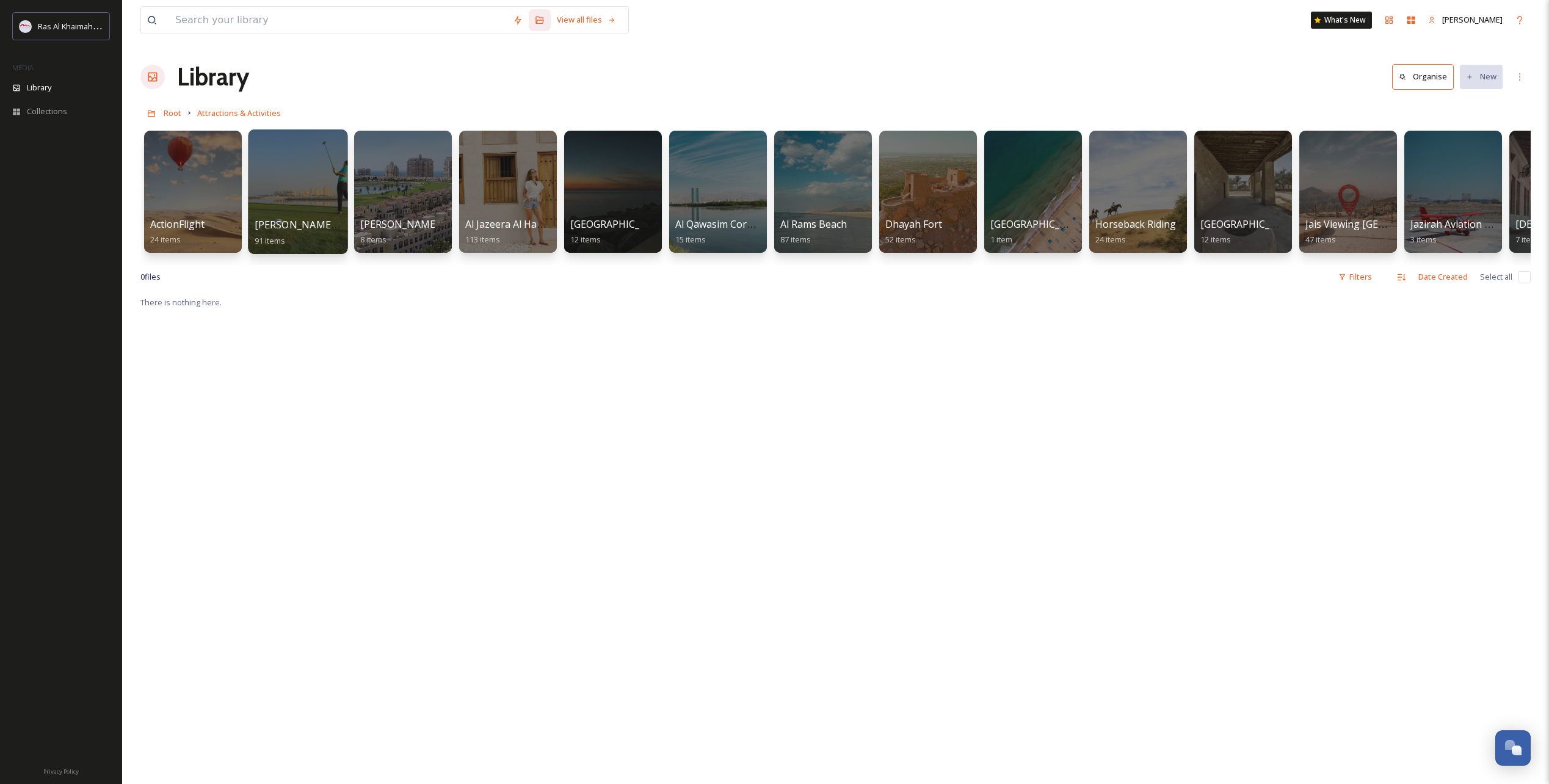
click at [308, 187] on div at bounding box center [298, 191] width 100 height 124
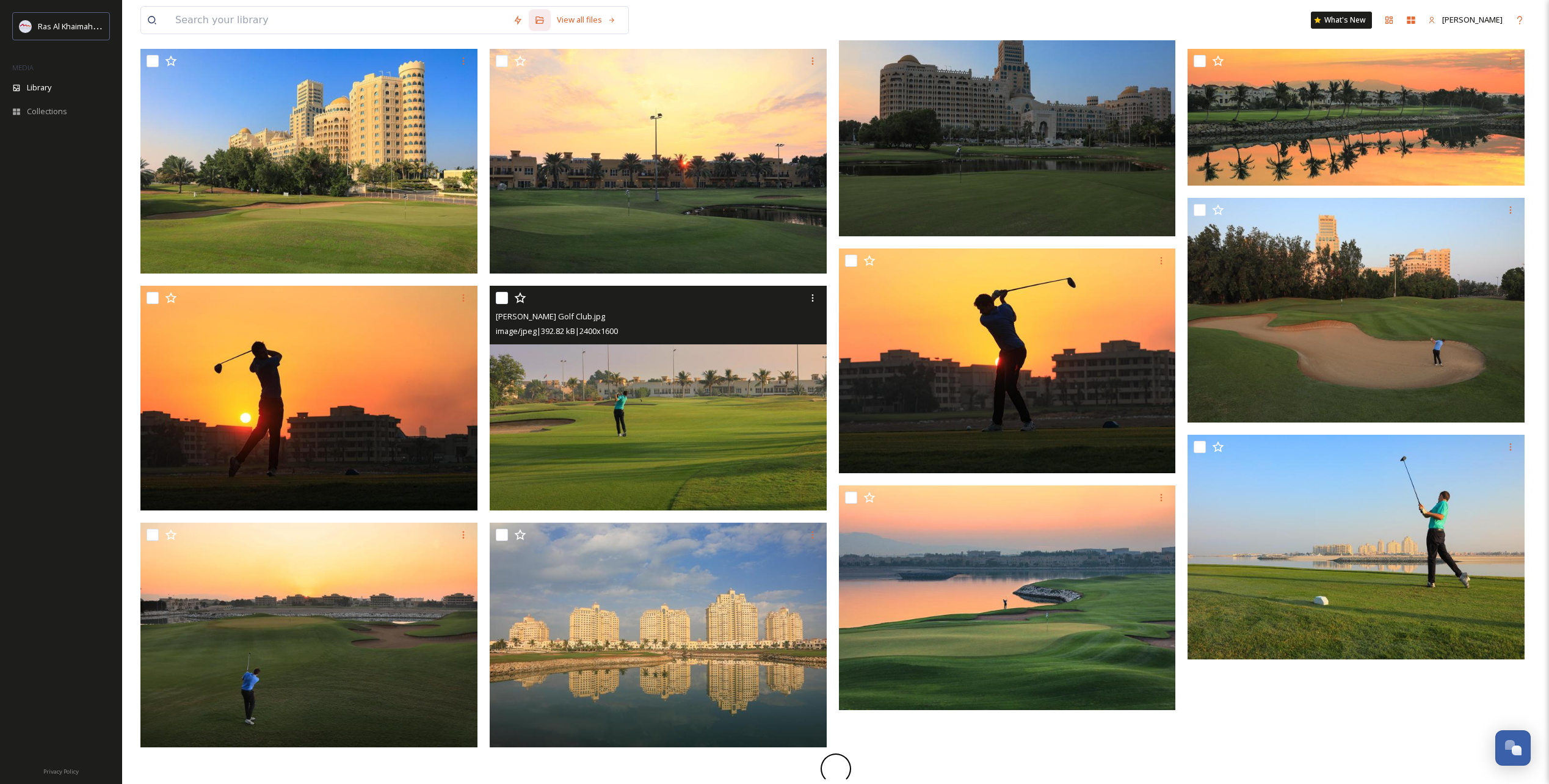
scroll to position [591, 0]
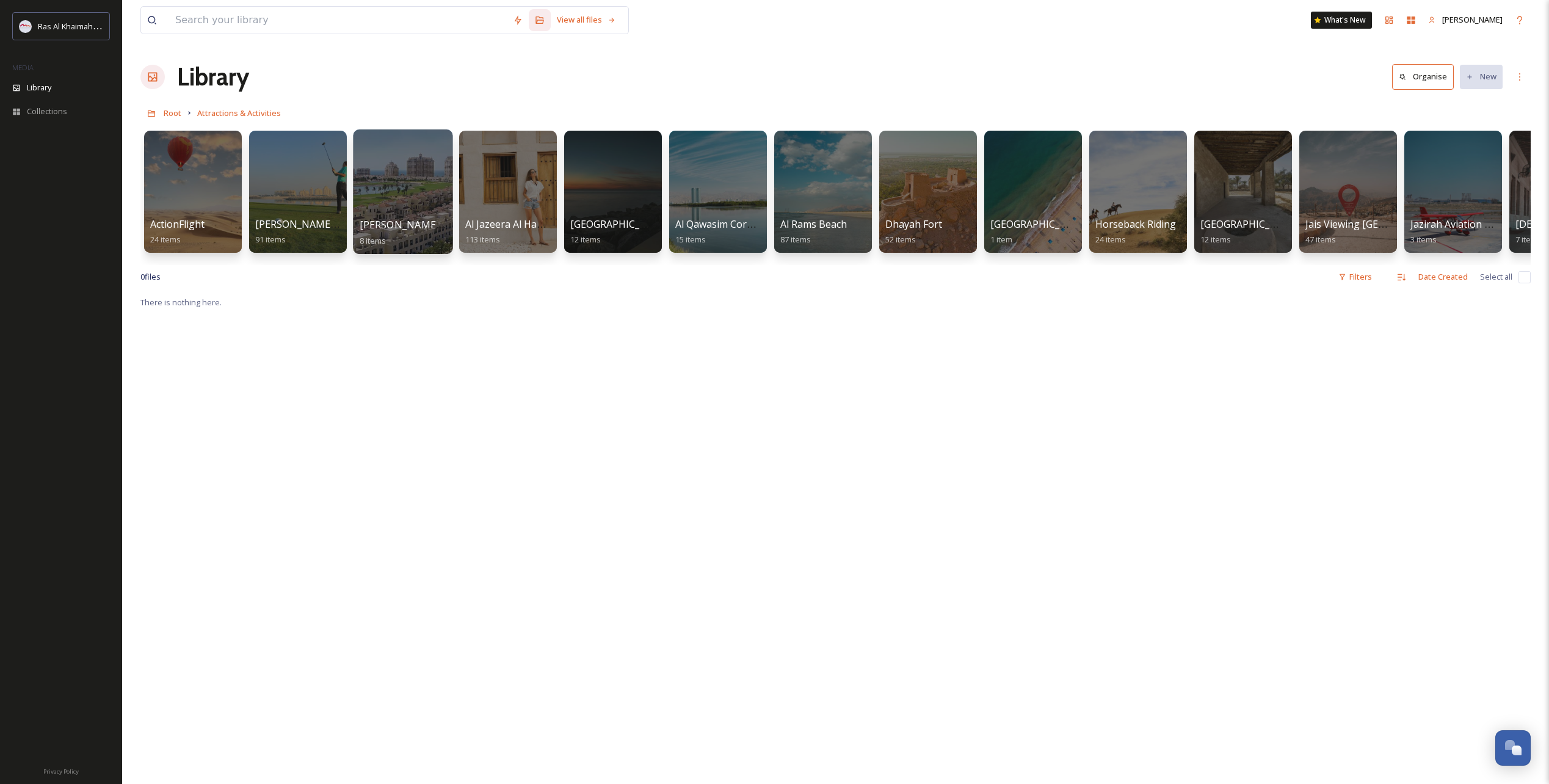
click at [406, 200] on div at bounding box center [403, 191] width 100 height 124
click at [590, 194] on div at bounding box center [613, 191] width 100 height 124
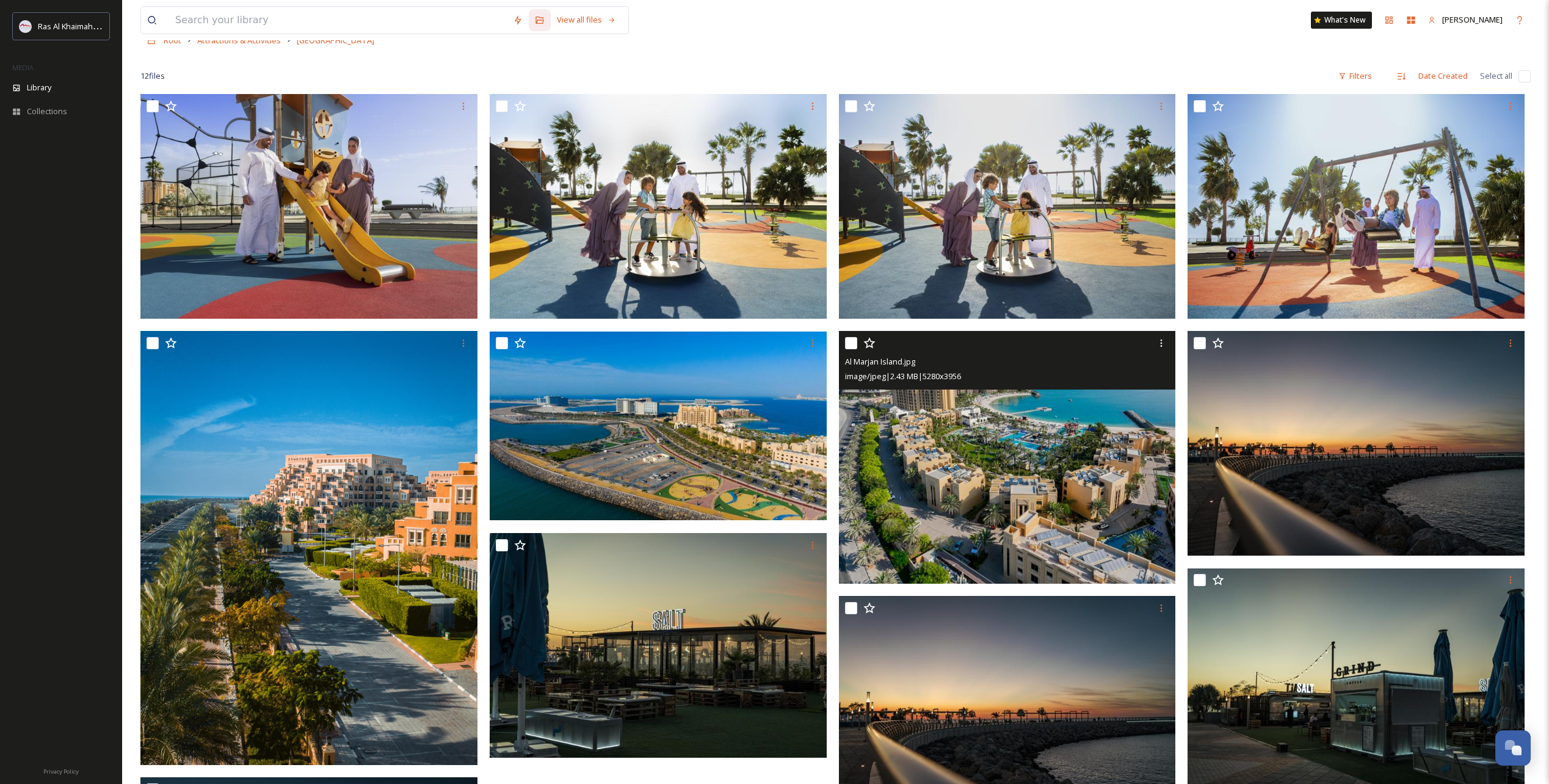
scroll to position [67, 0]
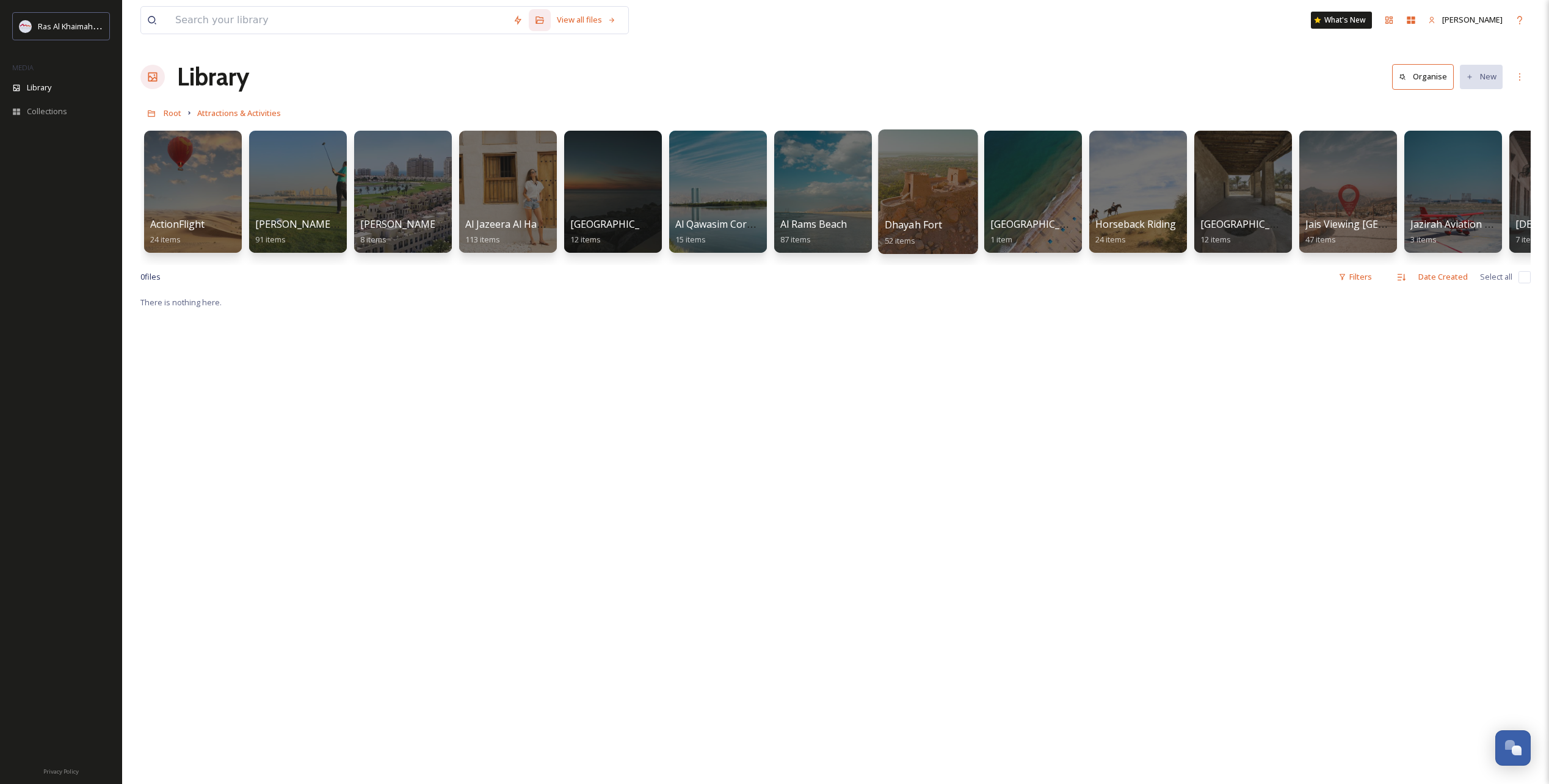
click at [931, 209] on div at bounding box center [928, 191] width 100 height 124
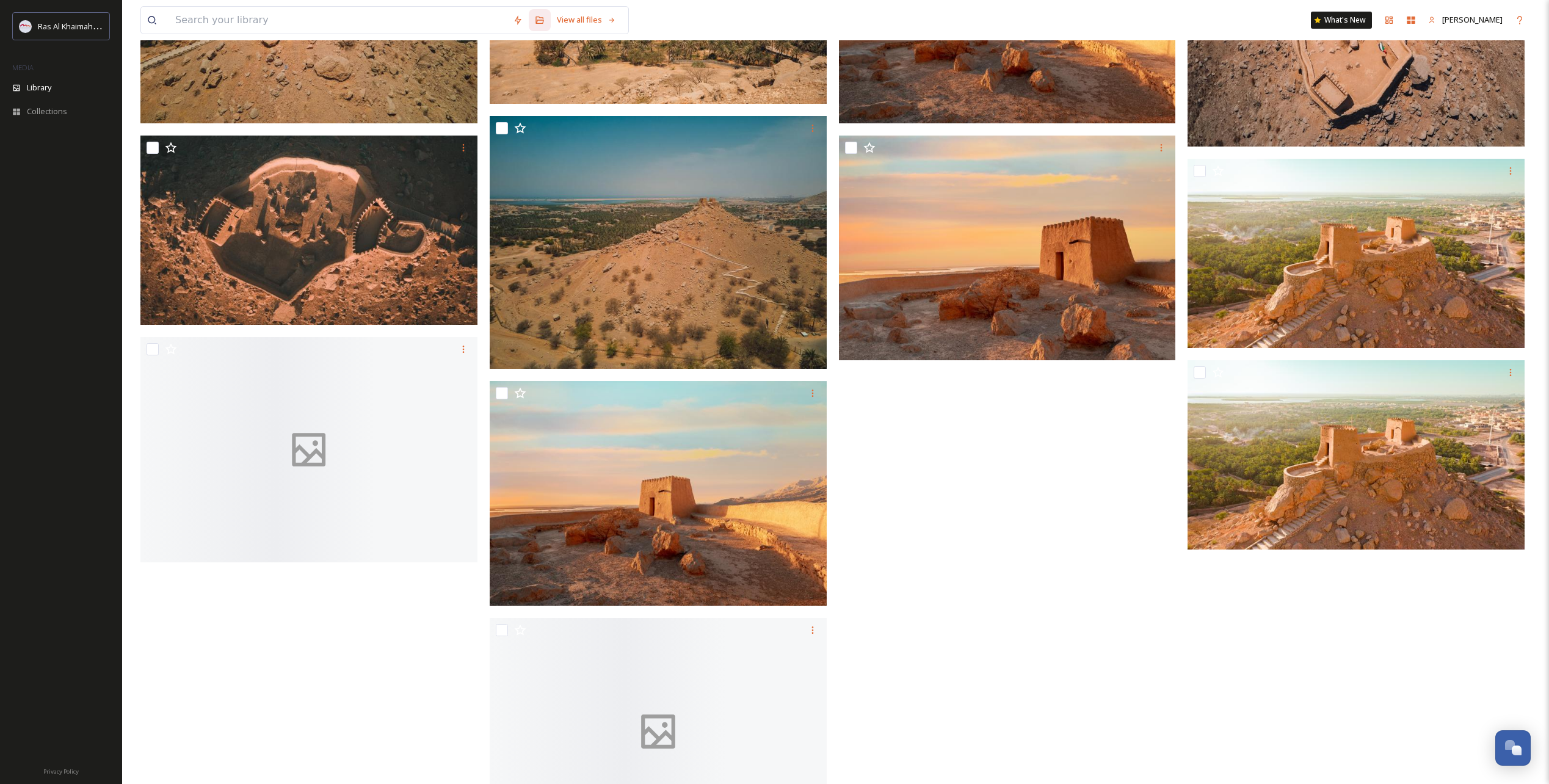
scroll to position [1217, 0]
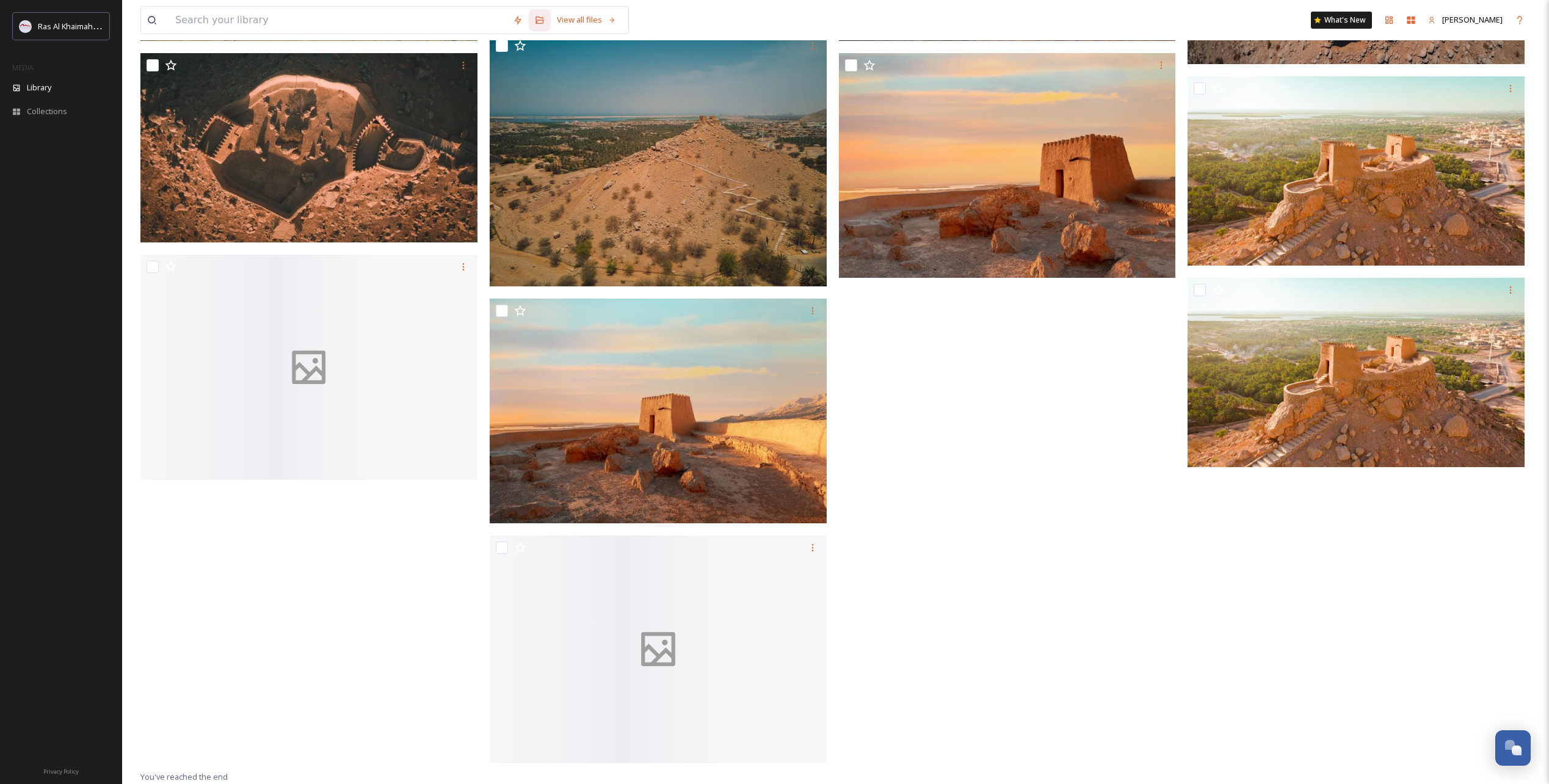
drag, startPoint x: 955, startPoint y: 410, endPoint x: 937, endPoint y: 405, distance: 18.7
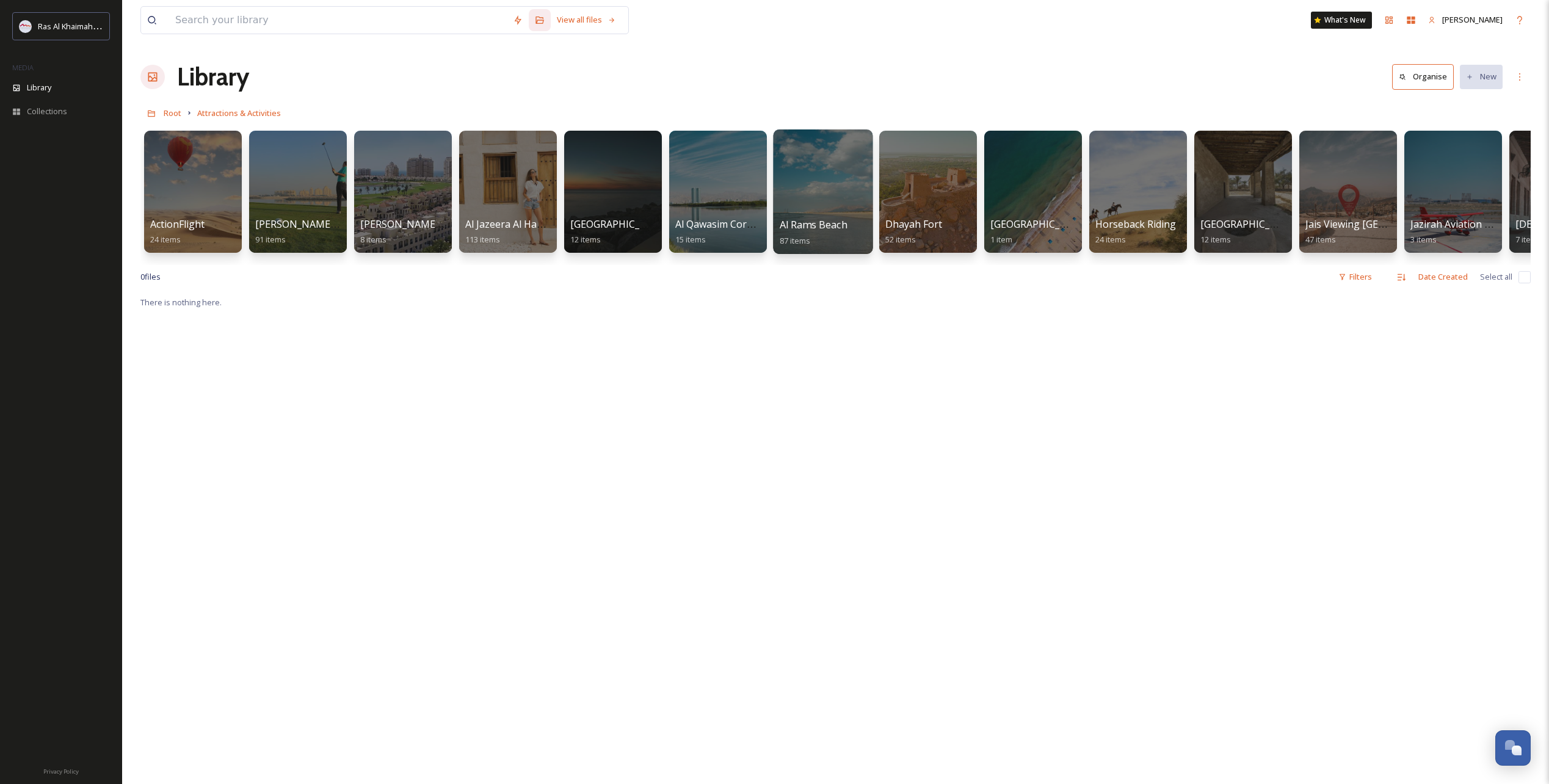
click at [829, 213] on div at bounding box center [823, 191] width 100 height 124
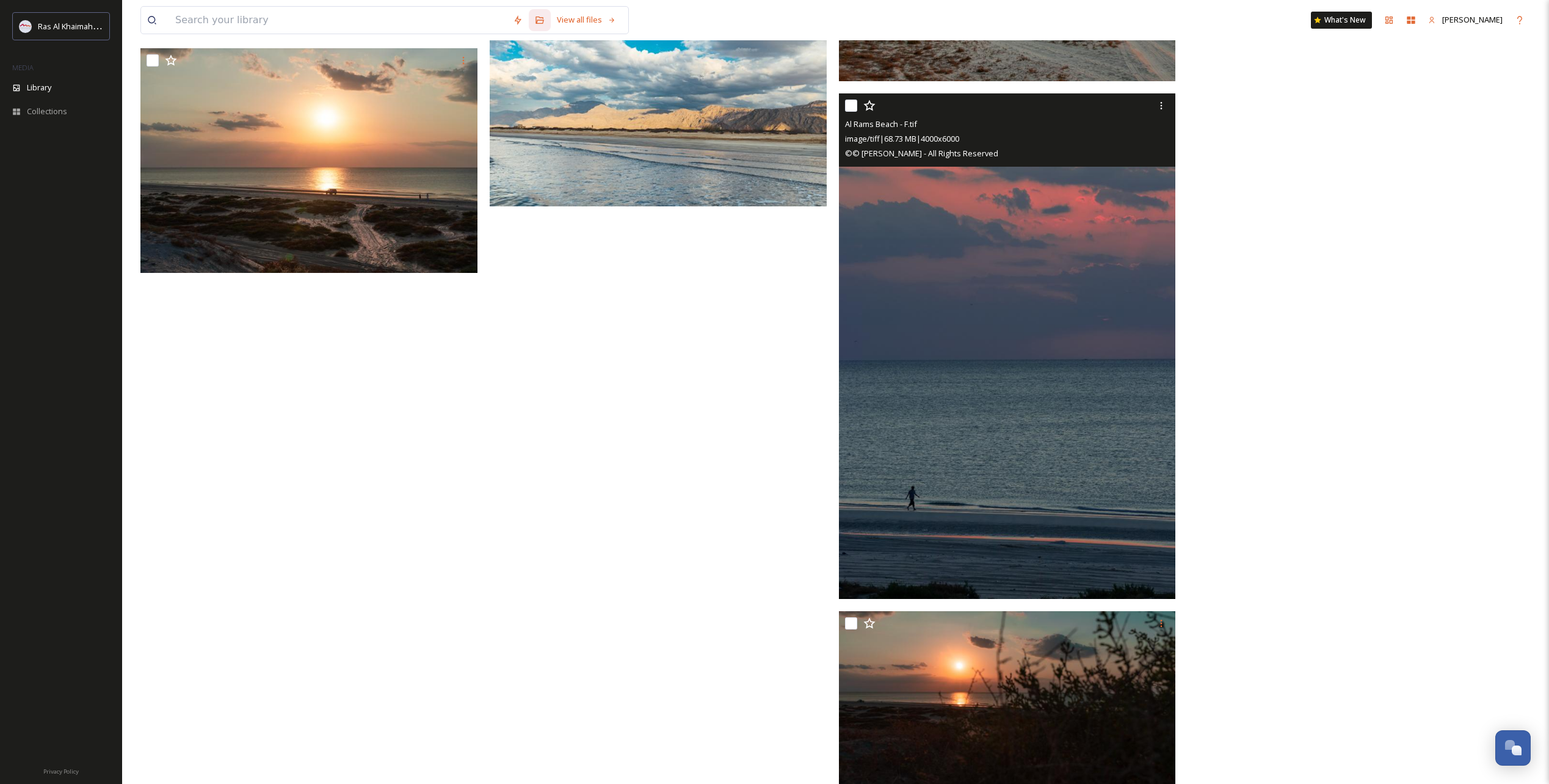
scroll to position [2498, 0]
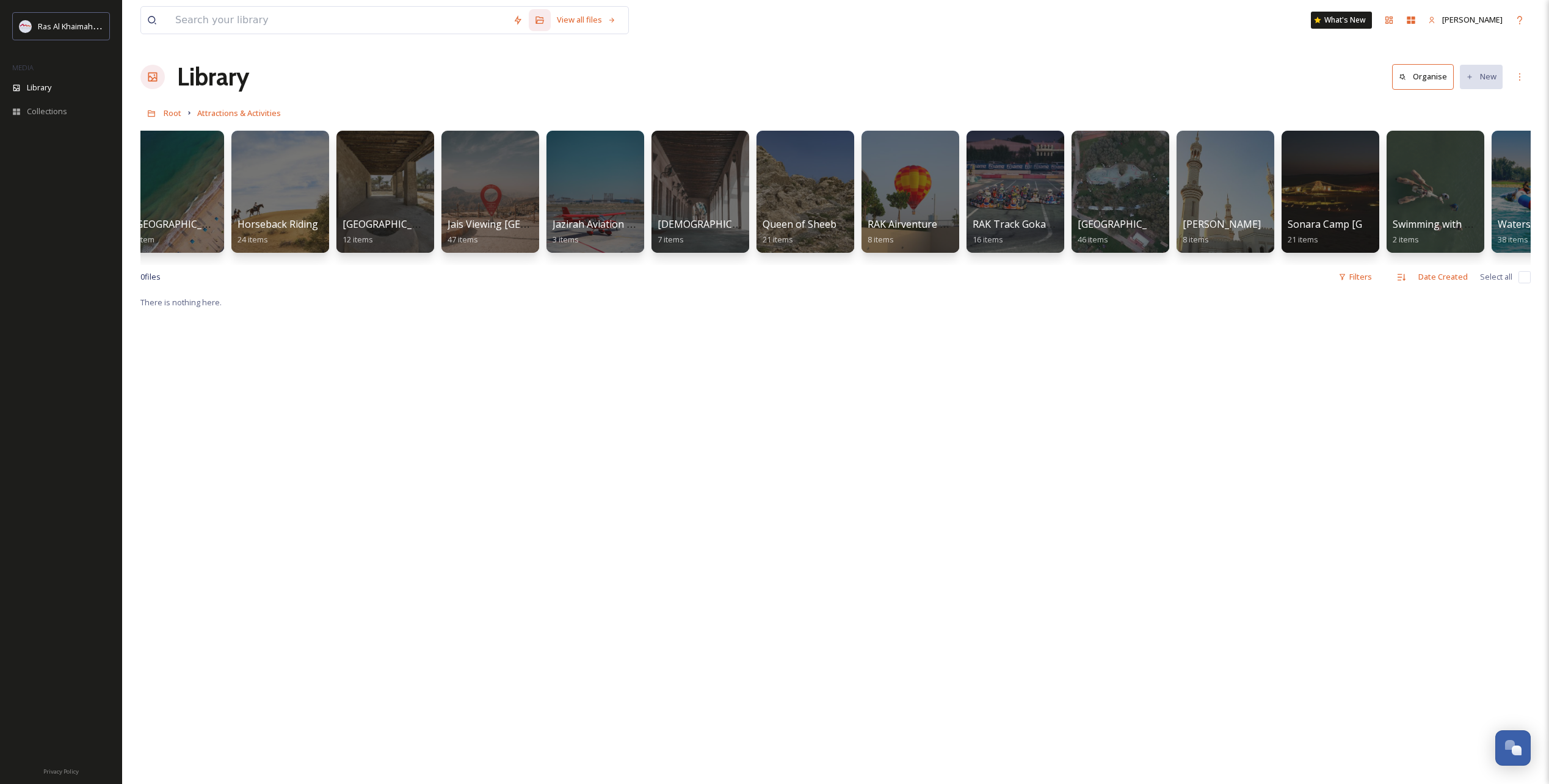
scroll to position [0, 920]
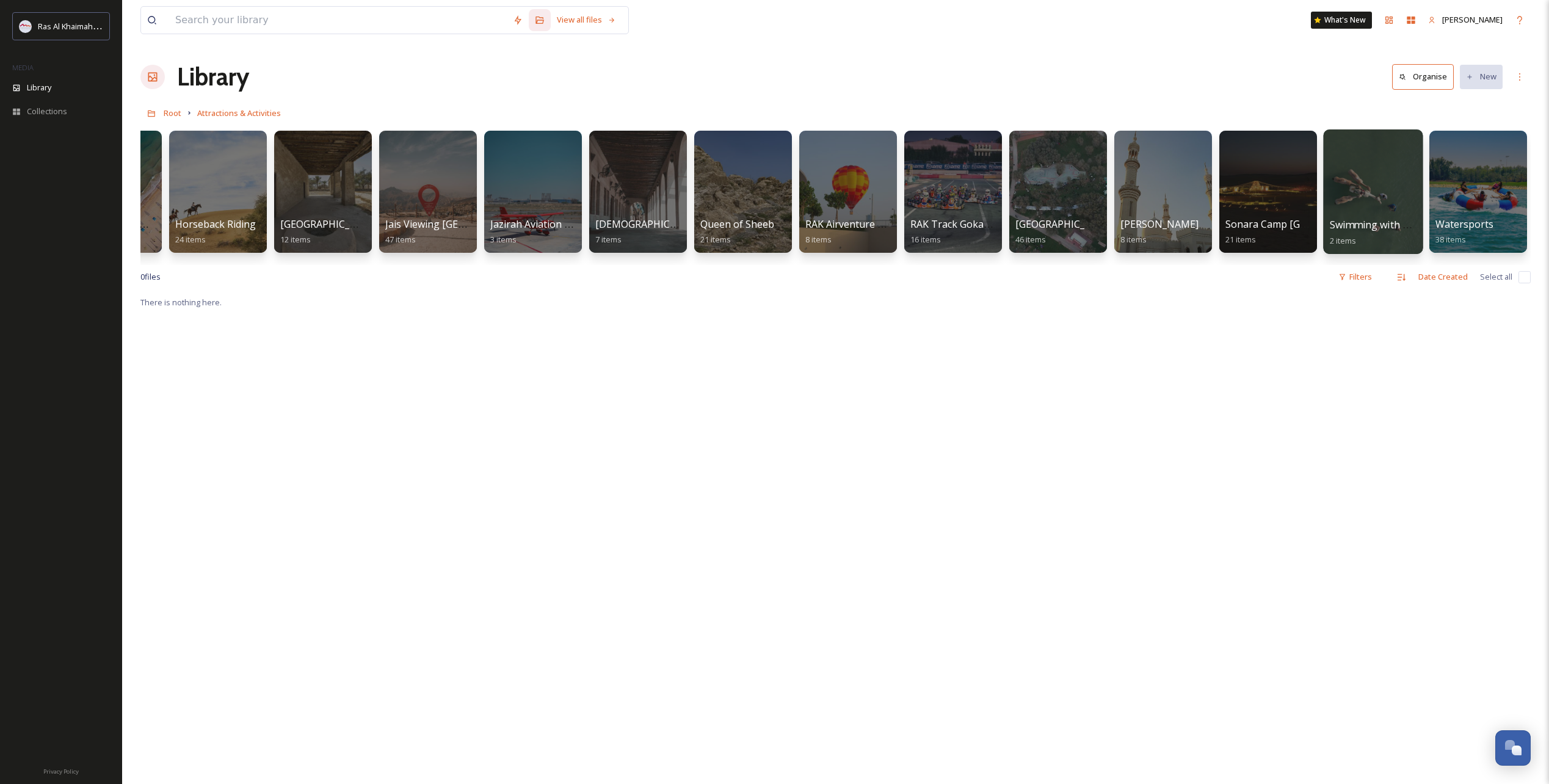
click at [1370, 190] on div at bounding box center [1373, 191] width 100 height 124
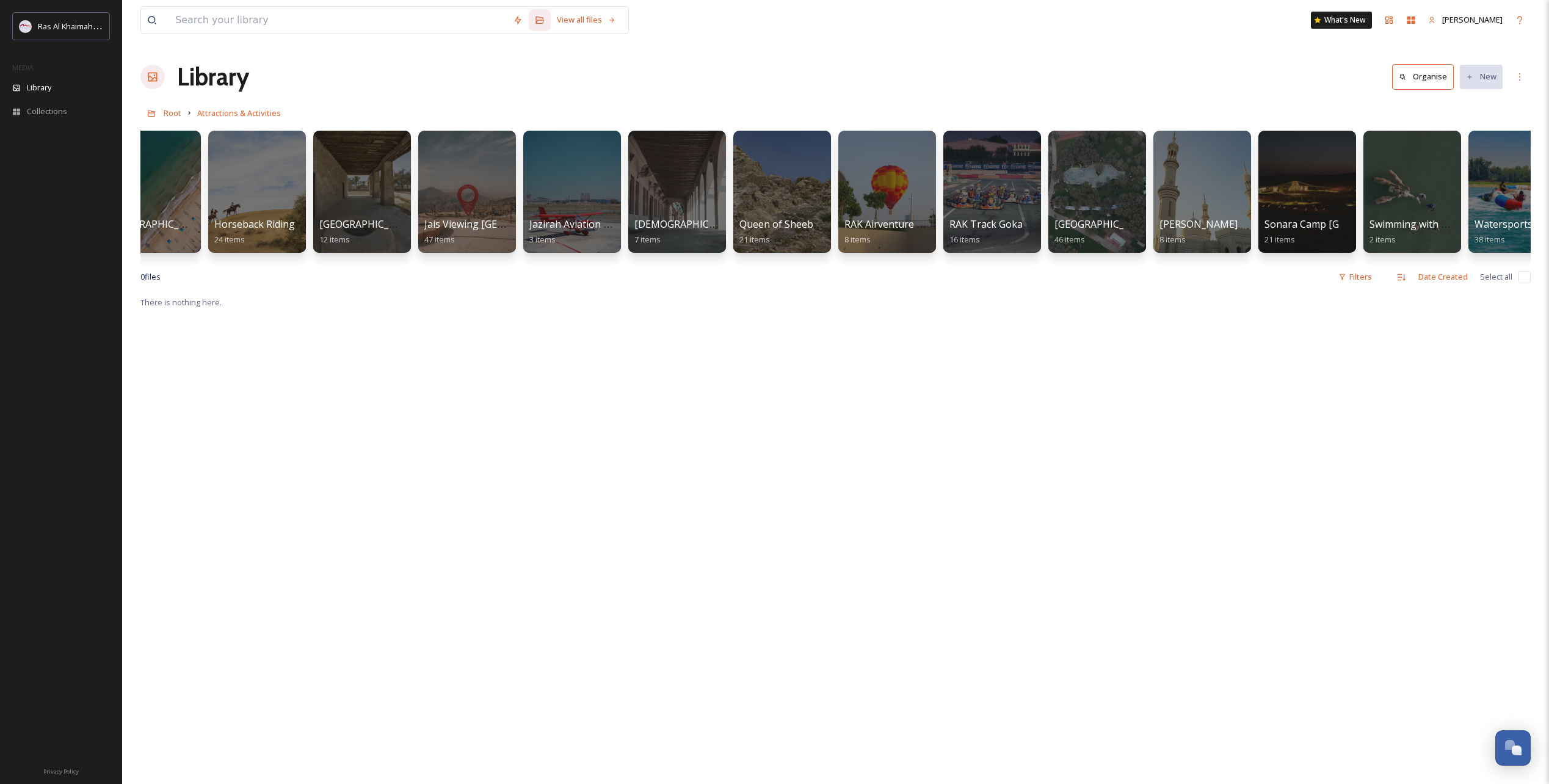
scroll to position [0, 920]
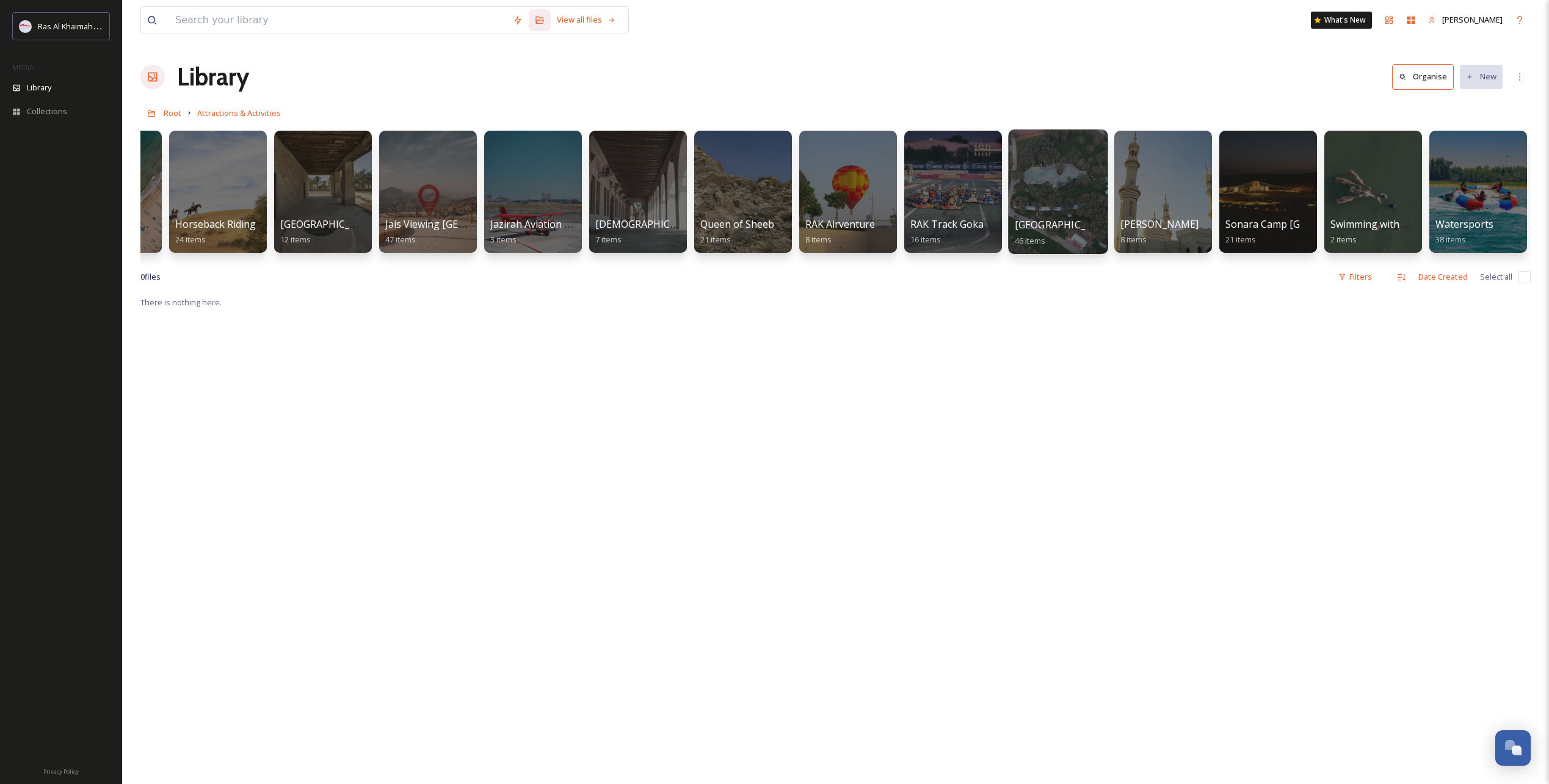
click at [1059, 198] on div at bounding box center [1058, 191] width 100 height 124
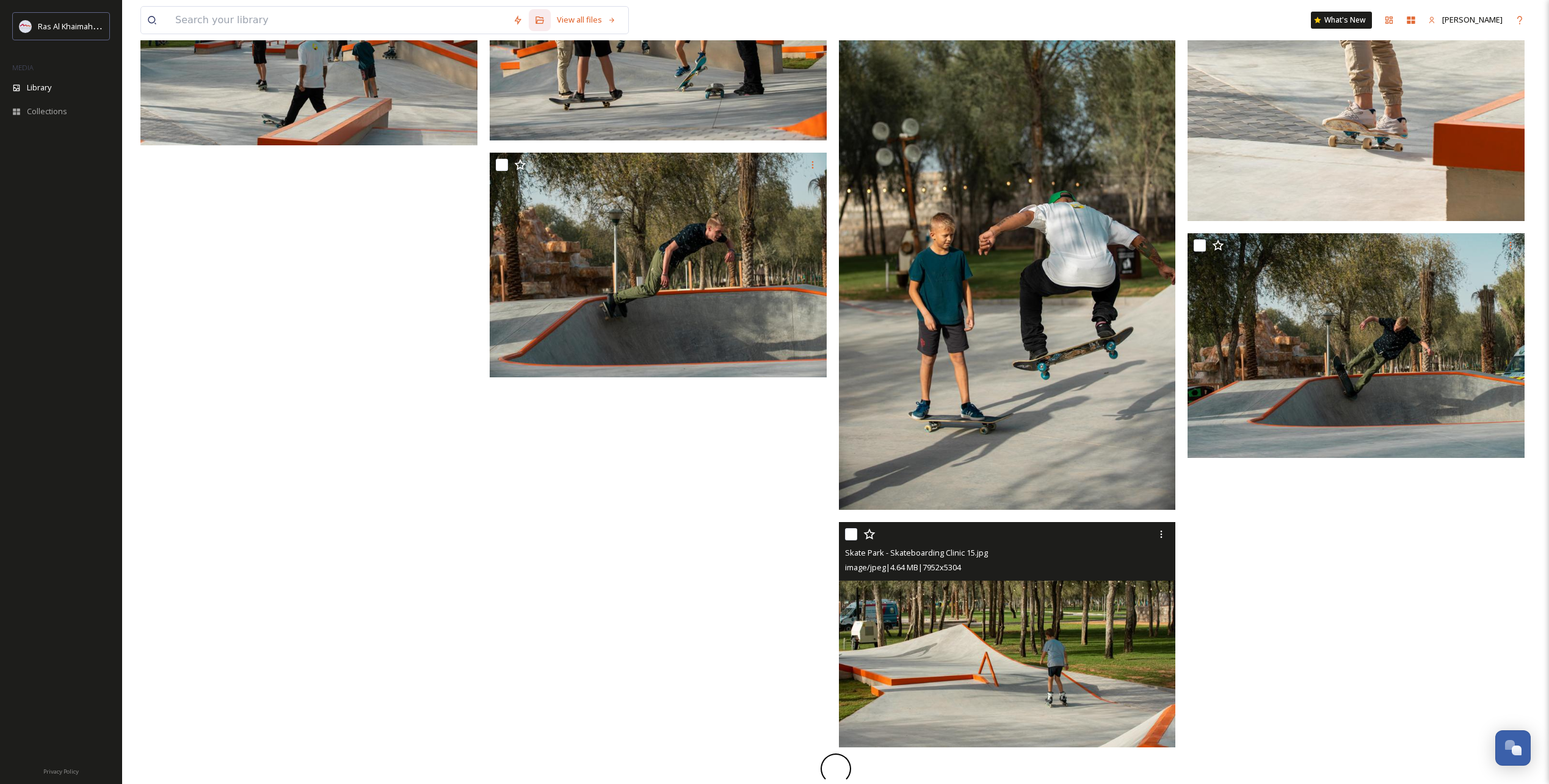
scroll to position [1159, 0]
drag, startPoint x: 1091, startPoint y: 557, endPoint x: 1054, endPoint y: 502, distance: 66.3
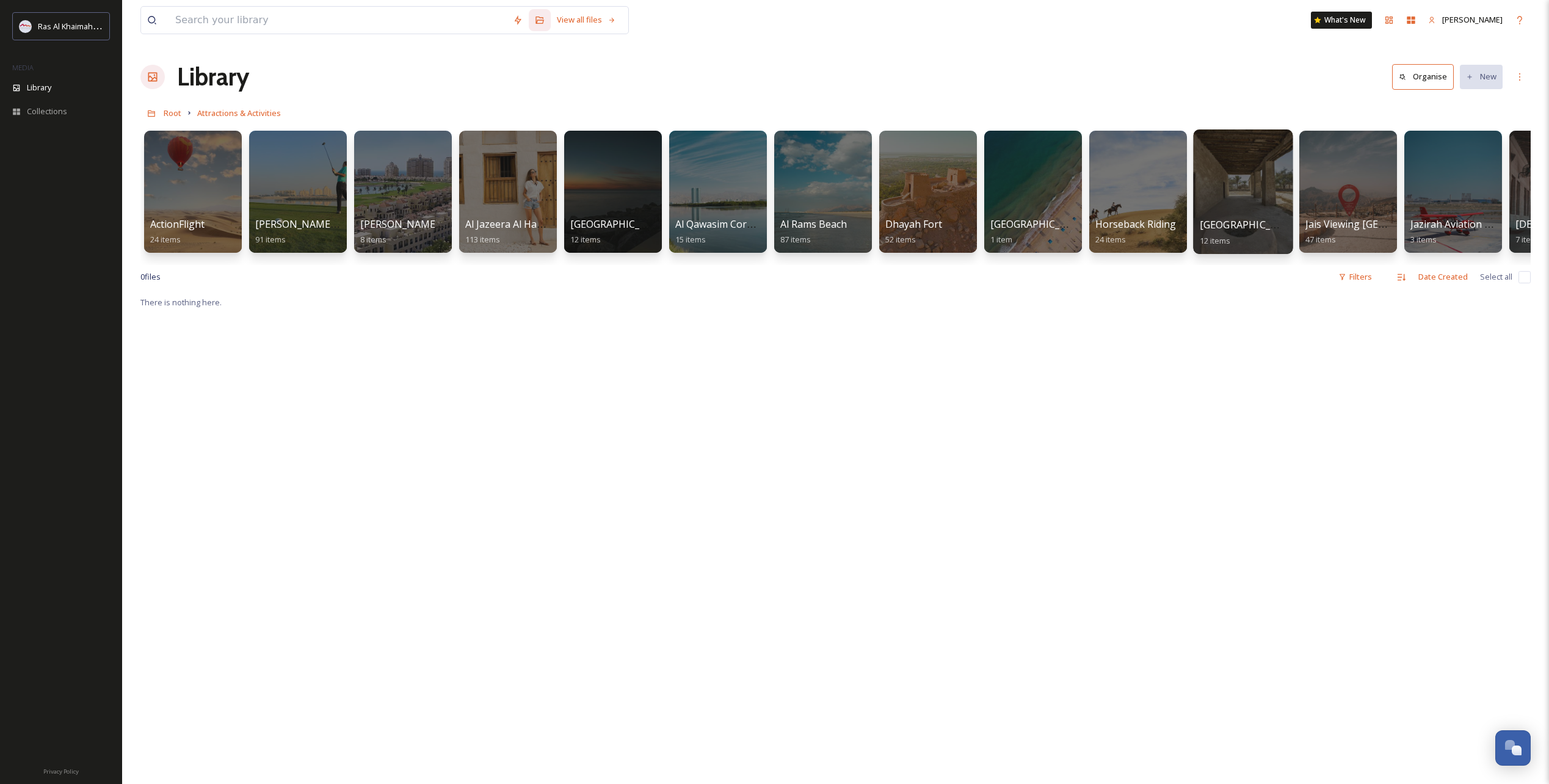
click at [1248, 218] on span "[GEOGRAPHIC_DATA]" at bounding box center [1250, 225] width 100 height 13
click at [57, 27] on span "Ras Al Khaimah Tourism Development Authority" at bounding box center [124, 26] width 173 height 12
click at [28, 89] on span "Library" at bounding box center [39, 88] width 25 height 12
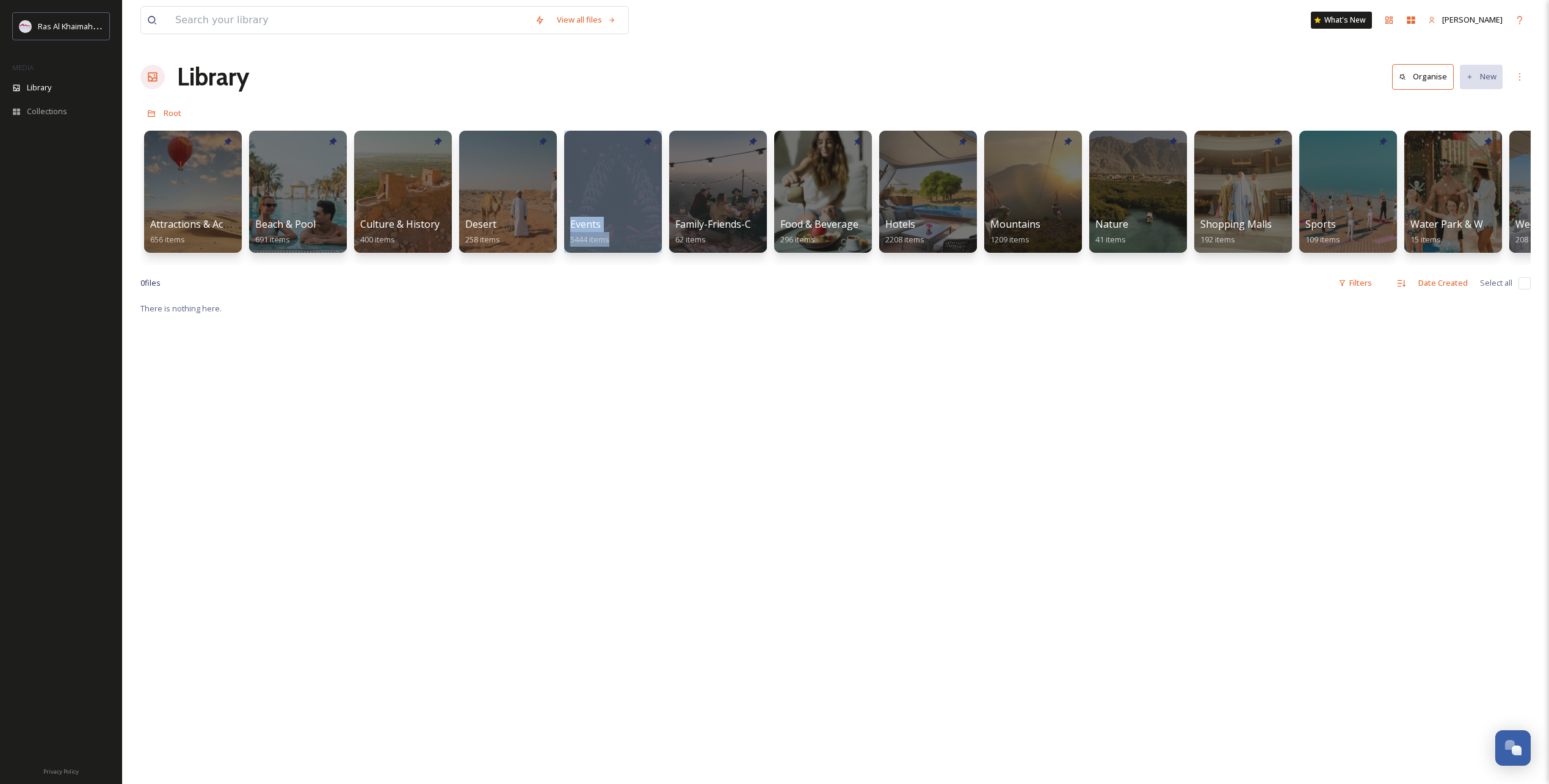
drag, startPoint x: 503, startPoint y: 263, endPoint x: 651, endPoint y: 267, distance: 148.1
click at [651, 265] on div "Attractions & Activities 656 items Beach & Pool 691 items Culture & History 400…" at bounding box center [836, 194] width 1391 height 141
click at [304, 199] on div at bounding box center [298, 191] width 100 height 124
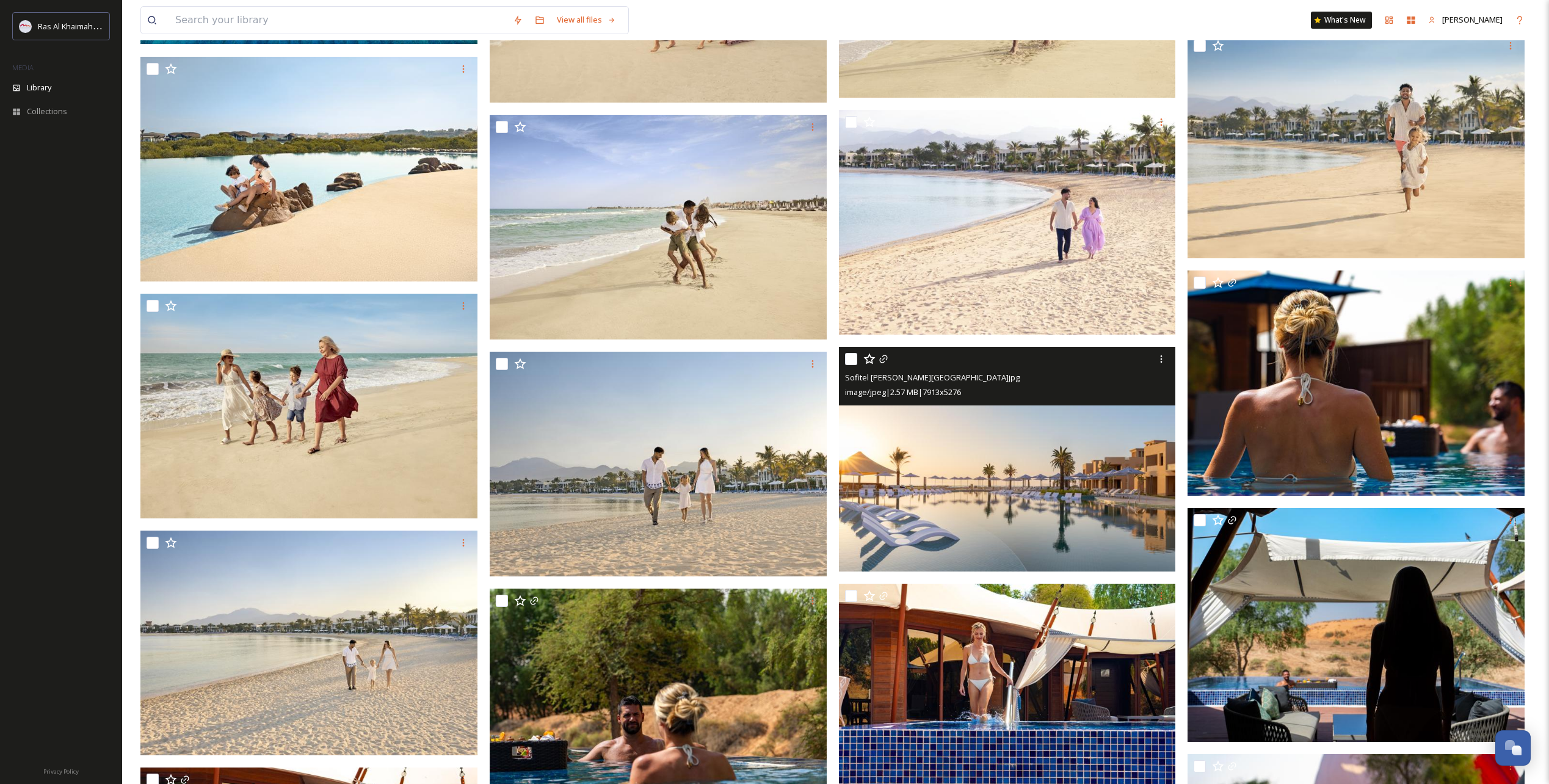
scroll to position [794, 0]
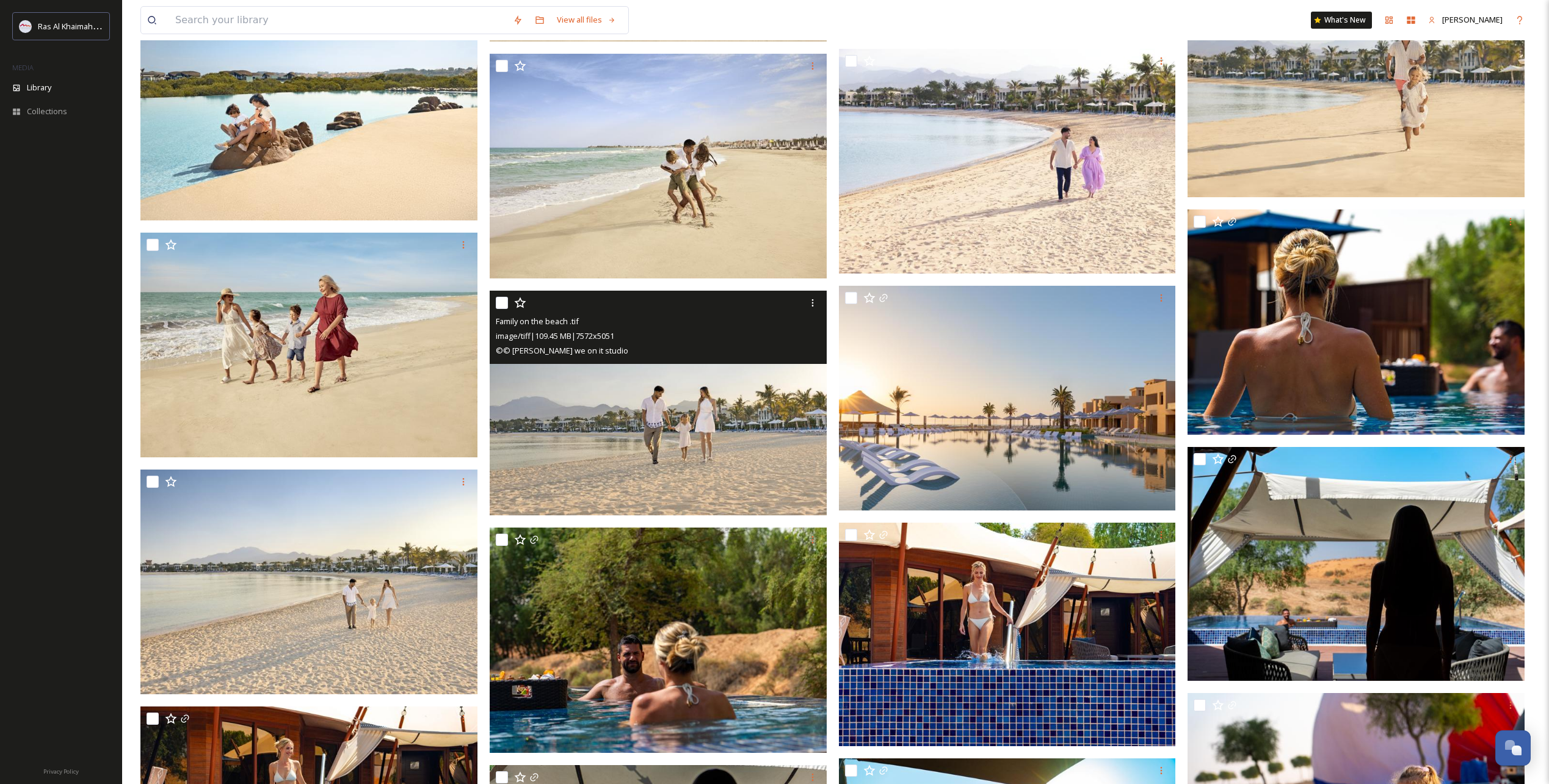
click at [740, 443] on img at bounding box center [658, 403] width 337 height 225
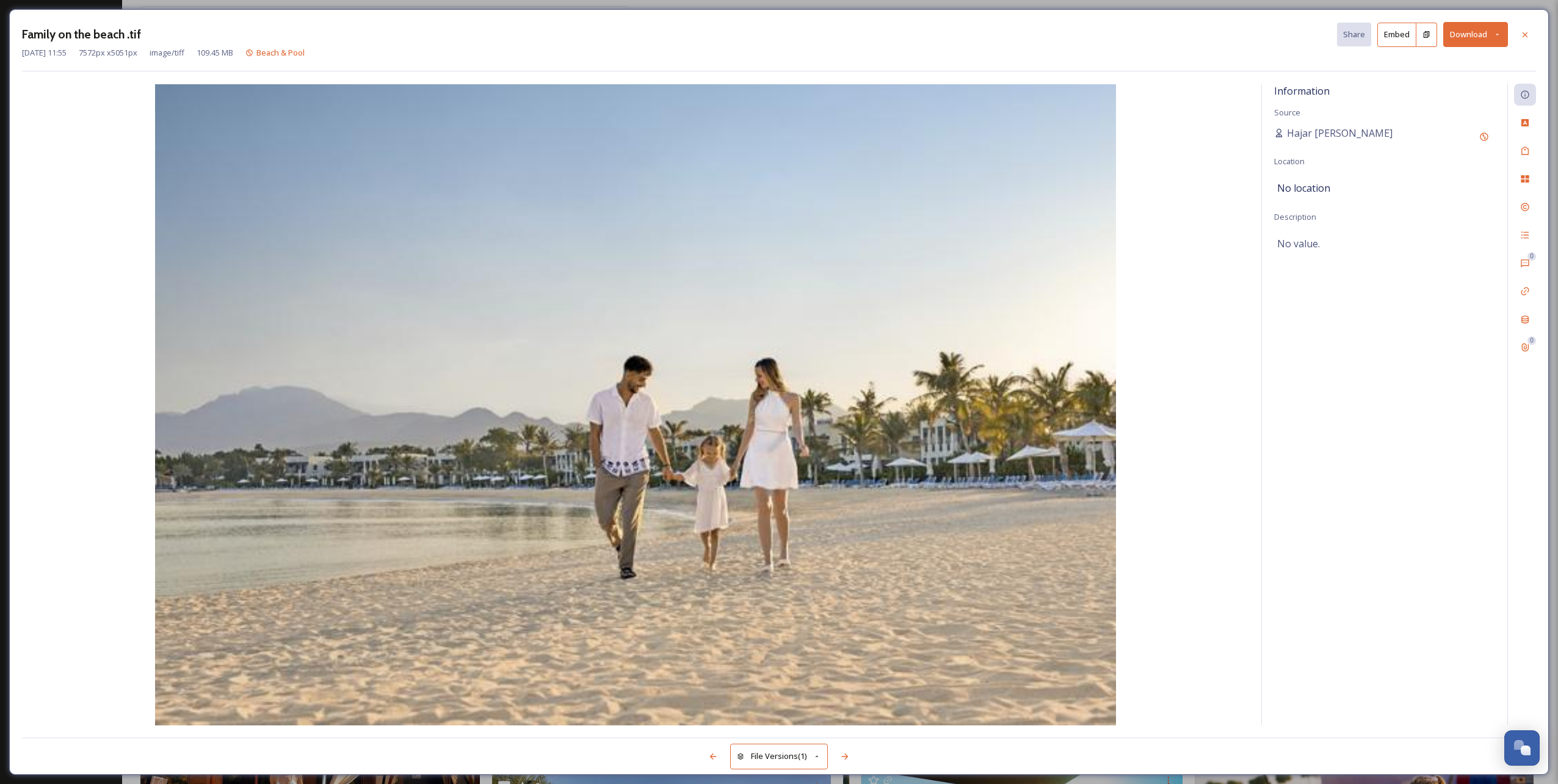
click at [1503, 35] on button "Download" at bounding box center [1475, 35] width 65 height 25
click at [1479, 66] on span "Download Original (7572 x 5051)" at bounding box center [1443, 62] width 115 height 12
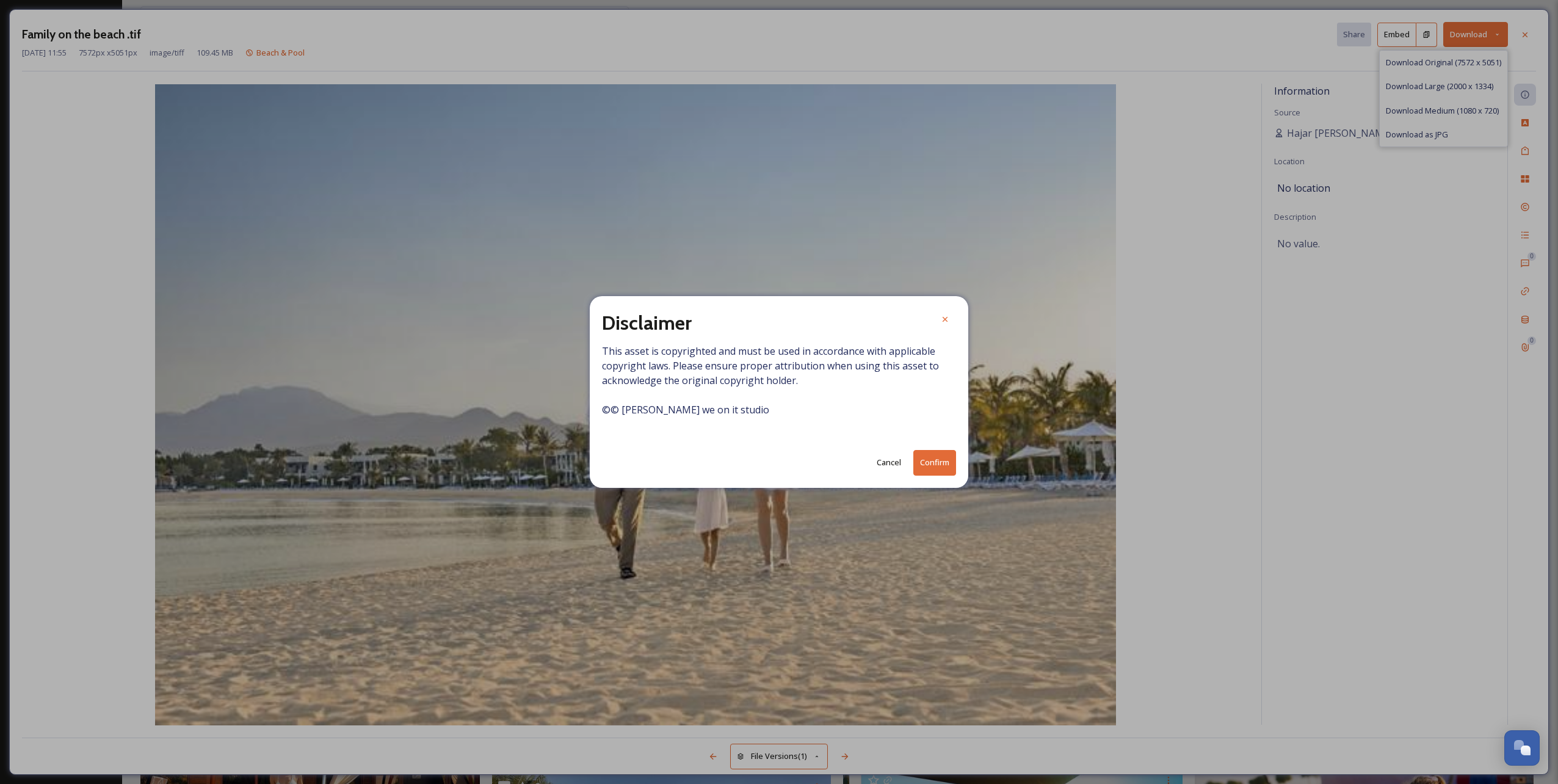
click at [932, 460] on button "Confirm" at bounding box center [935, 463] width 42 height 25
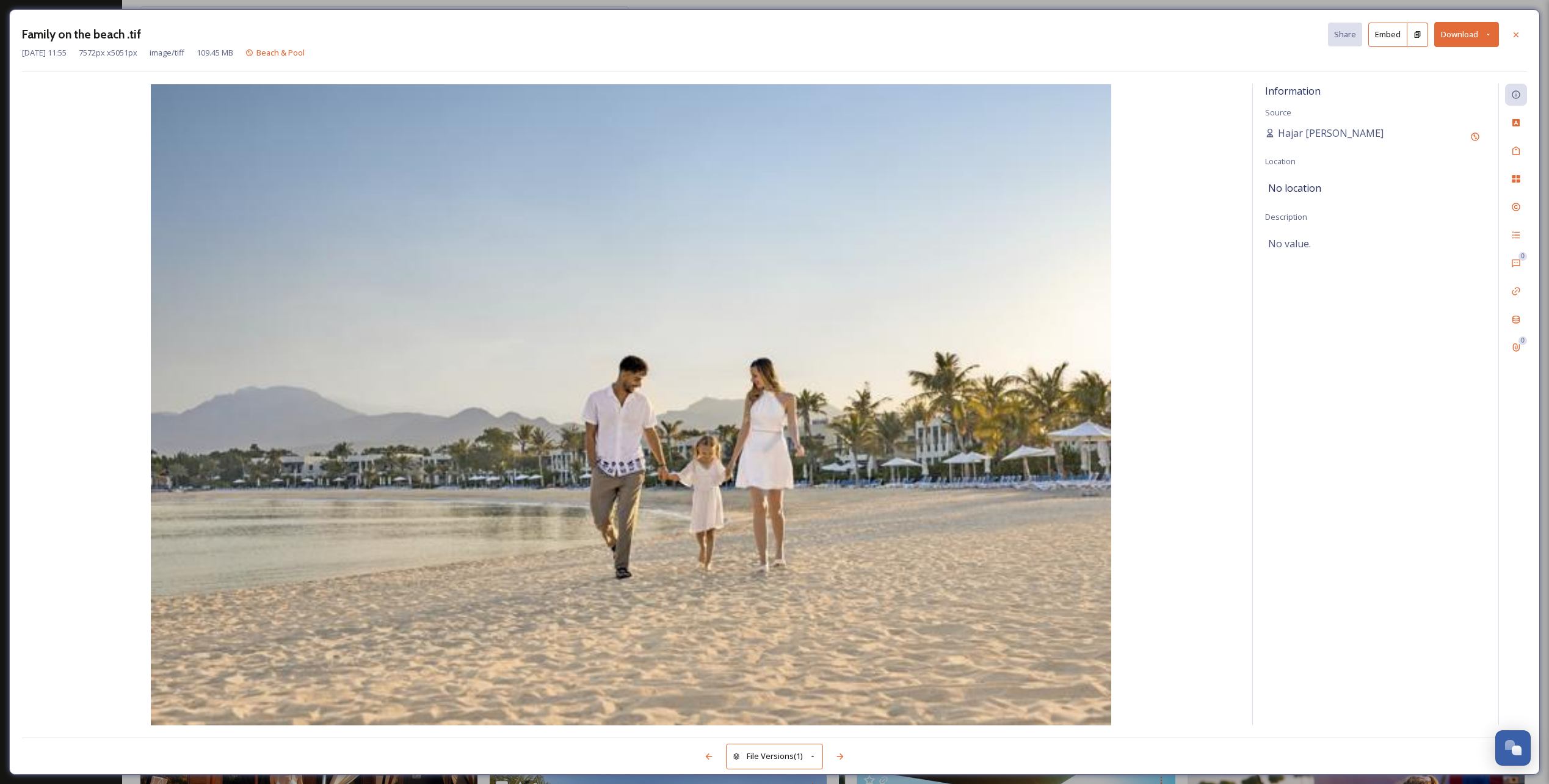
click at [1443, 48] on div "[DATE] 11:55 7572 px x 5051 px image/tiff 109.45 MB Beach & Pool" at bounding box center [774, 53] width 1505 height 12
click at [1510, 32] on div at bounding box center [1516, 35] width 22 height 22
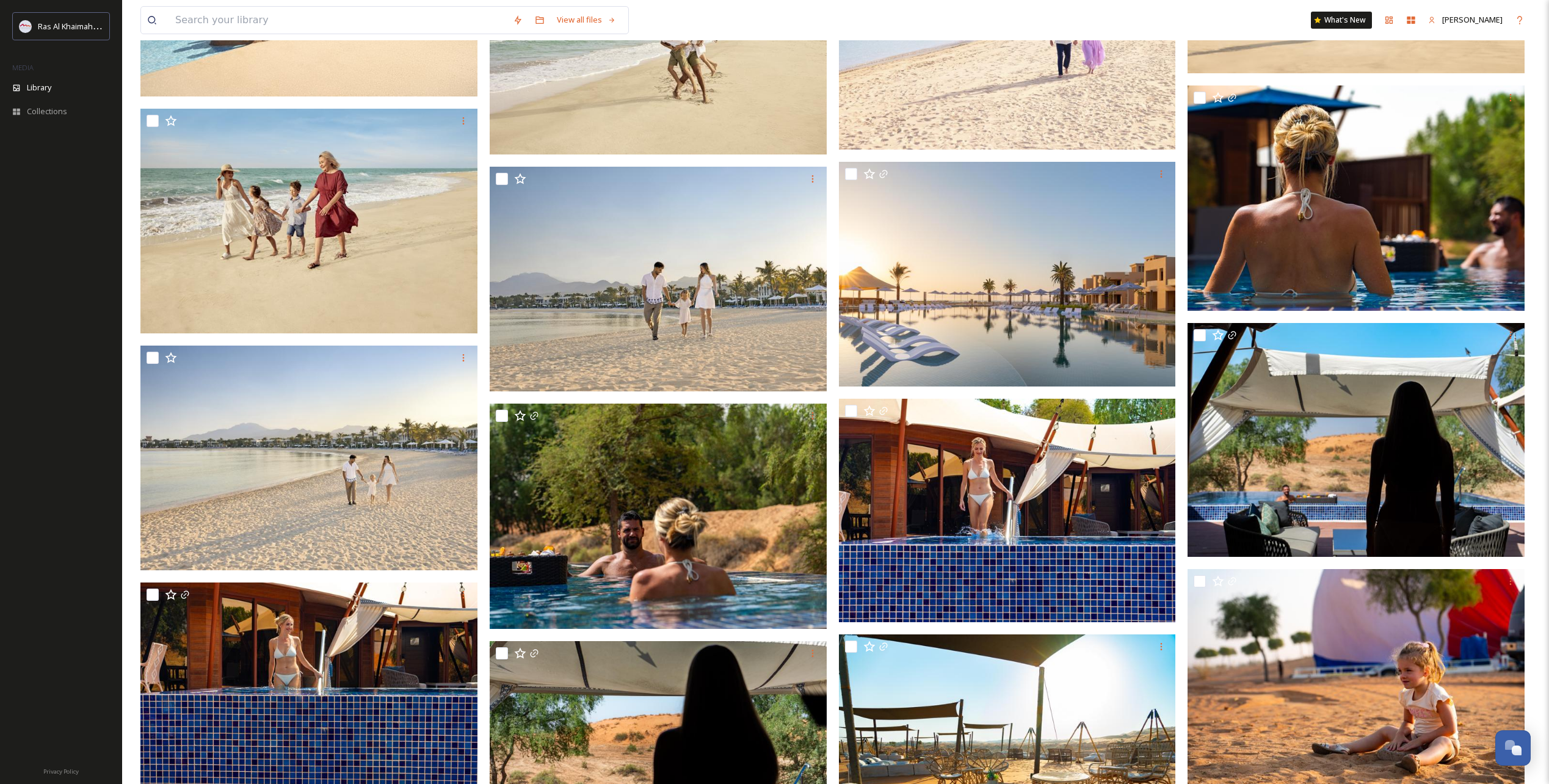
scroll to position [916, 0]
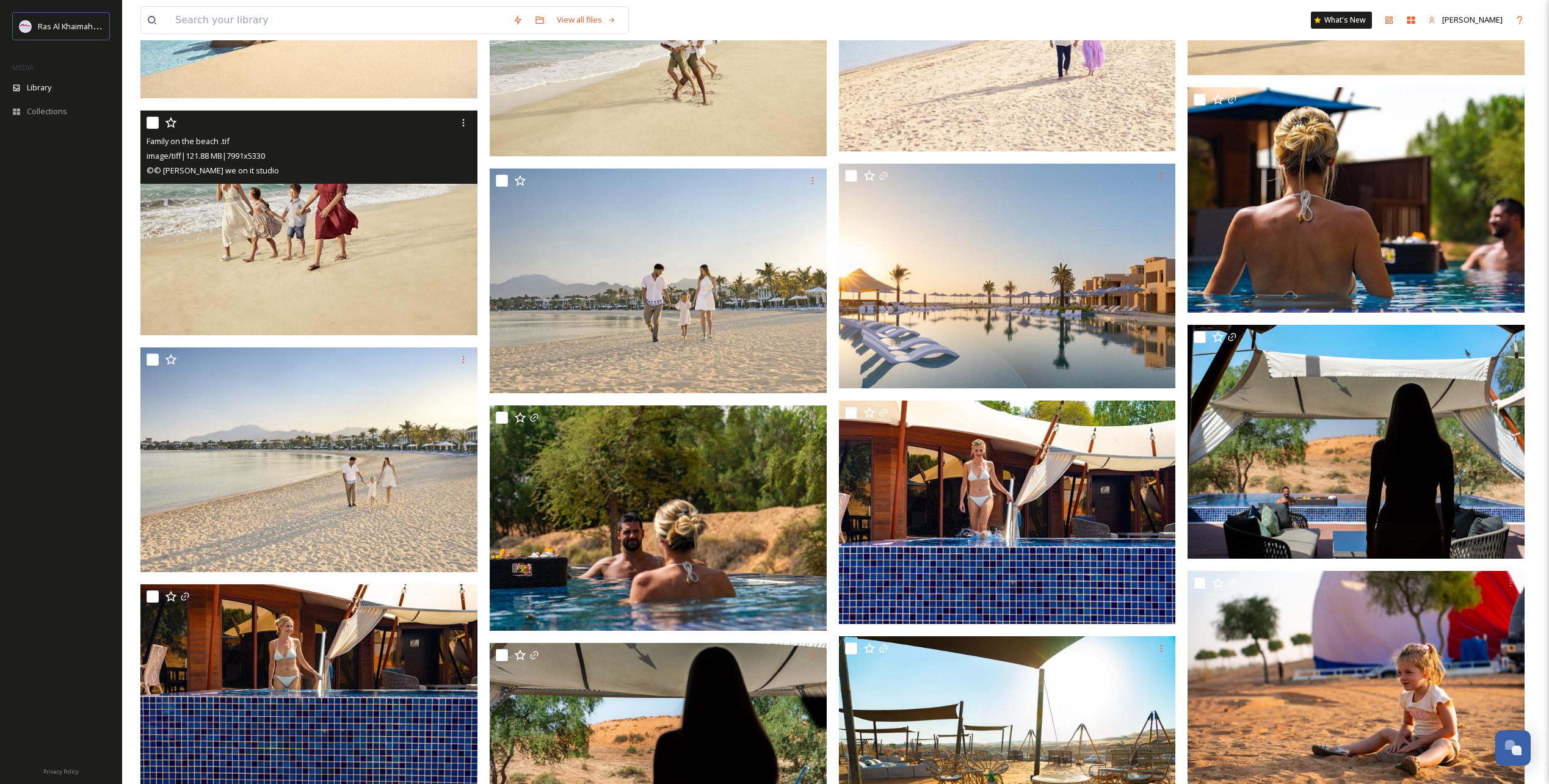
click at [329, 267] on img at bounding box center [309, 223] width 337 height 225
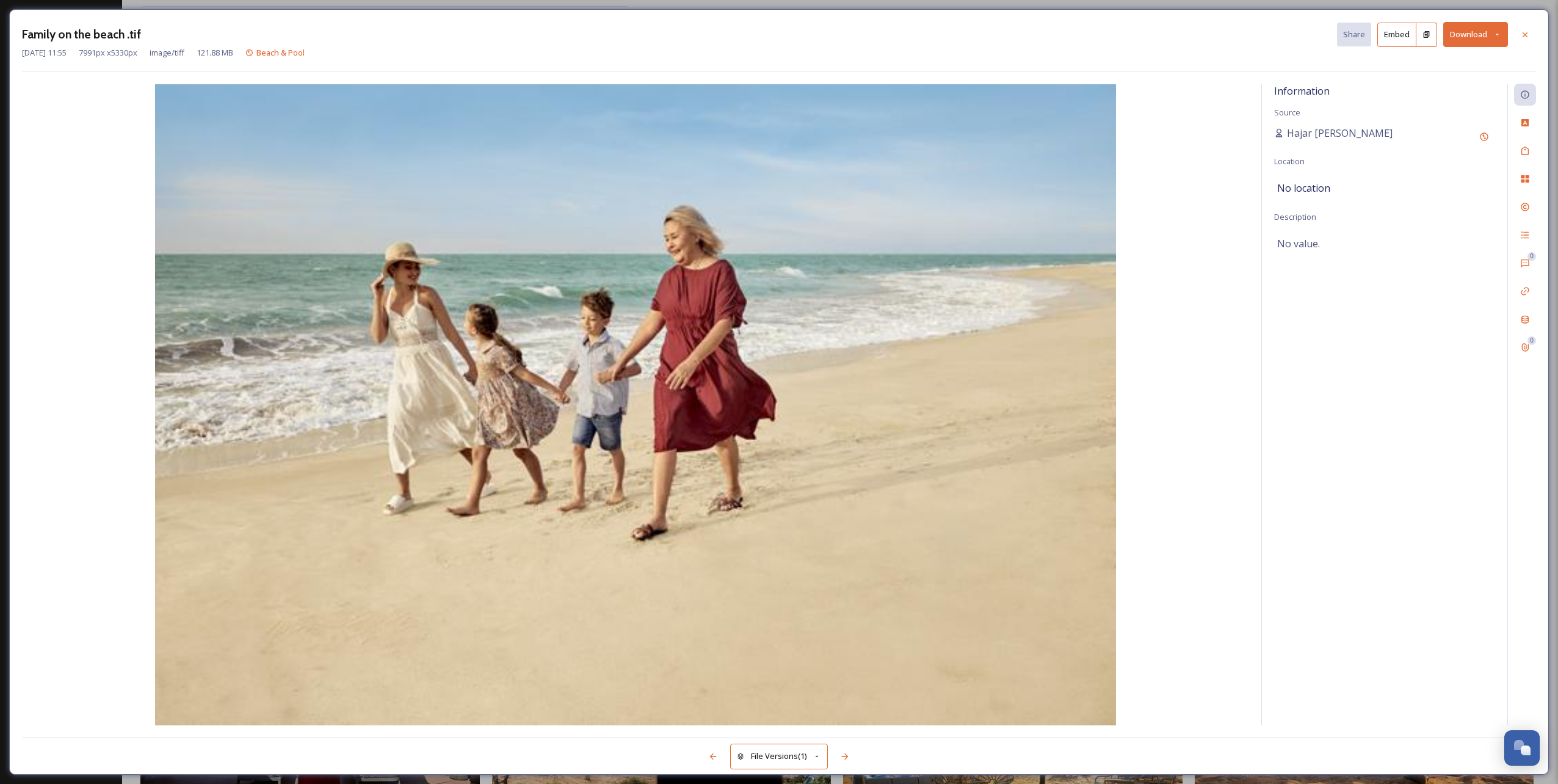
click at [1475, 33] on button "Download" at bounding box center [1475, 35] width 65 height 25
click at [1472, 65] on span "Download Original (7991 x 5330)" at bounding box center [1443, 62] width 115 height 12
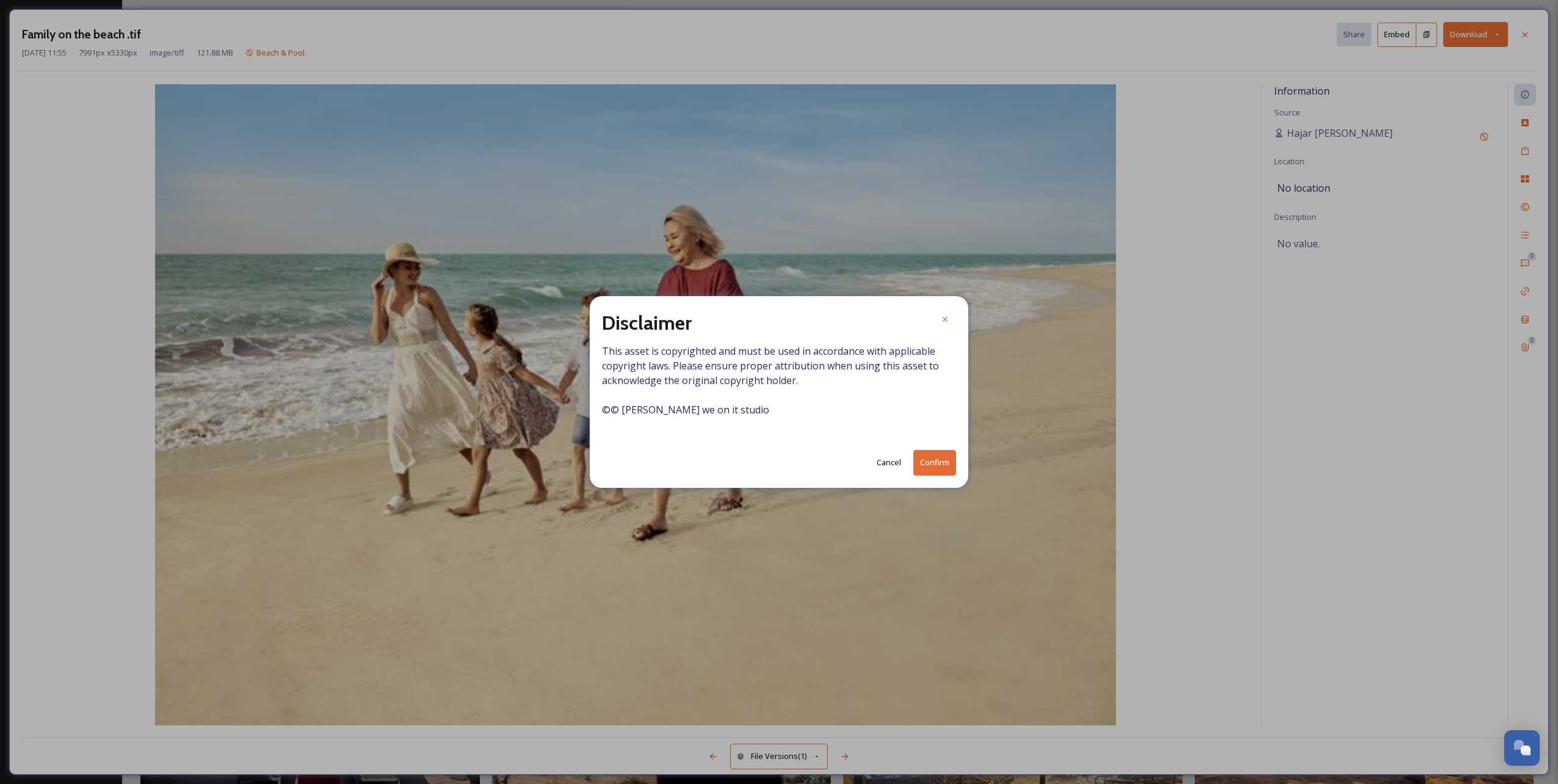
click at [941, 471] on button "Confirm" at bounding box center [935, 463] width 42 height 25
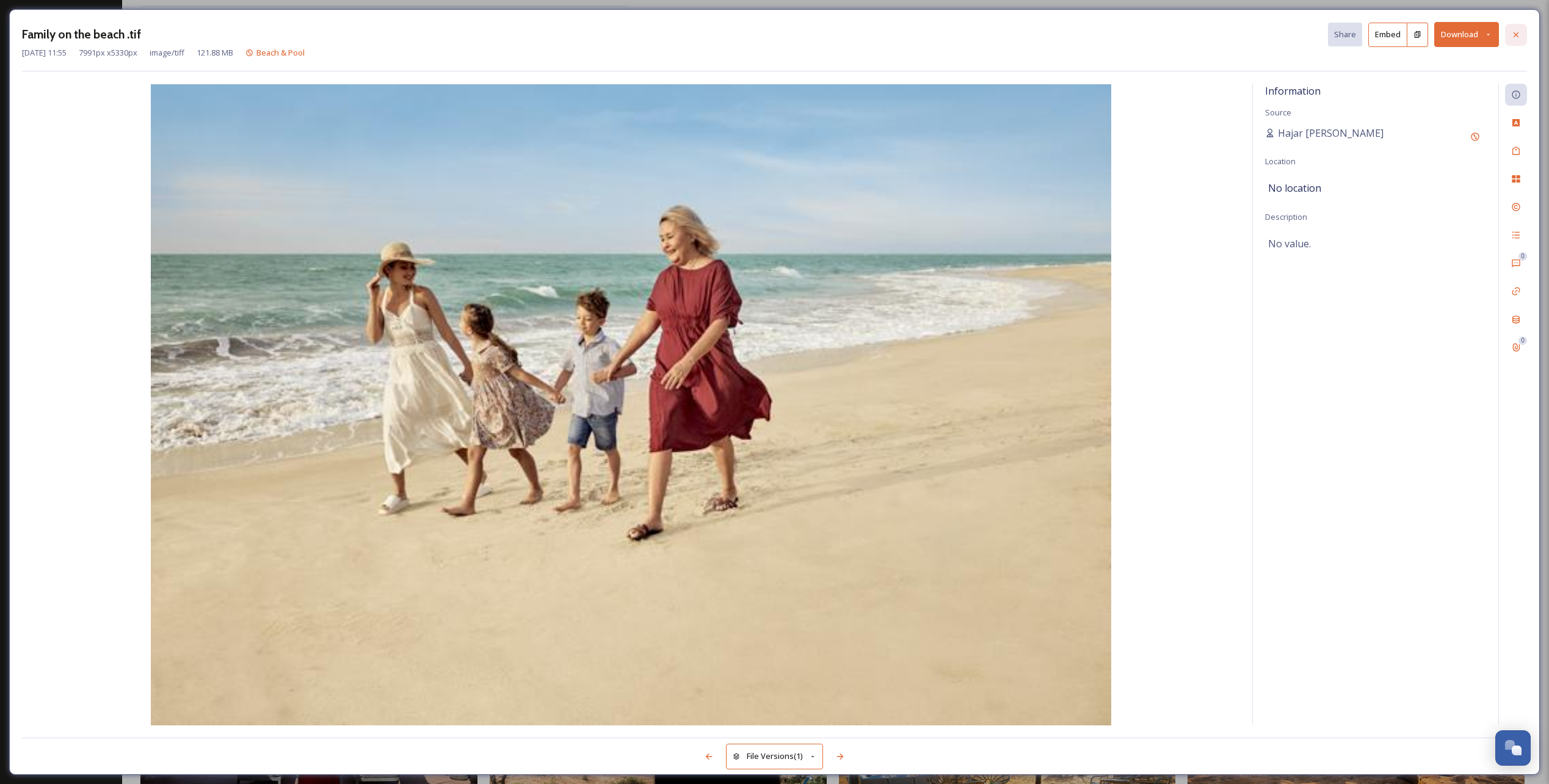
click at [1518, 36] on icon at bounding box center [1516, 34] width 10 height 10
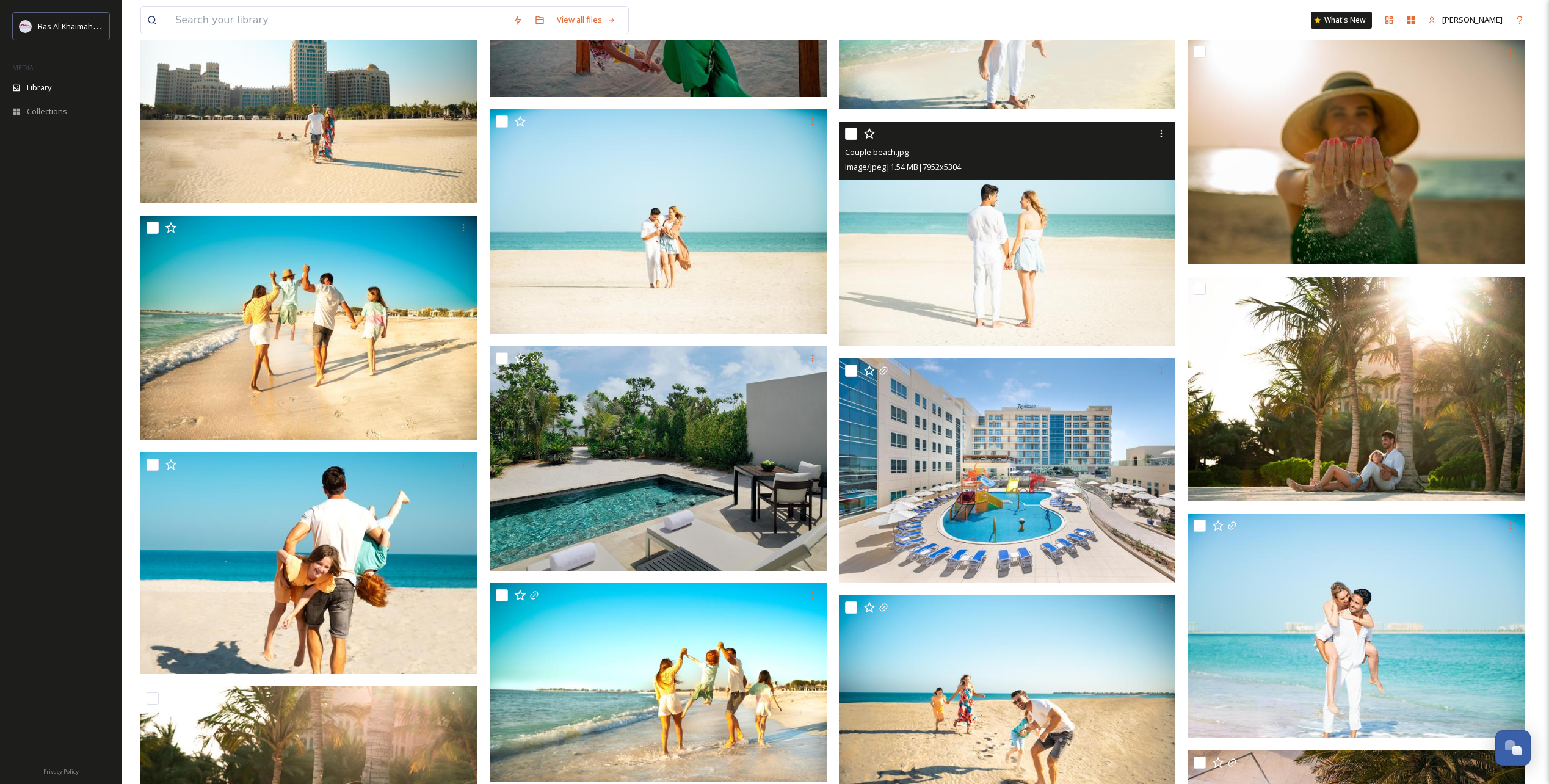
scroll to position [16648, 0]
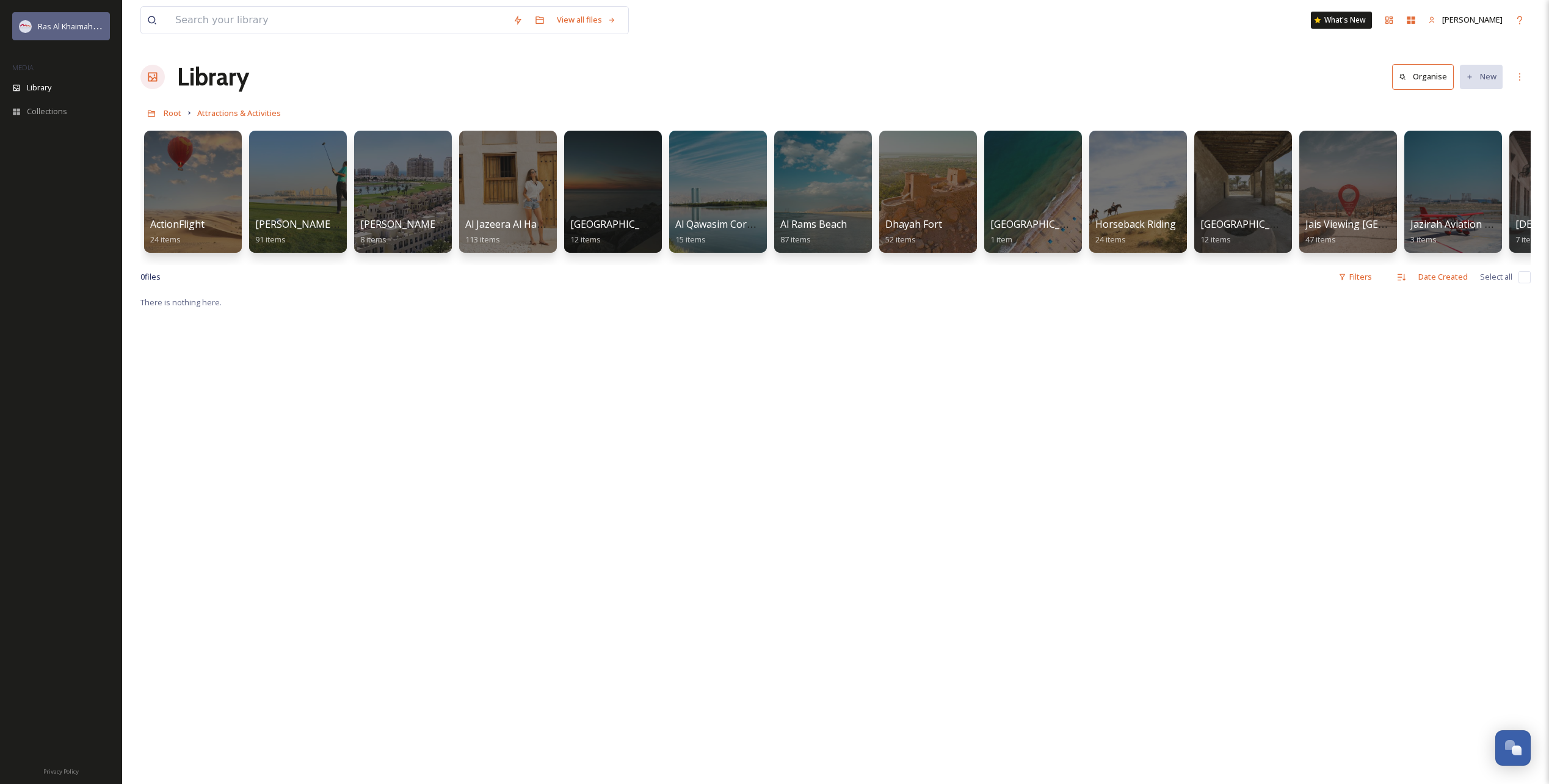
click at [57, 24] on span "Ras Al Khaimah Tourism Development Authority" at bounding box center [124, 26] width 173 height 12
click at [27, 25] on img at bounding box center [25, 26] width 12 height 12
click at [65, 22] on span "Ras Al Khaimah Tourism Development Authority" at bounding box center [124, 26] width 173 height 12
click at [37, 90] on span "Library" at bounding box center [39, 88] width 25 height 12
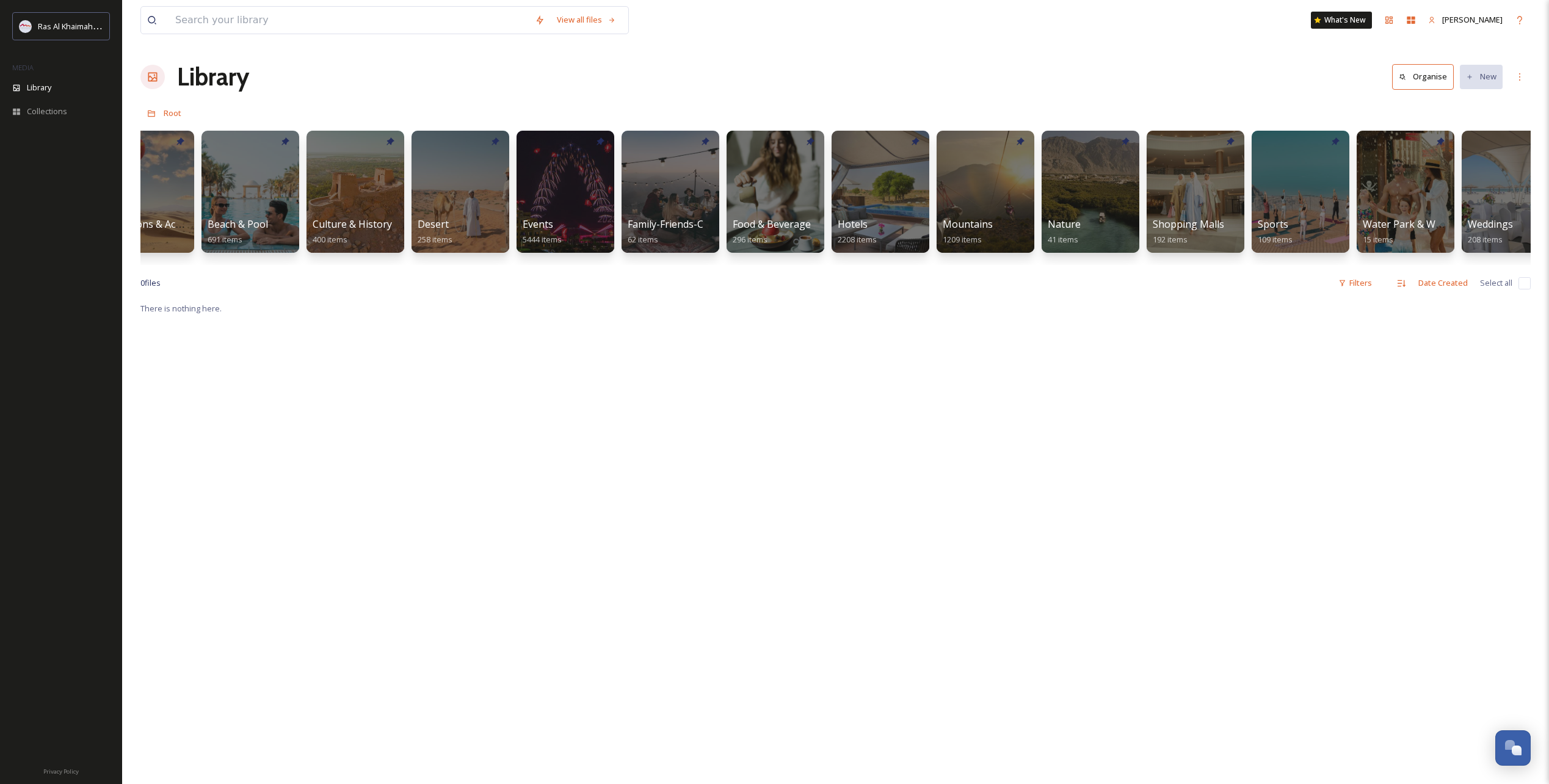
scroll to position [0, 89]
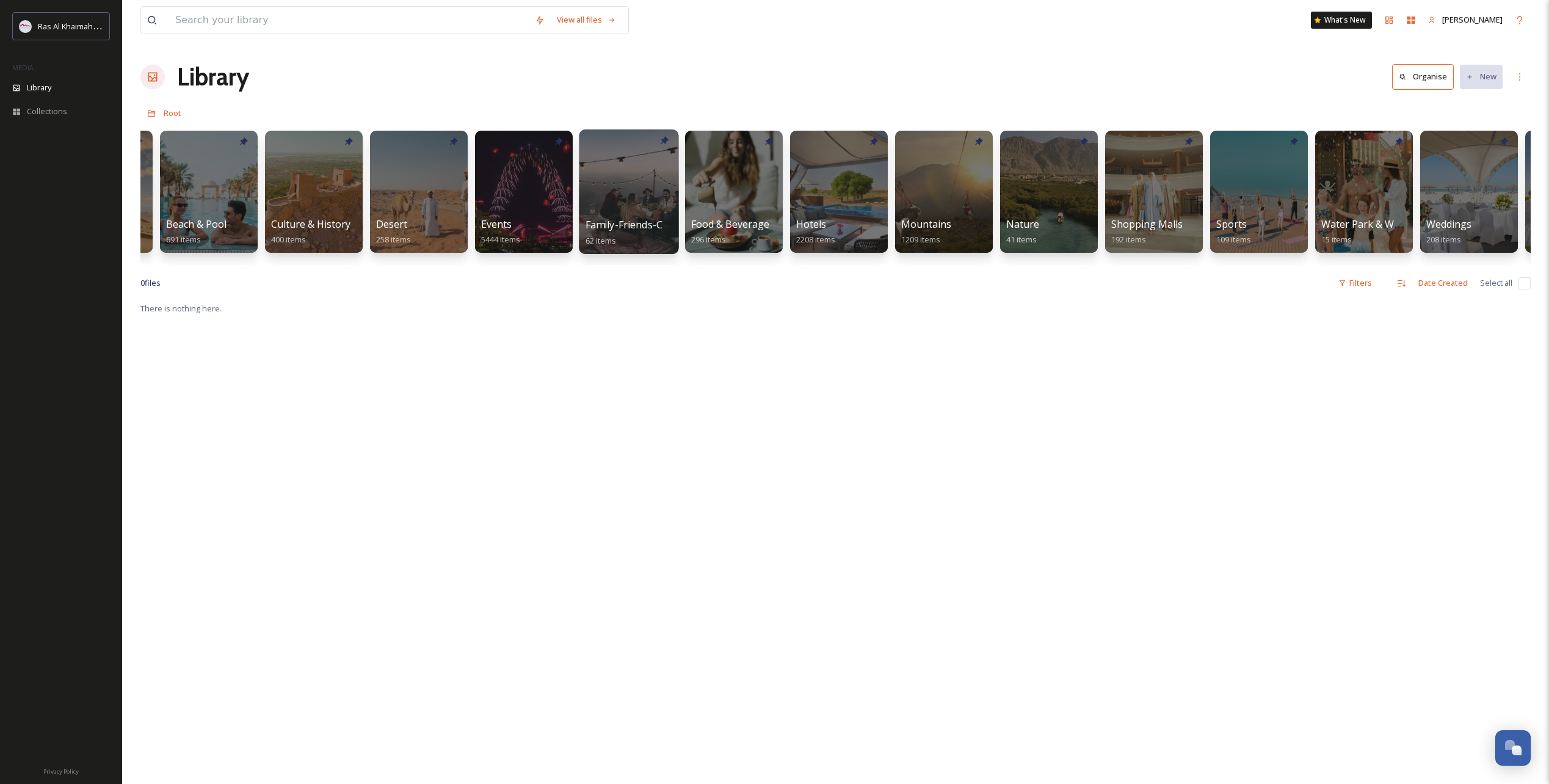
click at [612, 215] on div at bounding box center [629, 191] width 100 height 124
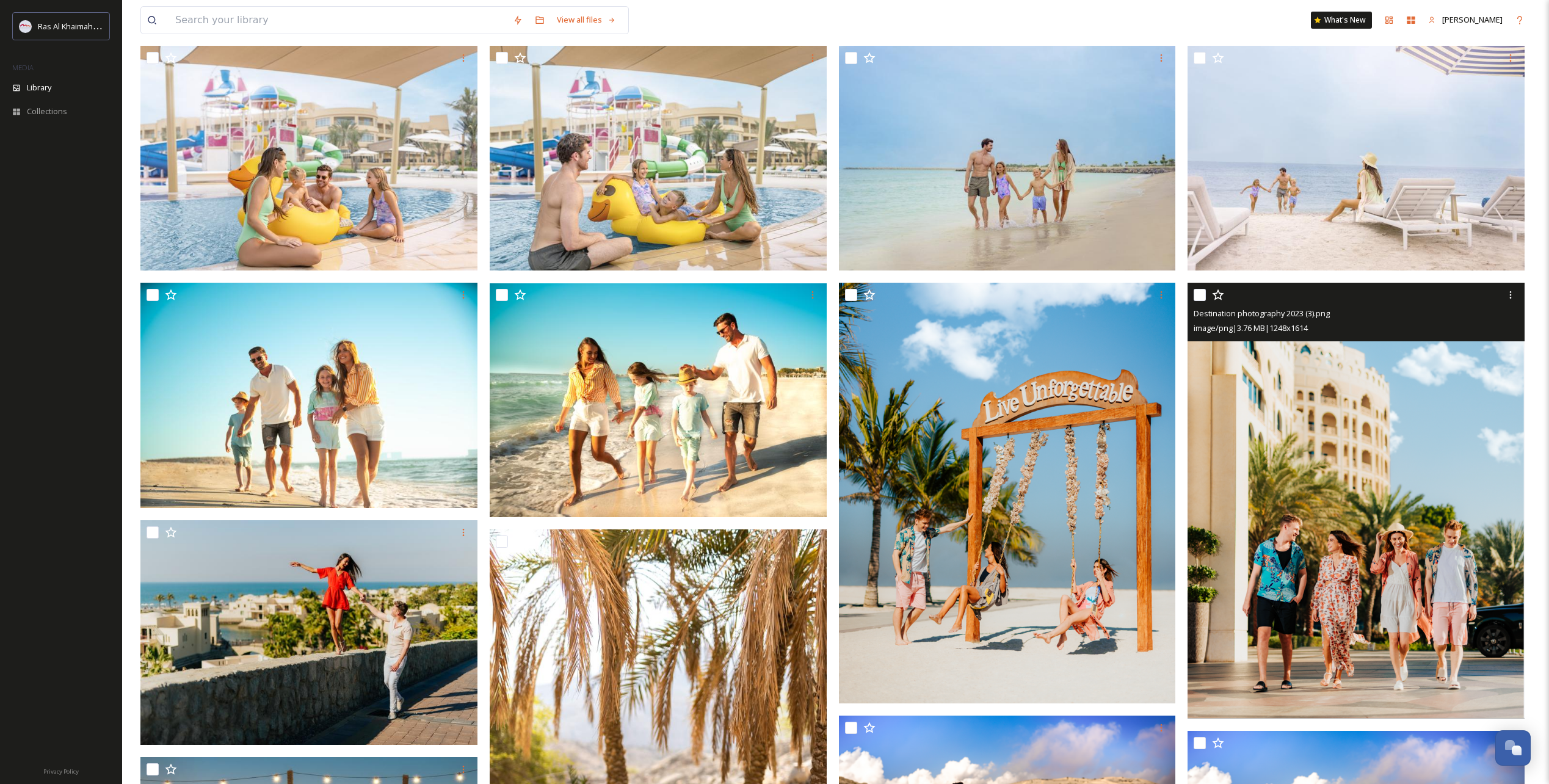
scroll to position [61, 0]
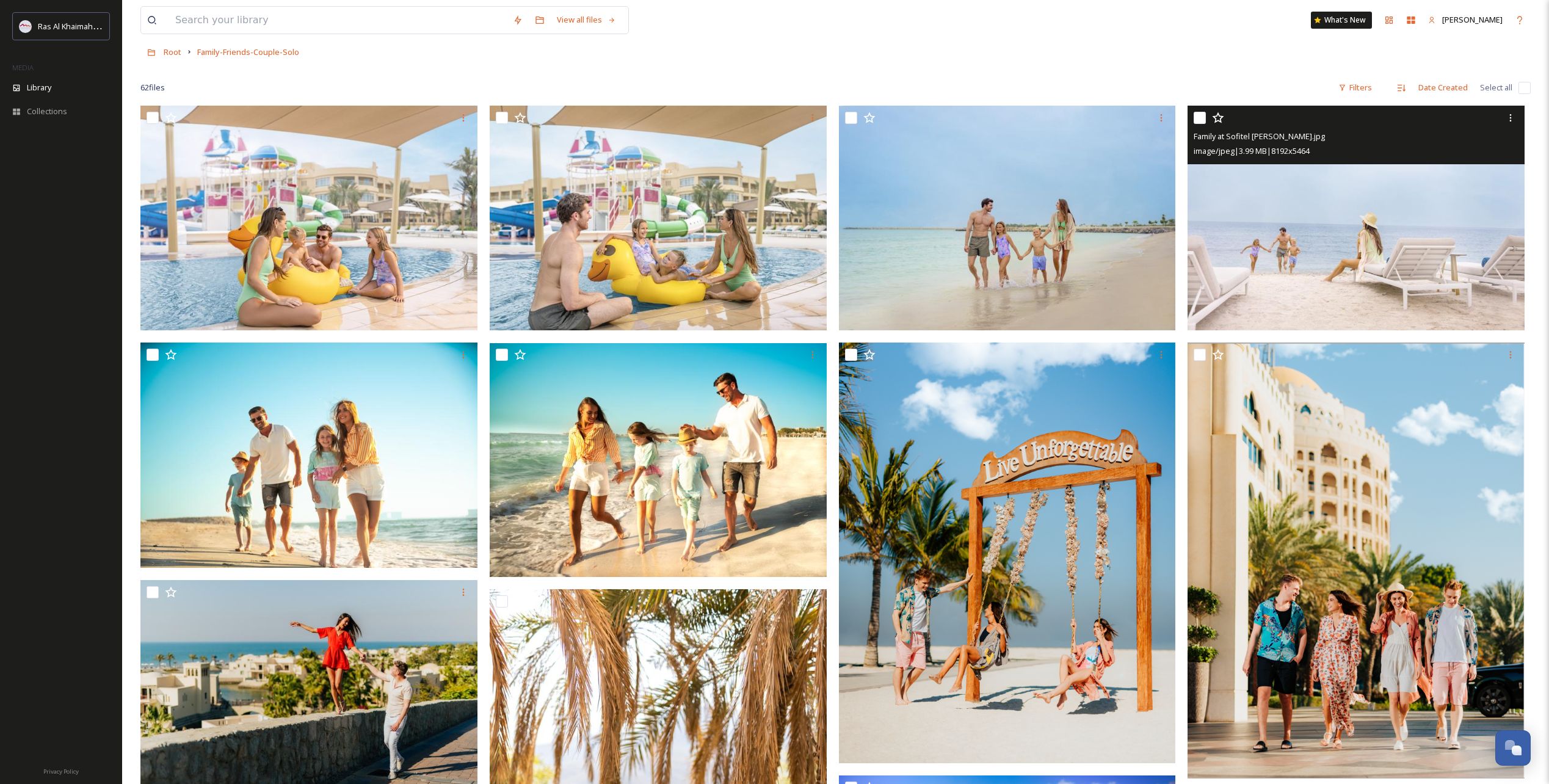
click at [1459, 250] on img at bounding box center [1356, 218] width 337 height 225
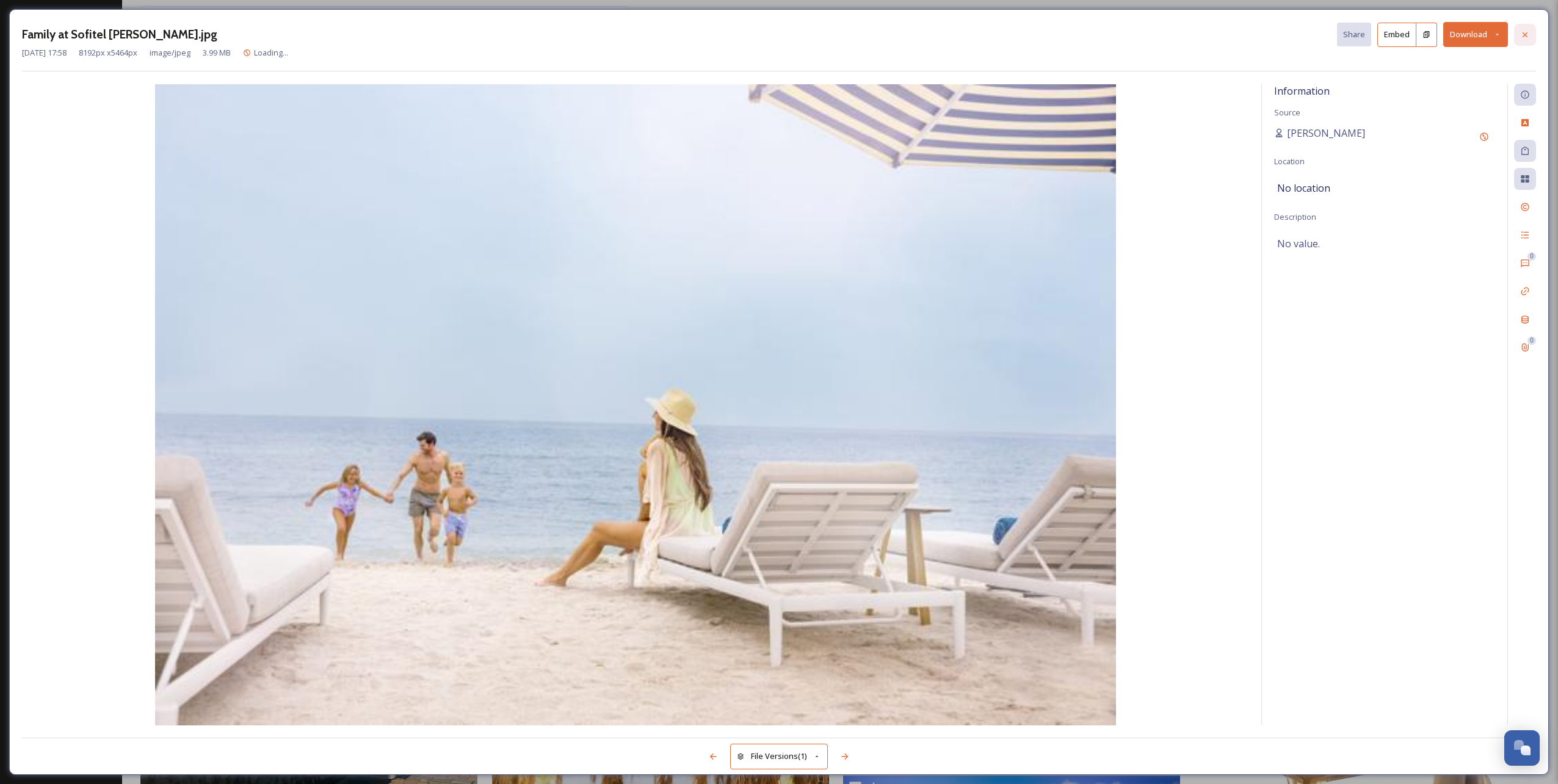
click at [1521, 38] on icon at bounding box center [1525, 34] width 10 height 10
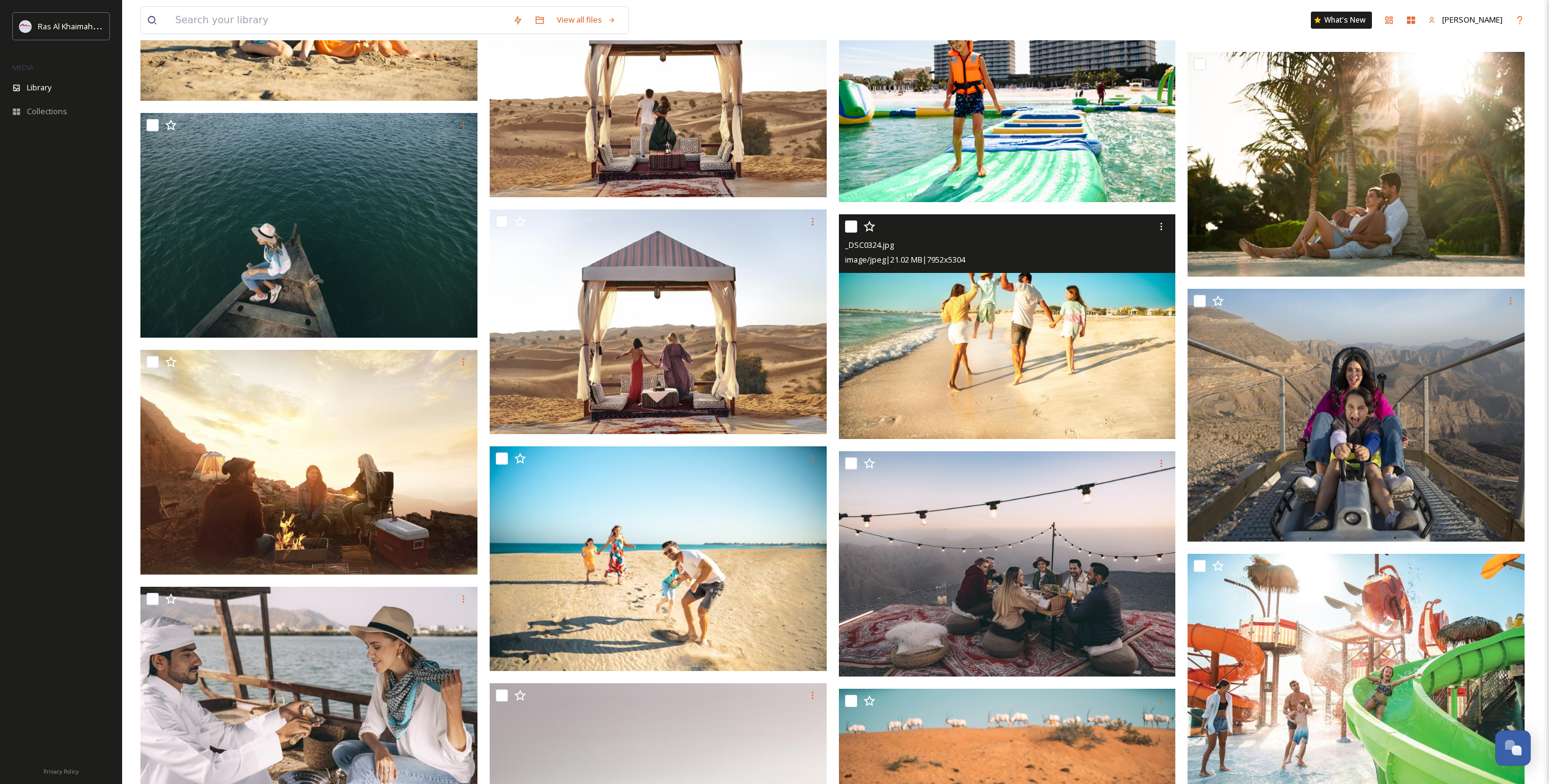
scroll to position [2991, 0]
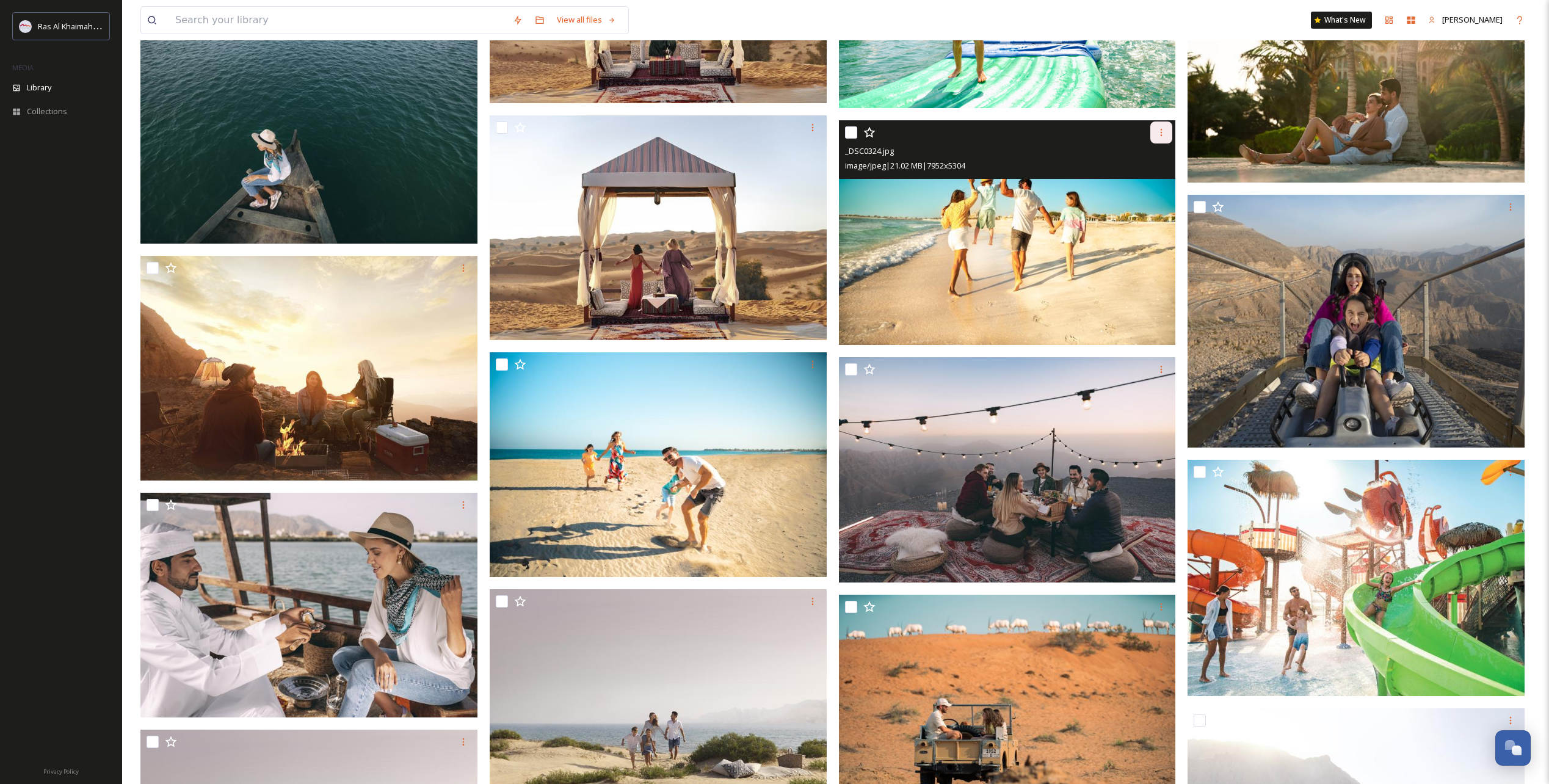
click at [1163, 132] on icon at bounding box center [1161, 132] width 10 height 10
click at [1152, 188] on span "Download" at bounding box center [1147, 183] width 37 height 12
click at [985, 237] on img at bounding box center [1007, 233] width 337 height 225
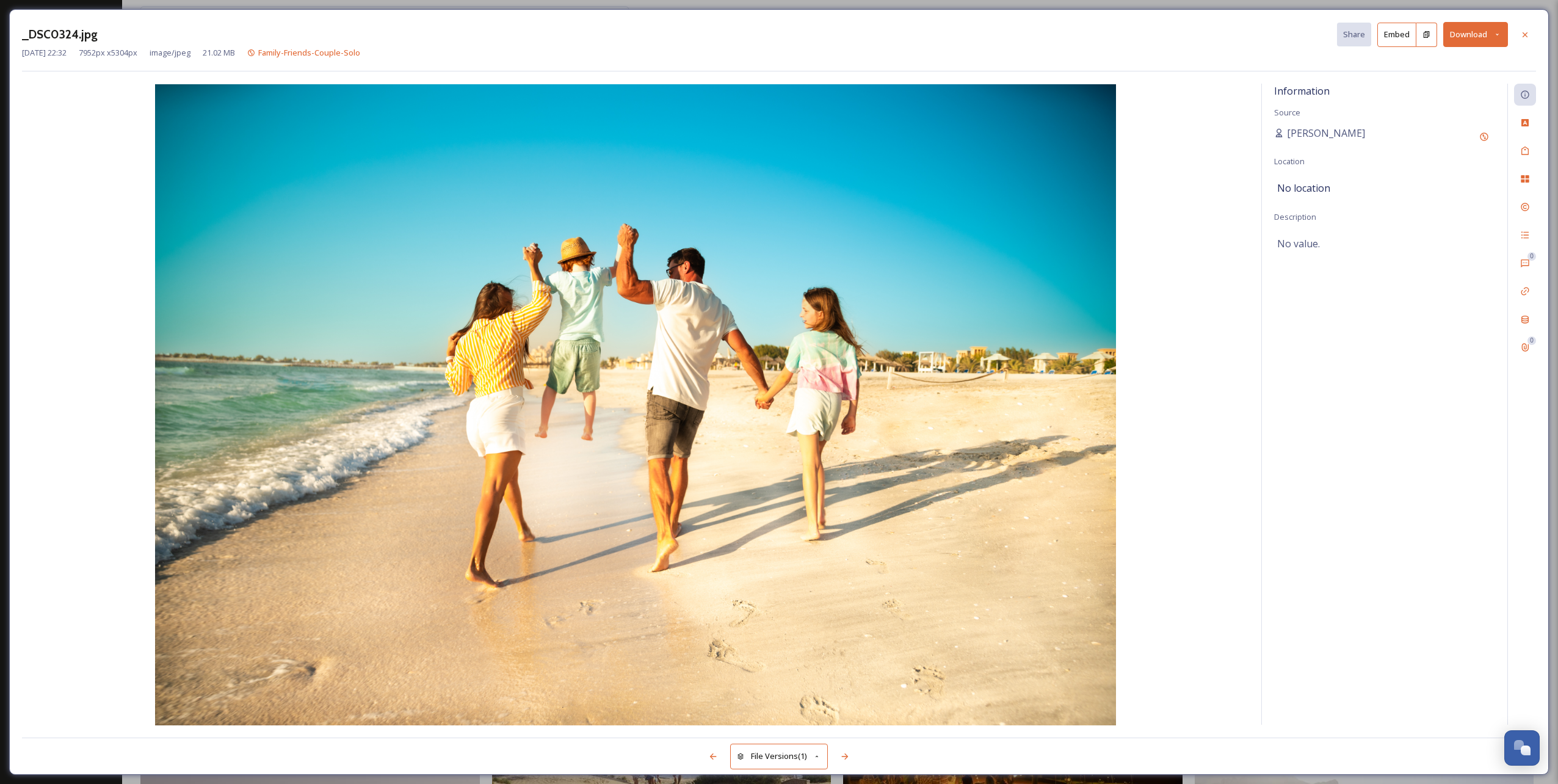
click at [1527, 30] on icon at bounding box center [1525, 34] width 10 height 10
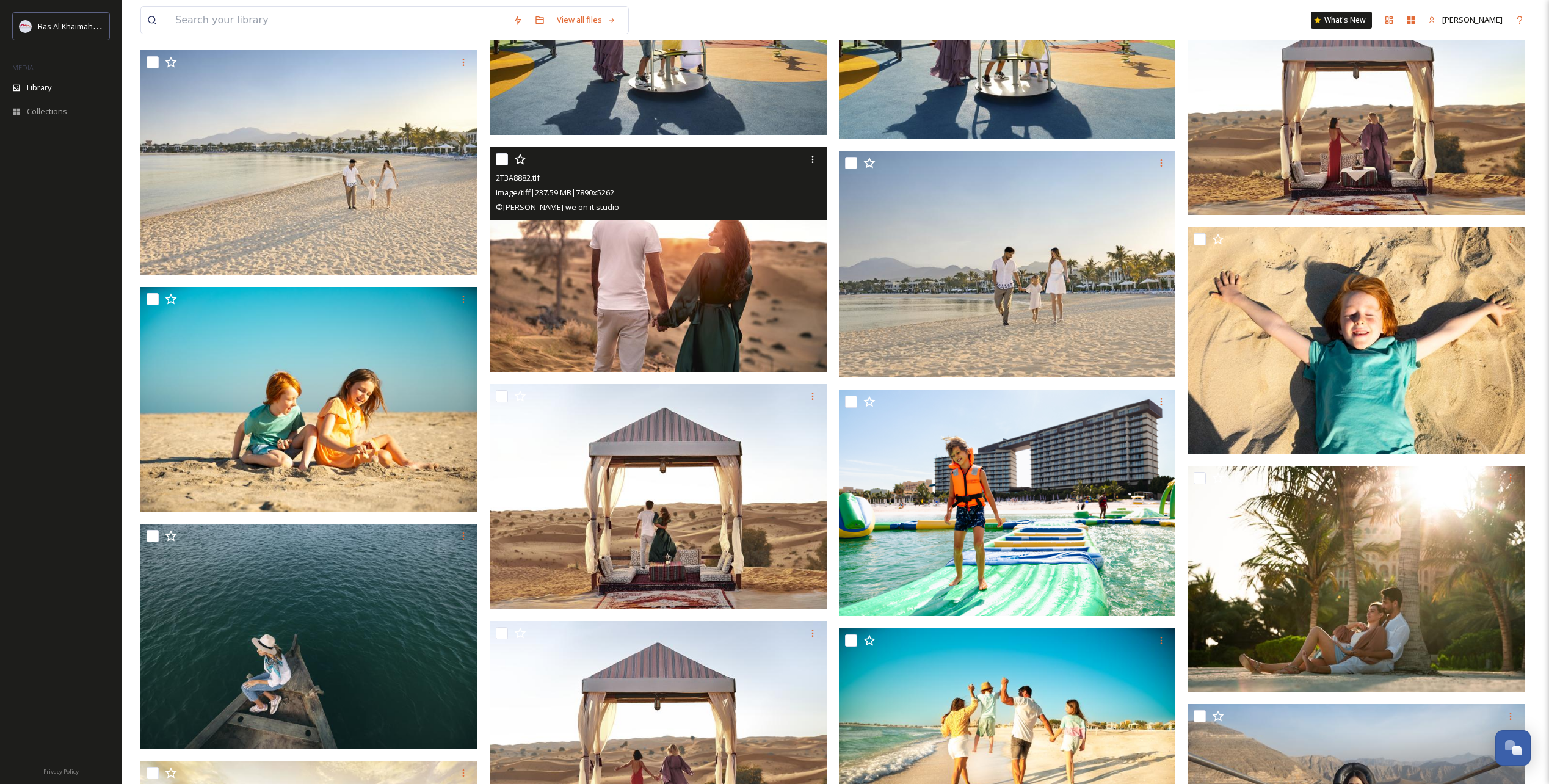
scroll to position [2320, 0]
